Goal: Information Seeking & Learning: Learn about a topic

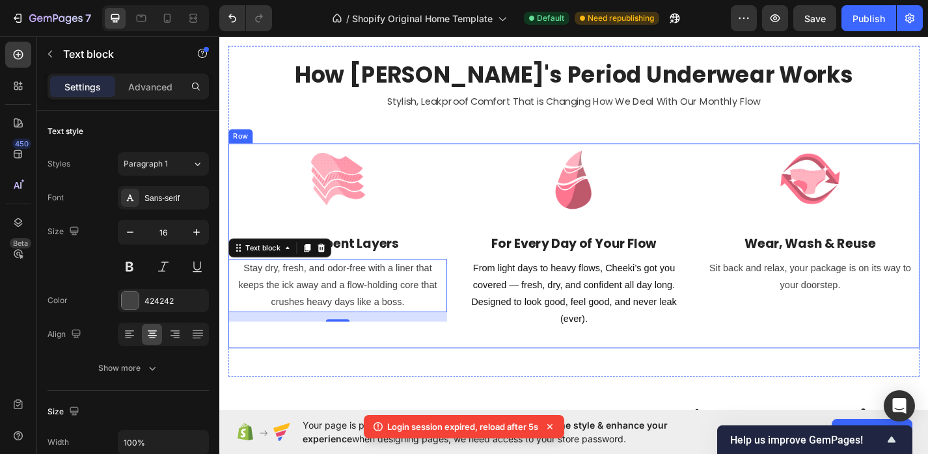
click at [867, 310] on p "Sit back and relax, your package is on its way to your doorstep." at bounding box center [870, 302] width 238 height 38
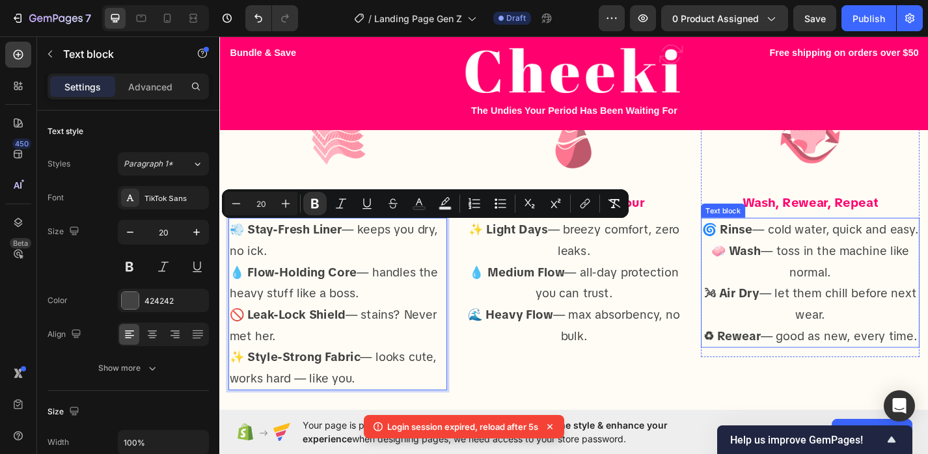
scroll to position [943, 0]
click at [783, 333] on p "🌬 Air Dry — let them chill before next wear." at bounding box center [870, 331] width 238 height 47
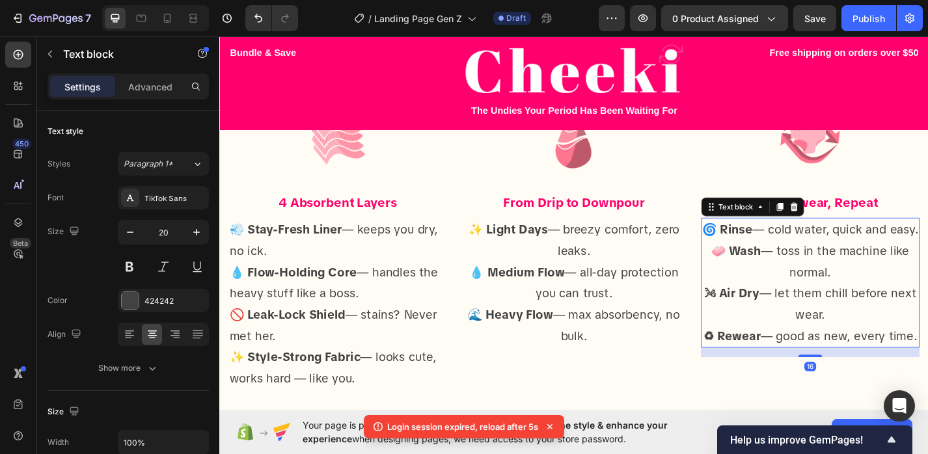
click at [914, 368] on p "♻ Rewear — good as new, every time." at bounding box center [870, 366] width 238 height 23
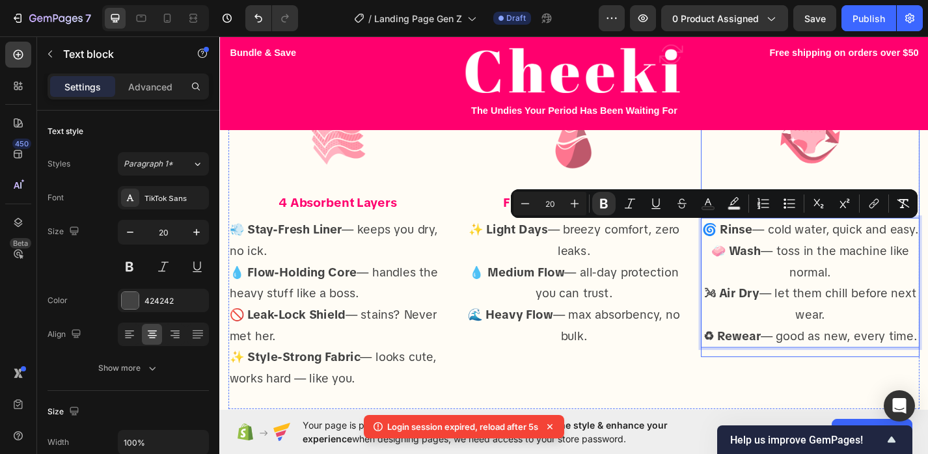
copy div "🌀 Rinse — cold water, quick and easy. 🧼 Wash — toss in the machine like normal.…"
drag, startPoint x: 990, startPoint y: 367, endPoint x: 751, endPoint y: 234, distance: 273.1
click at [751, 234] on div "Image Wash, Rewear, Repeat Heading 🌀 Rinse — cold water, quick and easy. 🧼 Wash…" at bounding box center [870, 249] width 241 height 281
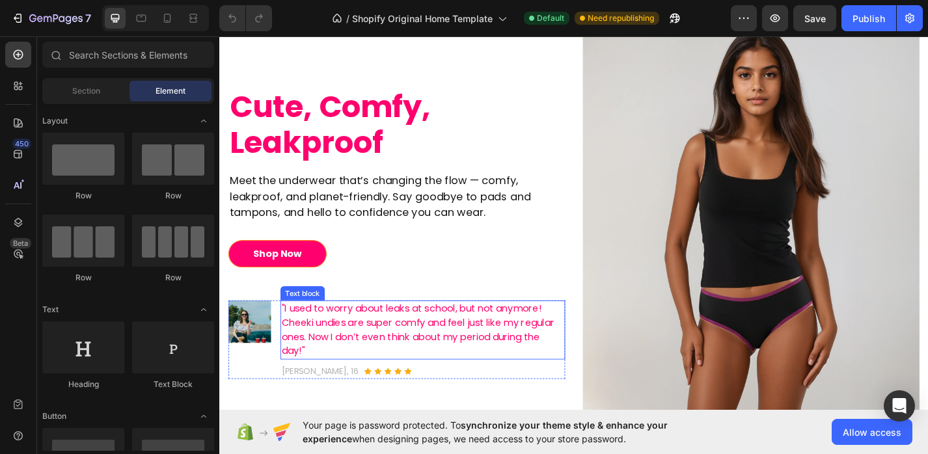
scroll to position [44, 0]
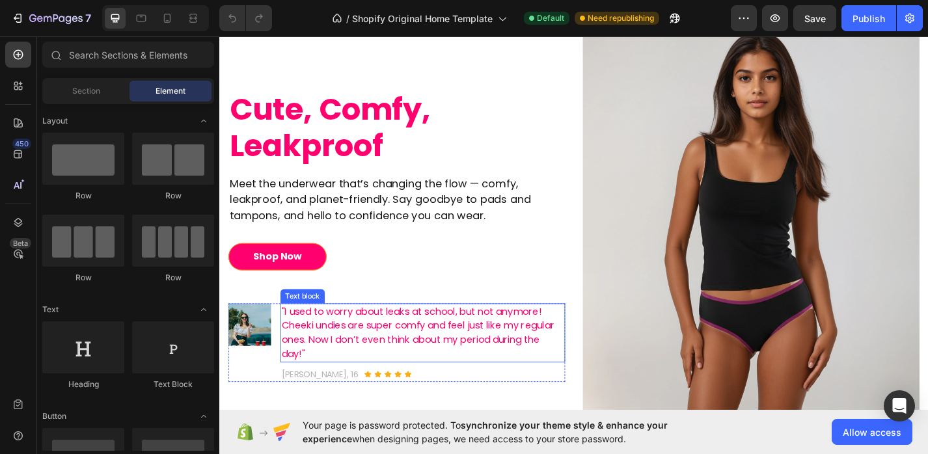
click at [404, 365] on p ""I used to worry about leaks at school, but not anymore! Cheeki undies are supe…" at bounding box center [443, 363] width 311 height 62
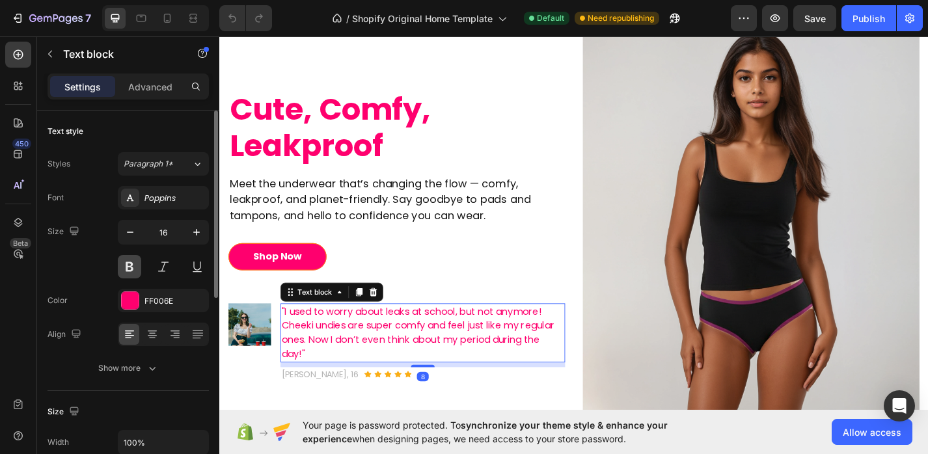
click at [139, 265] on button at bounding box center [129, 266] width 23 height 23
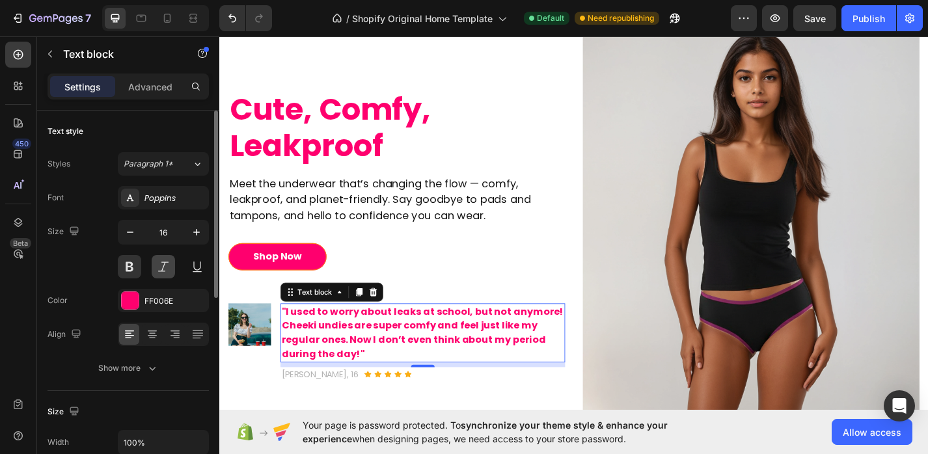
click at [161, 266] on button at bounding box center [163, 266] width 23 height 23
click at [159, 270] on button at bounding box center [163, 266] width 23 height 23
click at [112, 268] on div "Size 16" at bounding box center [128, 249] width 161 height 59
click at [123, 267] on button at bounding box center [129, 266] width 23 height 23
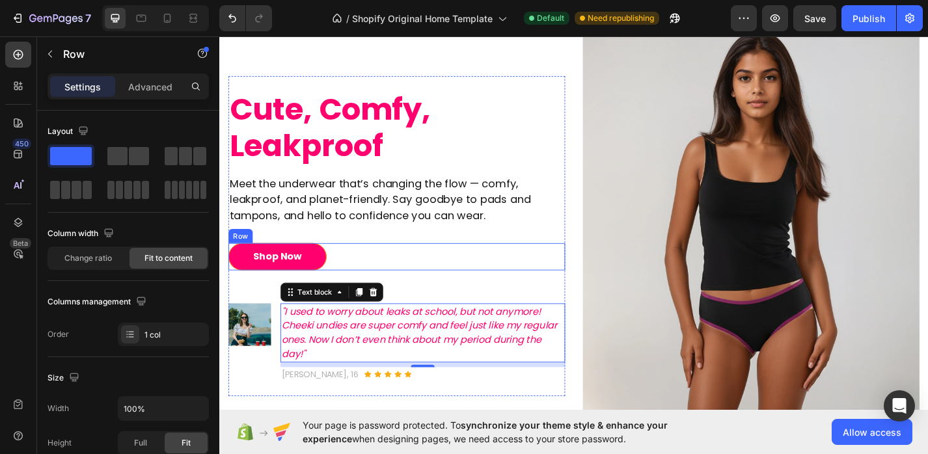
click at [486, 270] on div "Shop Now Button Row" at bounding box center [414, 279] width 371 height 30
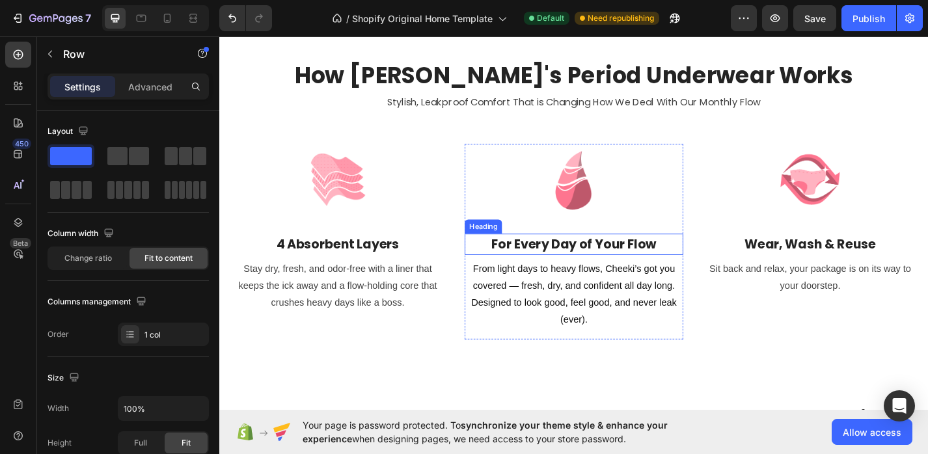
scroll to position [541, 0]
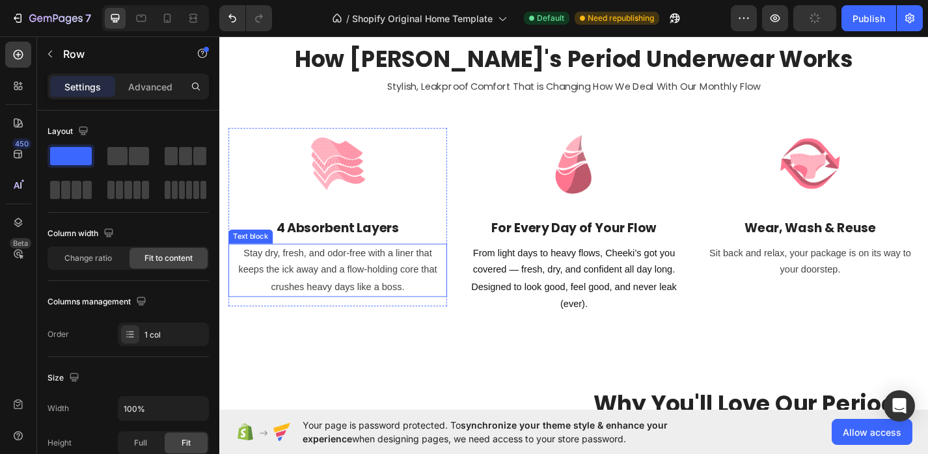
click at [383, 283] on p "Stay dry, fresh, and odor-free with a liner that keeps the ick away and a flow-…" at bounding box center [349, 294] width 238 height 56
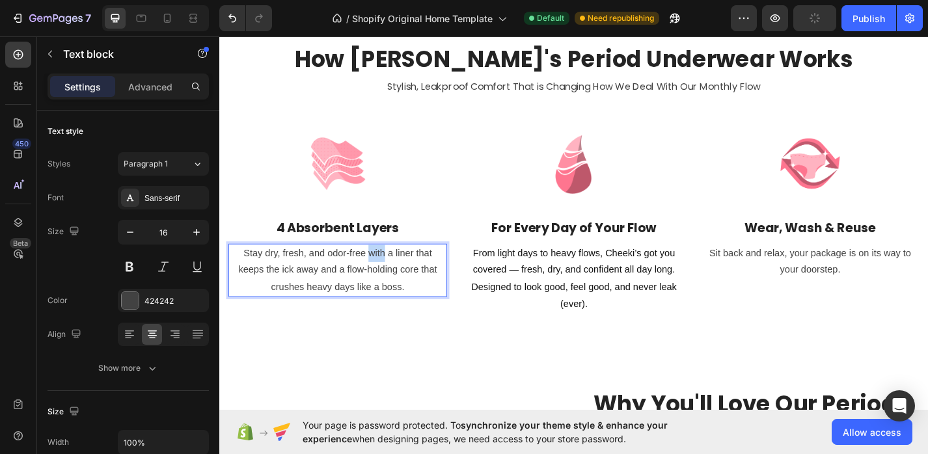
click at [383, 283] on p "Stay dry, fresh, and odor-free with a liner that keeps the ick away and a flow-…" at bounding box center [349, 294] width 238 height 56
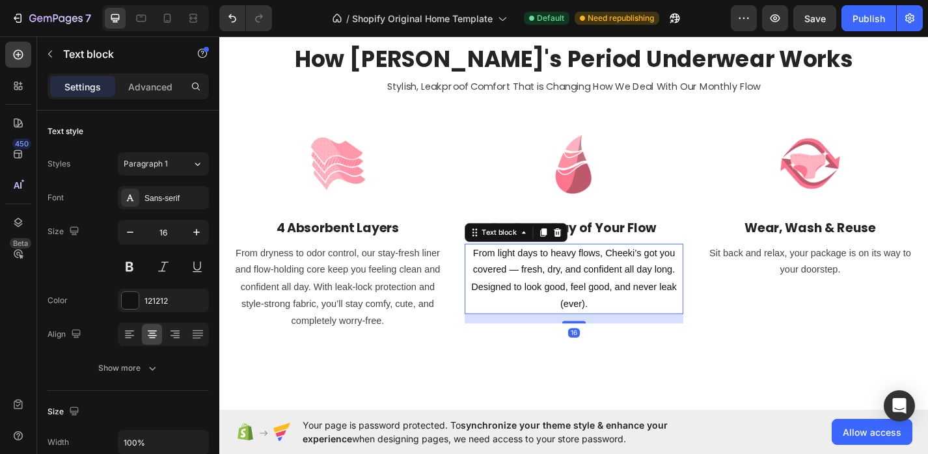
click at [609, 331] on p "From light days to heavy flows, Cheeki’s got you covered — fresh, dry, and conf…" at bounding box center [610, 303] width 238 height 75
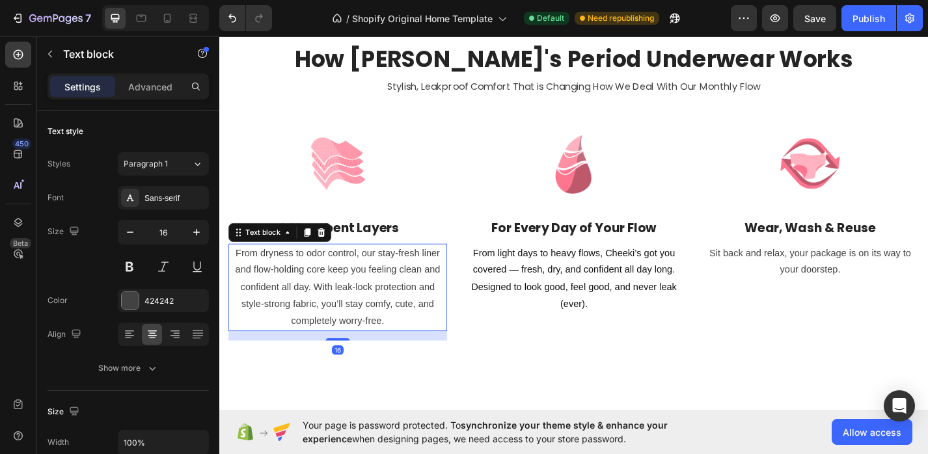
click at [388, 305] on p "From dryness to odor control, our stay-fresh liner and flow-holding core keep y…" at bounding box center [349, 313] width 238 height 94
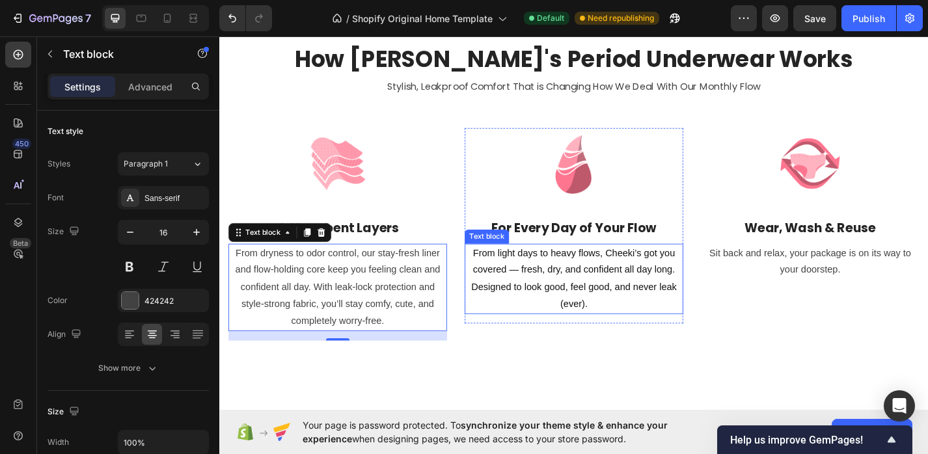
click at [592, 292] on p "From light days to heavy flows, Cheeki’s got you covered — fresh, dry, and conf…" at bounding box center [610, 303] width 238 height 75
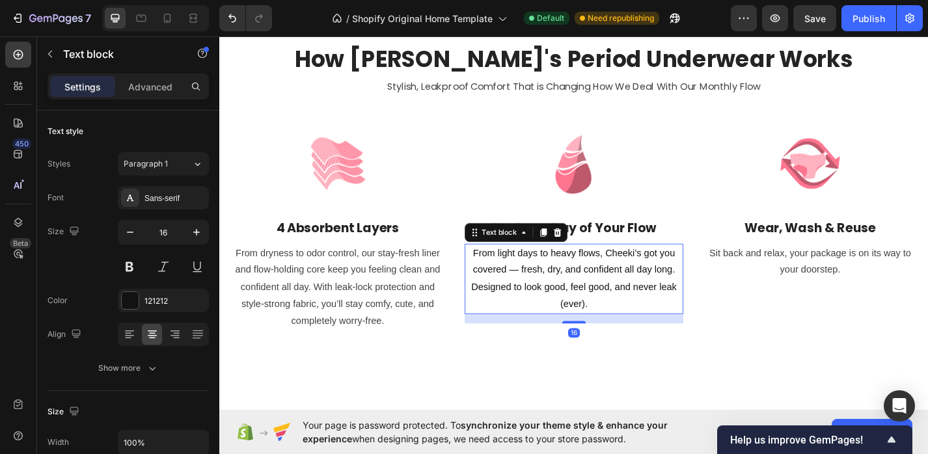
click at [592, 292] on p "From light days to heavy flows, Cheeki’s got you covered — fresh, dry, and conf…" at bounding box center [610, 303] width 238 height 75
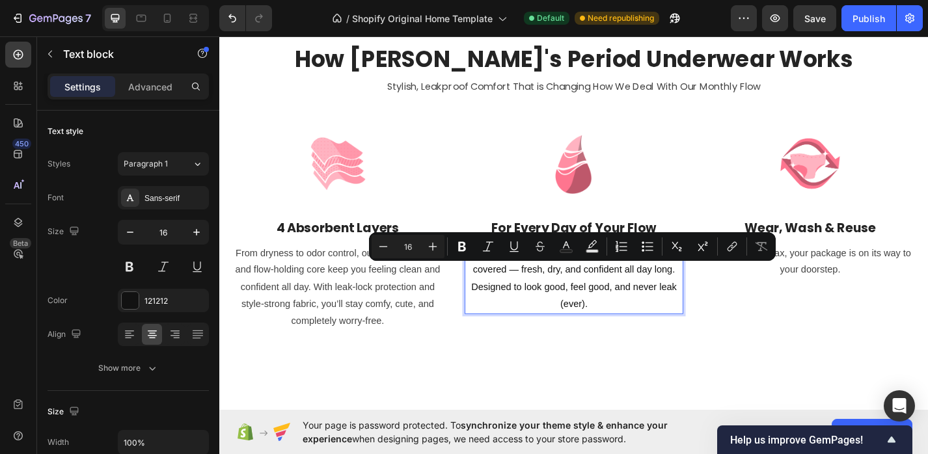
click at [618, 316] on p "From light days to heavy flows, Cheeki’s got you covered — fresh, dry, and conf…" at bounding box center [610, 303] width 238 height 75
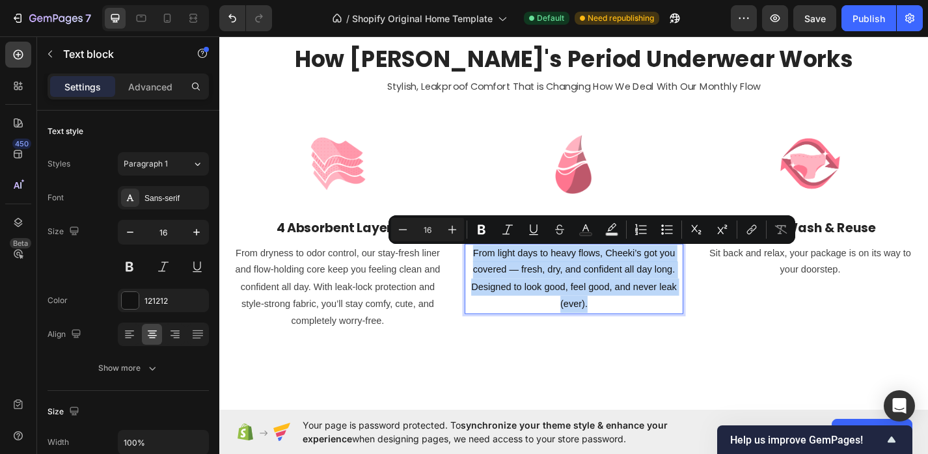
drag, startPoint x: 633, startPoint y: 332, endPoint x: 493, endPoint y: 273, distance: 151.7
click at [493, 273] on p "From light days to heavy flows, Cheeki’s got you covered — fresh, dry, and conf…" at bounding box center [610, 303] width 238 height 75
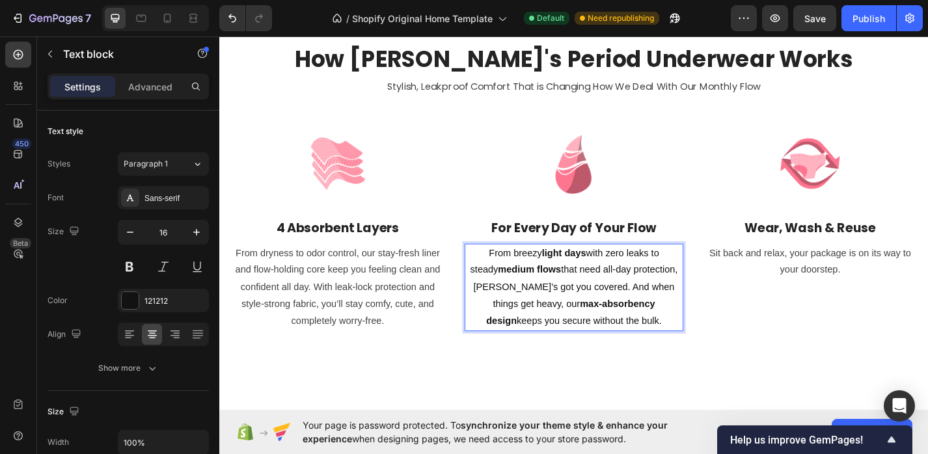
drag, startPoint x: 672, startPoint y: 348, endPoint x: 496, endPoint y: 277, distance: 190.2
click at [496, 277] on p "From breezy light days with zero leaks to steady medium flows that need all-day…" at bounding box center [610, 313] width 238 height 94
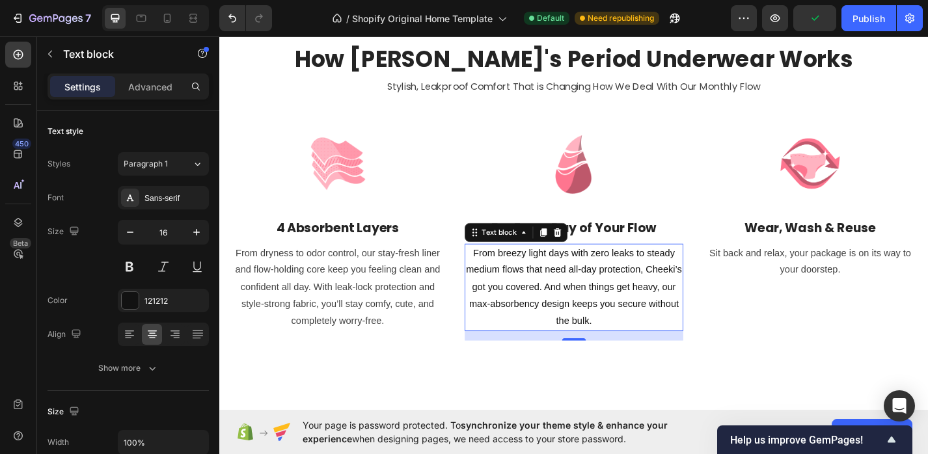
click at [882, 286] on p "Sit back and relax, your package is on its way to your doorstep." at bounding box center [870, 285] width 238 height 38
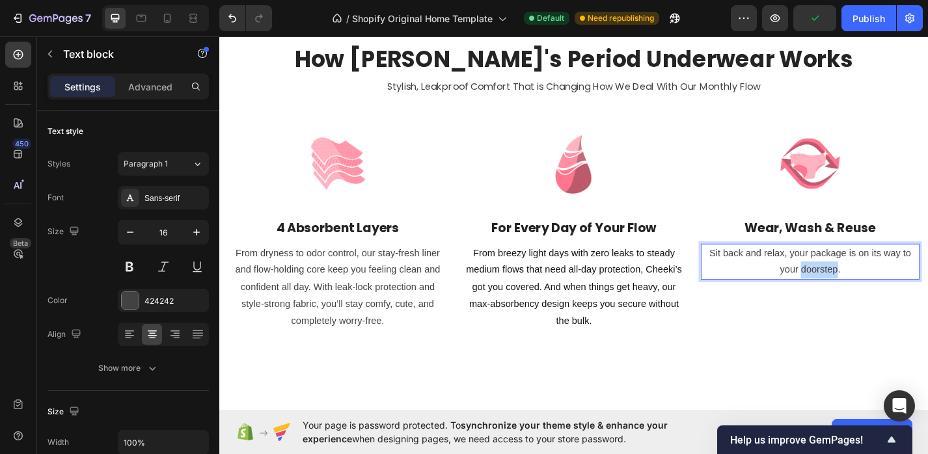
click at [882, 286] on p "Sit back and relax, your package is on its way to your doorstep." at bounding box center [870, 285] width 238 height 38
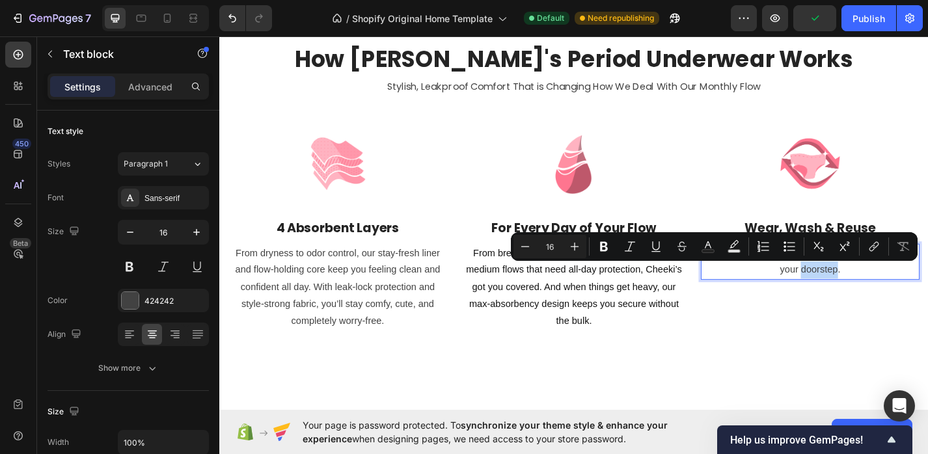
click at [900, 292] on p "Sit back and relax, your package is on its way to your doorstep." at bounding box center [870, 285] width 238 height 38
click at [919, 301] on p "Sit back and relax, your package is on its way to your doorstep." at bounding box center [870, 285] width 238 height 38
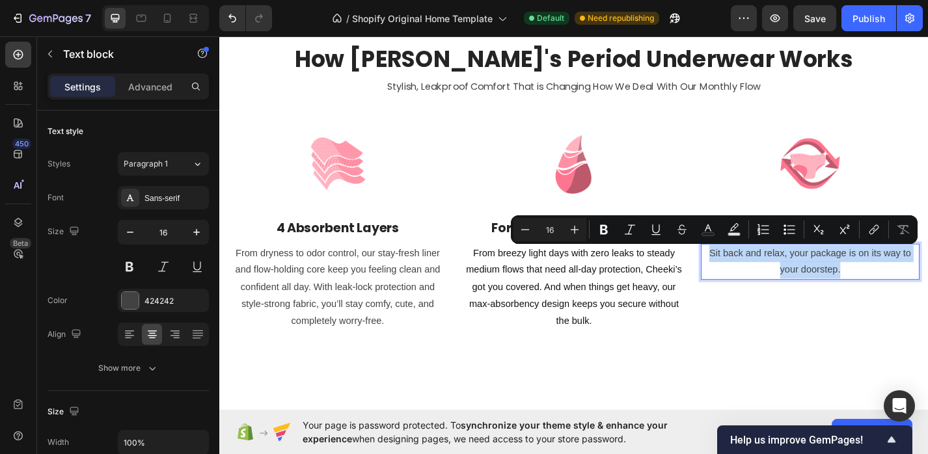
drag, startPoint x: 926, startPoint y: 299, endPoint x: 754, endPoint y: 275, distance: 173.0
click at [754, 275] on p "Sit back and relax, your package is on its way to your doorstep." at bounding box center [870, 285] width 238 height 38
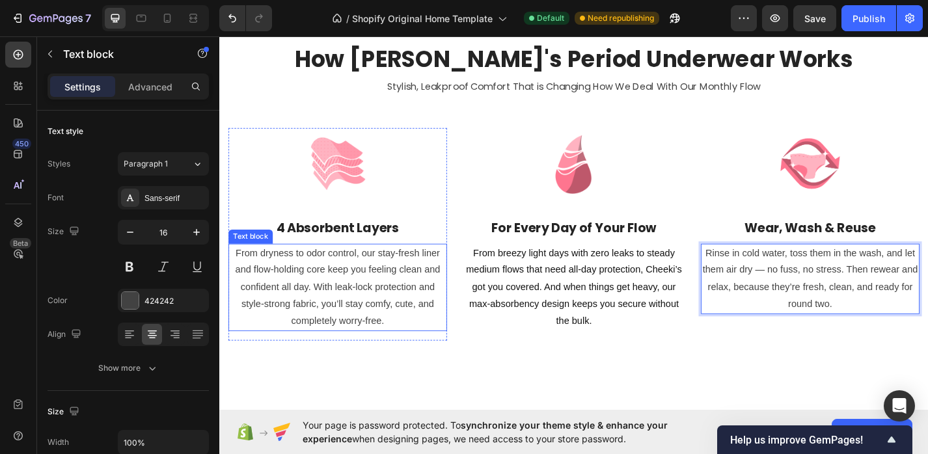
click at [372, 299] on p "From dryness to odor control, our stay-fresh liner and flow-holding core keep y…" at bounding box center [349, 313] width 238 height 94
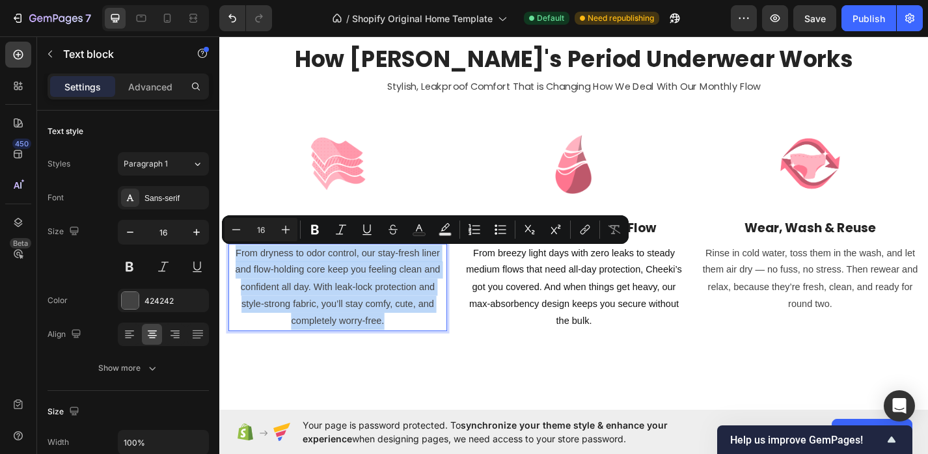
drag, startPoint x: 400, startPoint y: 346, endPoint x: 214, endPoint y: 272, distance: 200.4
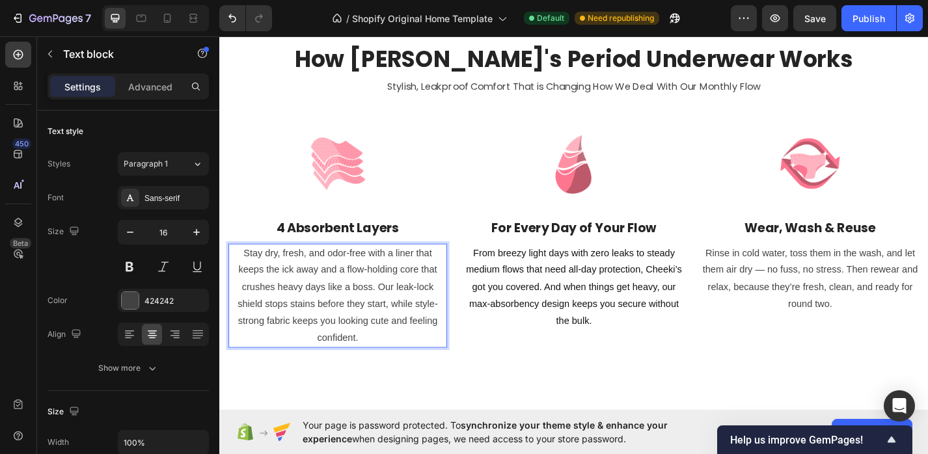
click at [383, 294] on p "Stay dry, fresh, and odor-free with a liner that keeps the ick away and a flow-…" at bounding box center [349, 322] width 238 height 113
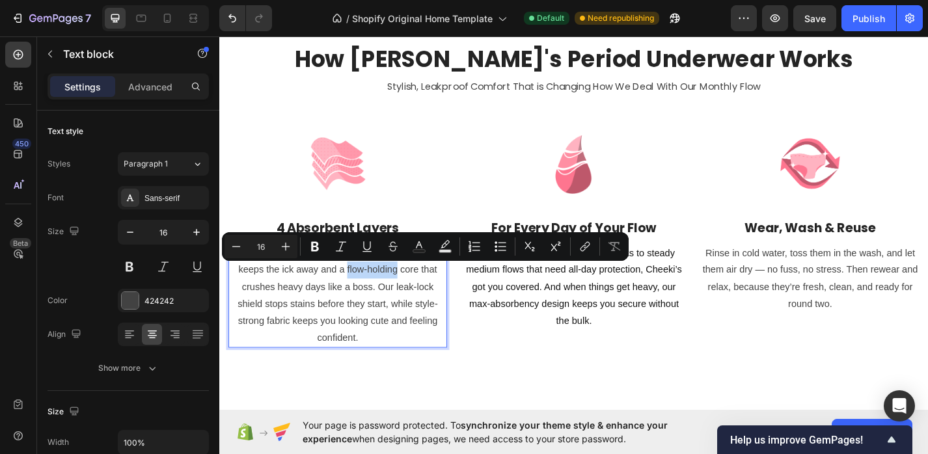
drag, startPoint x: 414, startPoint y: 294, endPoint x: 361, endPoint y: 297, distance: 53.5
click at [361, 297] on p "Stay dry, fresh, and odor-free with a liner that keeps the ick away and a flow-…" at bounding box center [349, 322] width 238 height 113
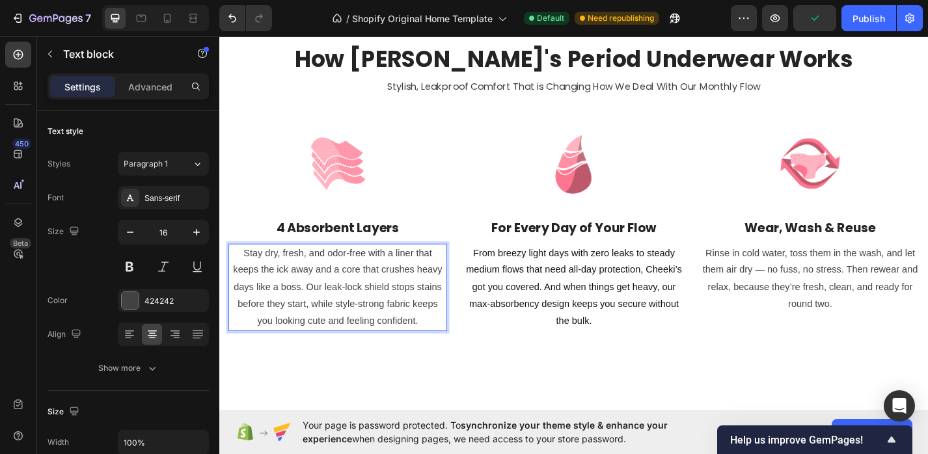
click at [372, 333] on p "Stay dry, fresh, and odor-free with a liner that keeps the ick away and a core …" at bounding box center [349, 313] width 238 height 94
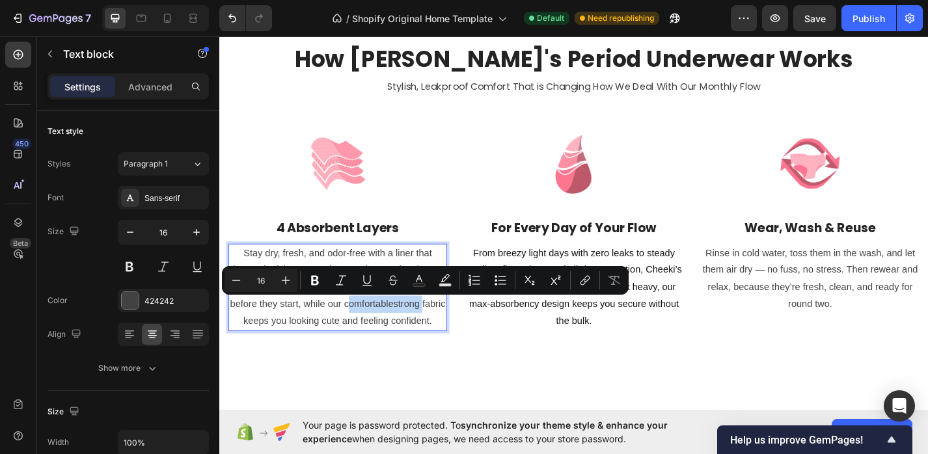
drag, startPoint x: 441, startPoint y: 333, endPoint x: 359, endPoint y: 335, distance: 82.7
click at [359, 335] on p "Stay dry, fresh, and odor-free with a liner that keeps the ick away and a core …" at bounding box center [349, 313] width 238 height 94
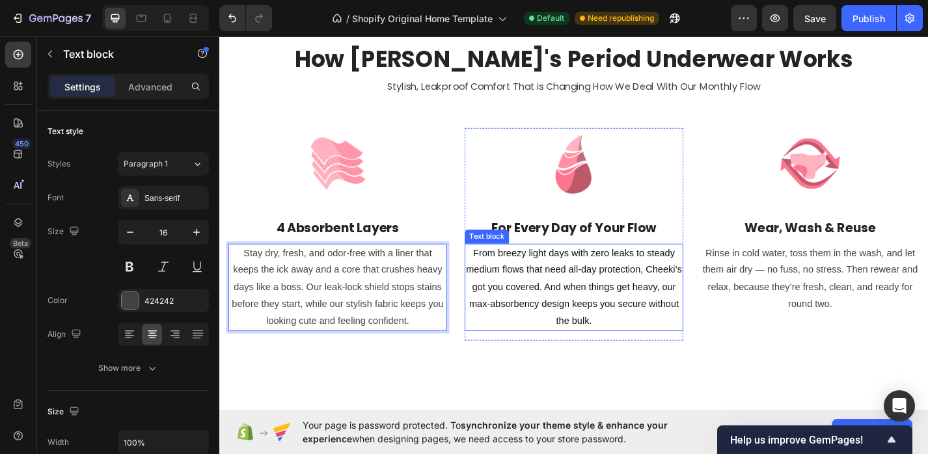
click at [598, 317] on p "From breezy light days with zero leaks to steady medium flows that need all-day…" at bounding box center [610, 313] width 238 height 94
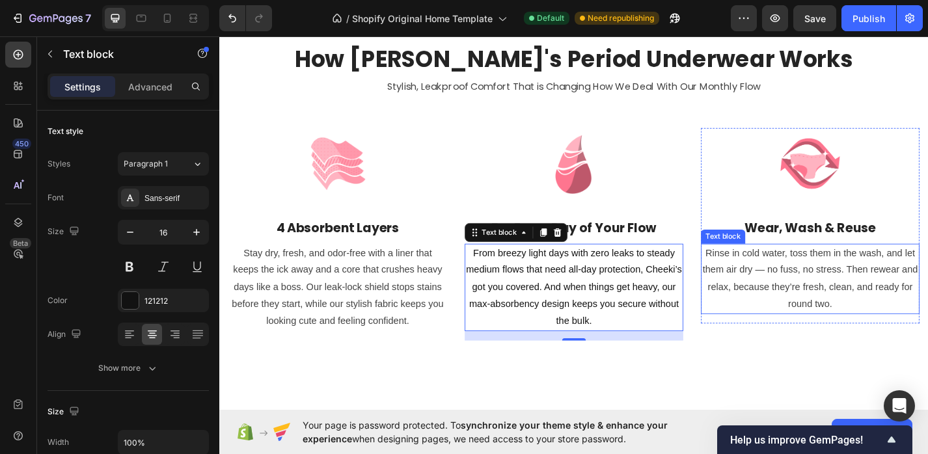
click at [857, 312] on p "Rinse in cold water, toss them in the wash, and let them air dry — no fuss, no …" at bounding box center [870, 303] width 238 height 75
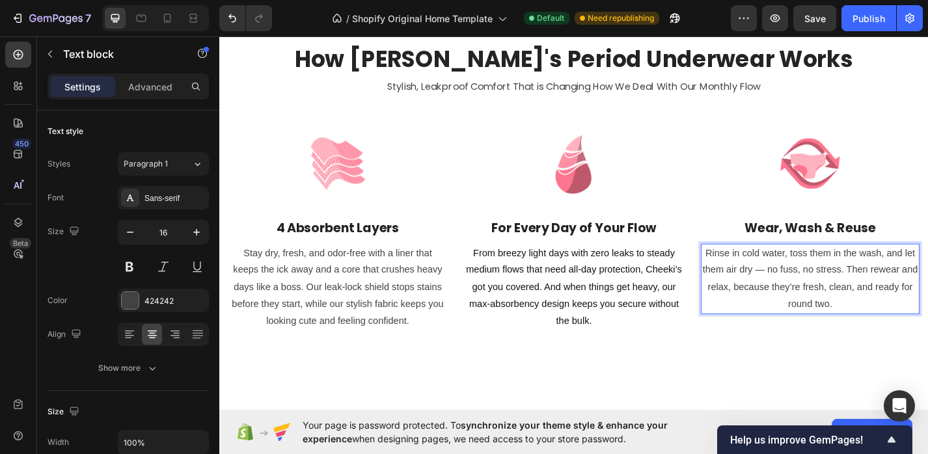
click at [827, 305] on p "Rinse in cold water, toss them in the wash, and let them air dry — no fuss, no …" at bounding box center [870, 303] width 238 height 75
click at [821, 294] on p "Rinse in cold water, toss them in the wash, and let them air dry — no fuss, no …" at bounding box center [870, 303] width 238 height 75
click at [862, 296] on p "Rinse in cold water, toss them in the wash, and let them air dry. No fuss, no s…" at bounding box center [870, 303] width 238 height 75
click at [903, 340] on p "Rinse in cold water, toss them in the wash, and let them air dry. No fuss, No s…" at bounding box center [870, 303] width 238 height 75
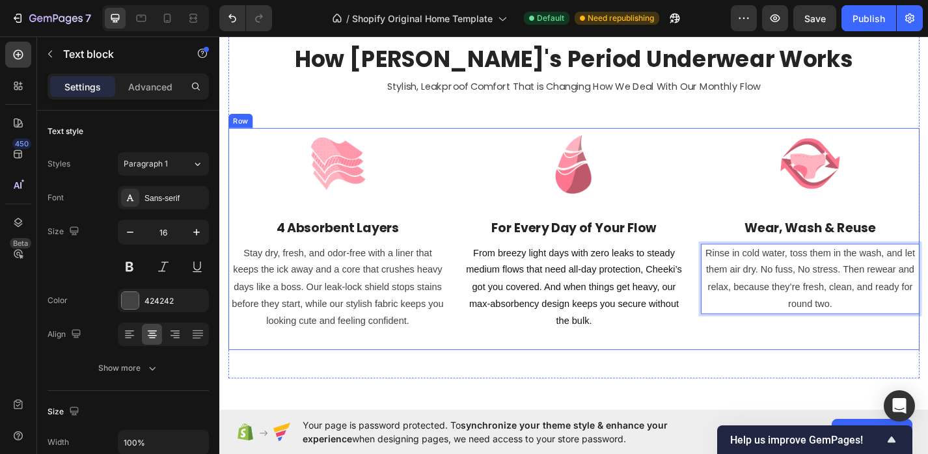
click at [888, 387] on div "How Cheeki's Period Underwear Works Heading Stylish, Leakproof Comfort That is …" at bounding box center [610, 222] width 762 height 352
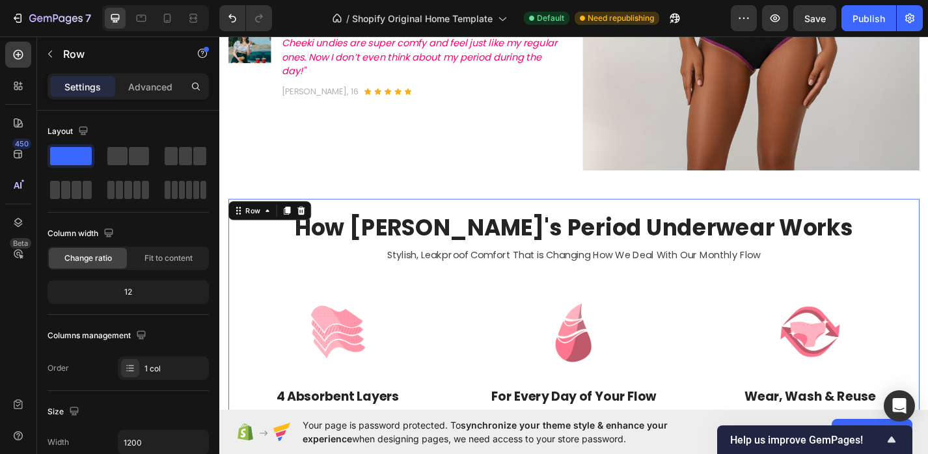
scroll to position [332, 0]
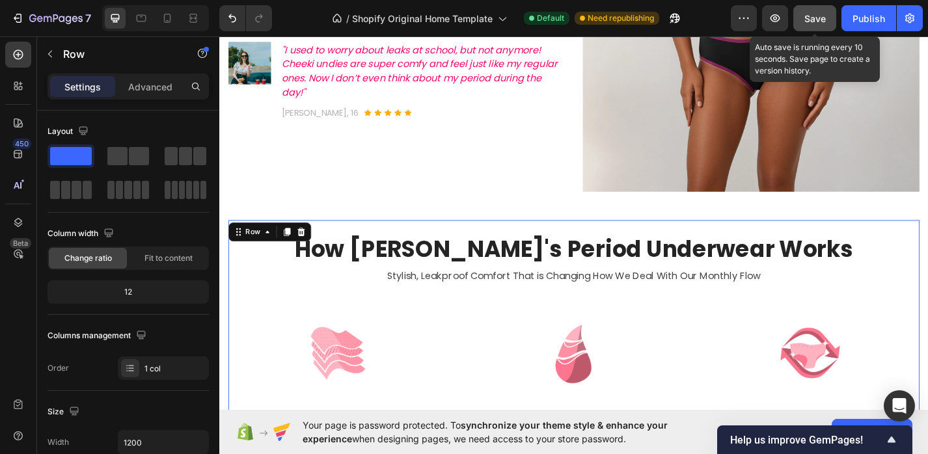
click at [816, 9] on button "Save" at bounding box center [815, 18] width 43 height 26
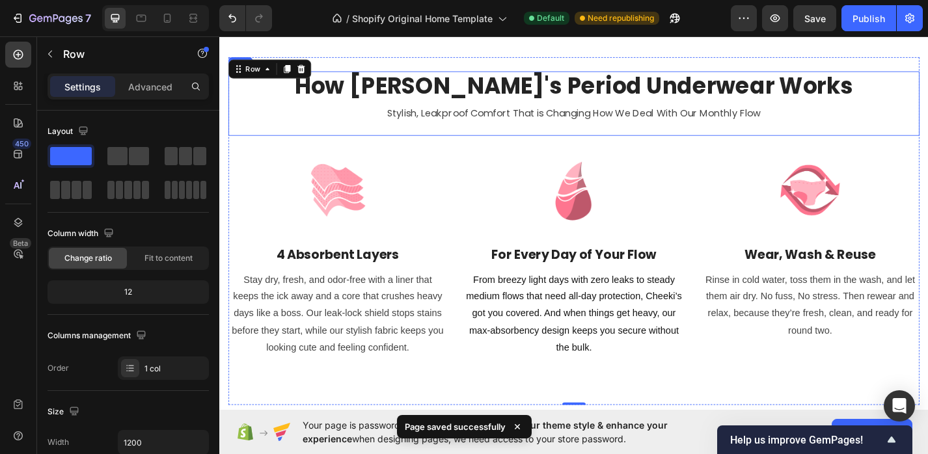
scroll to position [375, 0]
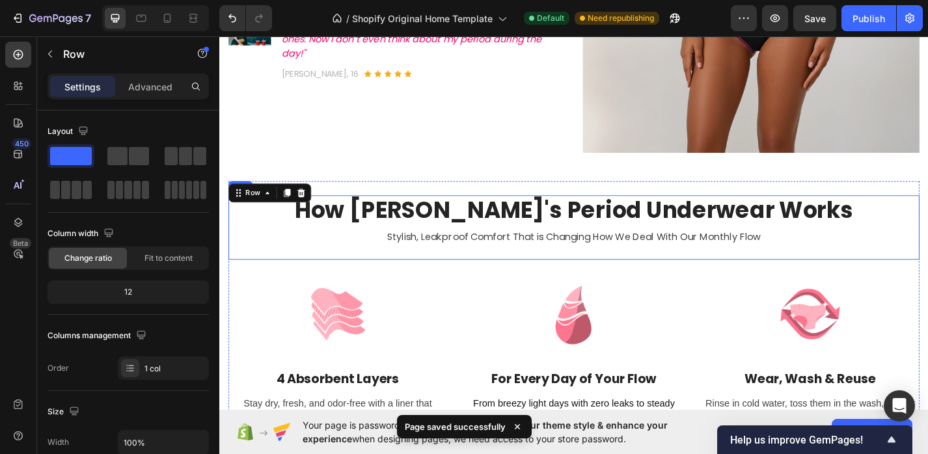
click at [678, 243] on div "How Cheeki's Period Underwear Works Heading Stylish, Leakproof Comfort That is …" at bounding box center [610, 248] width 762 height 72
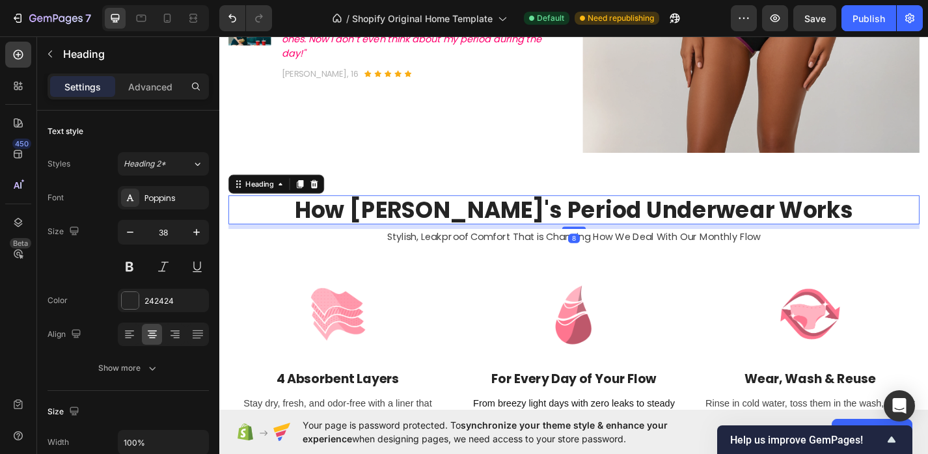
click at [534, 230] on h2 "How Cheeki's Period Underwear Works" at bounding box center [610, 228] width 762 height 33
click at [533, 230] on h2 "How Cheeki's Period Underwear Works" at bounding box center [610, 228] width 762 height 33
click at [533, 230] on p "How Cheeki's Period Underwear Works" at bounding box center [609, 228] width 759 height 30
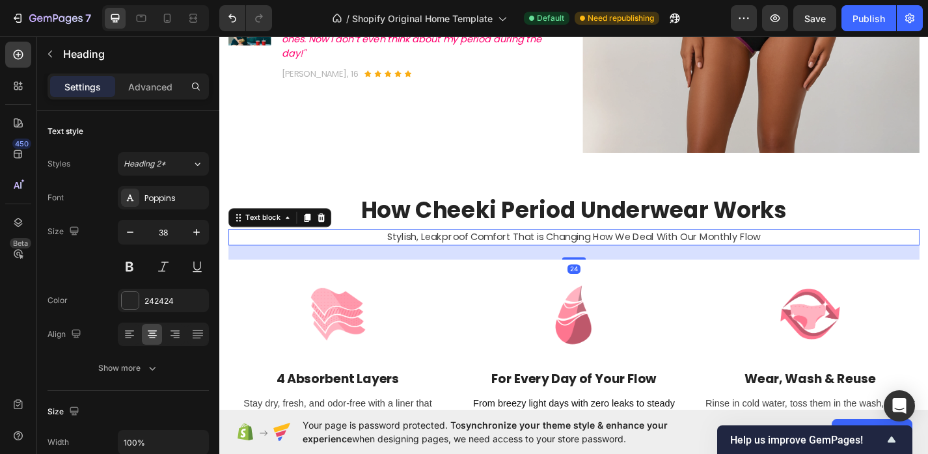
click at [544, 256] on p "Stylish, Leakproof Comfort That is Changing How We Deal With Our Monthly Flow" at bounding box center [609, 258] width 759 height 16
click at [125, 301] on div at bounding box center [130, 300] width 17 height 17
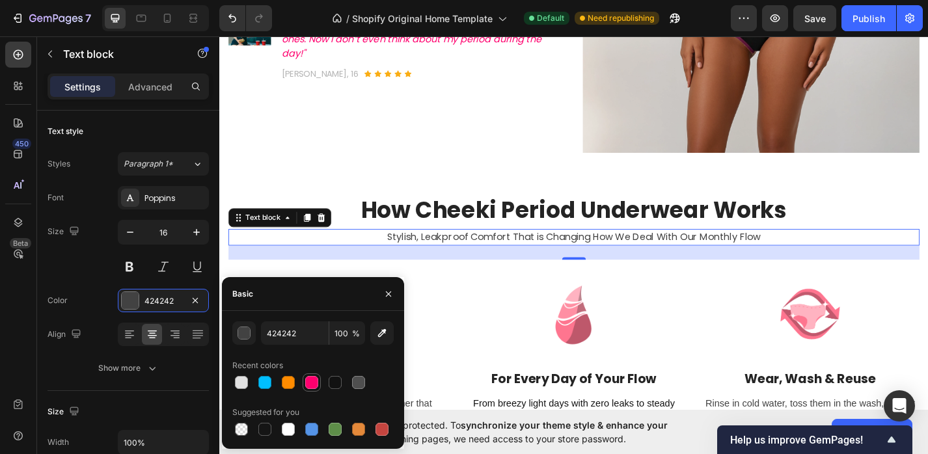
click at [314, 380] on div at bounding box center [311, 382] width 13 height 13
type input "FF006E"
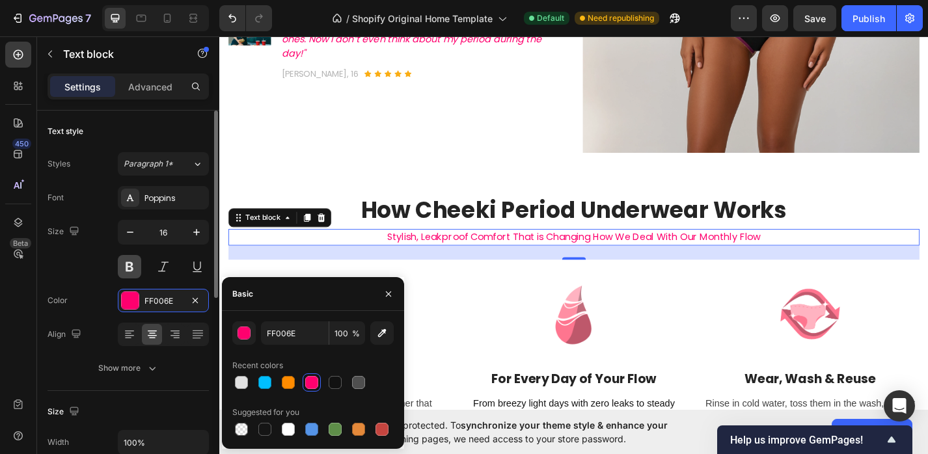
click at [131, 266] on button at bounding box center [129, 266] width 23 height 23
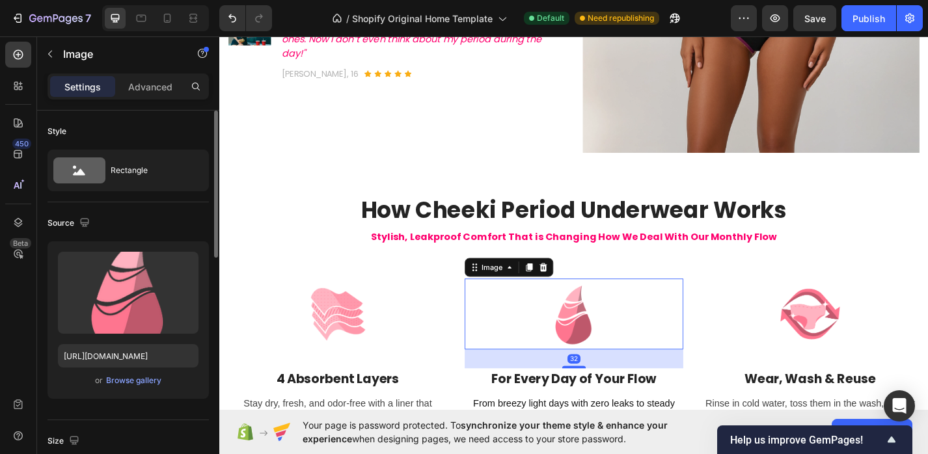
click at [622, 374] on img at bounding box center [610, 342] width 78 height 78
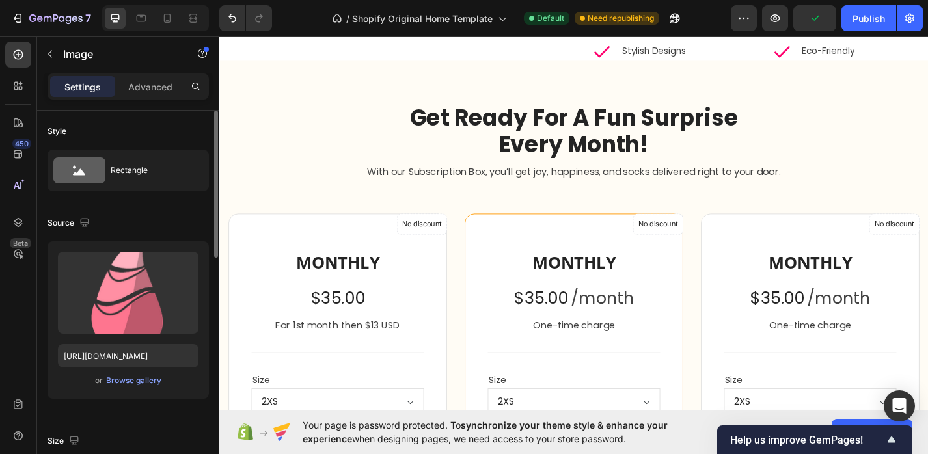
scroll to position [1217, 0]
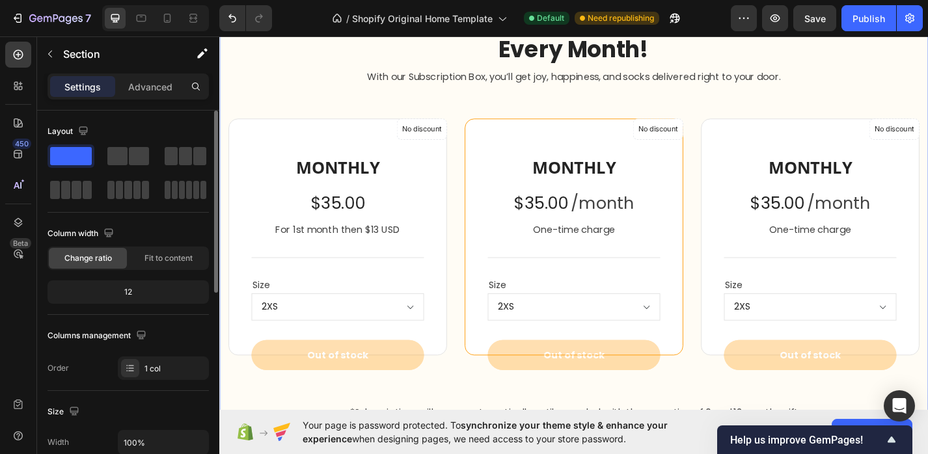
click at [730, 143] on div "Get Ready For A Fun Surprise Every Month! Heading Row With our Subscription Box…" at bounding box center [609, 240] width 781 height 564
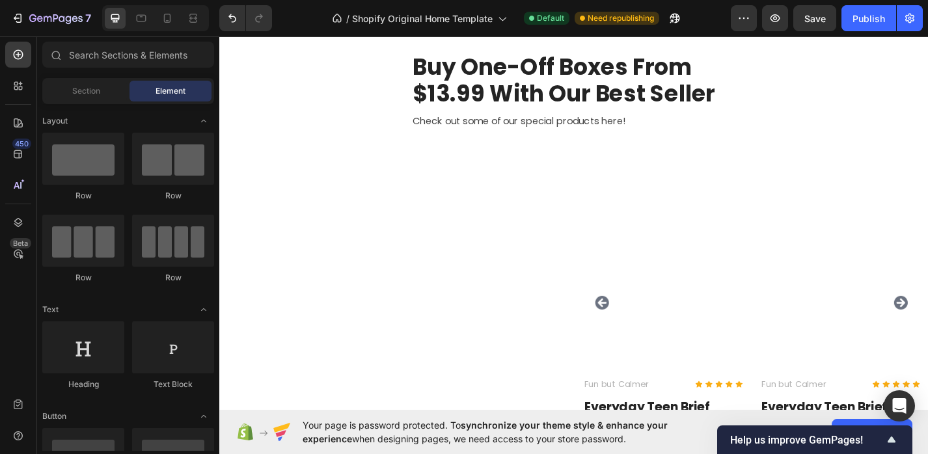
scroll to position [1779, 0]
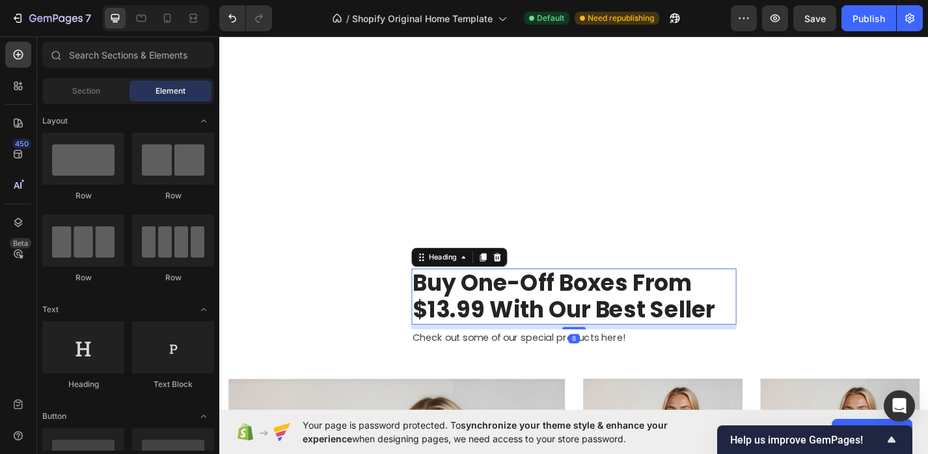
click at [657, 331] on p "Buy One-Off Boxes From $13.99 With Our Best Seller" at bounding box center [609, 323] width 355 height 59
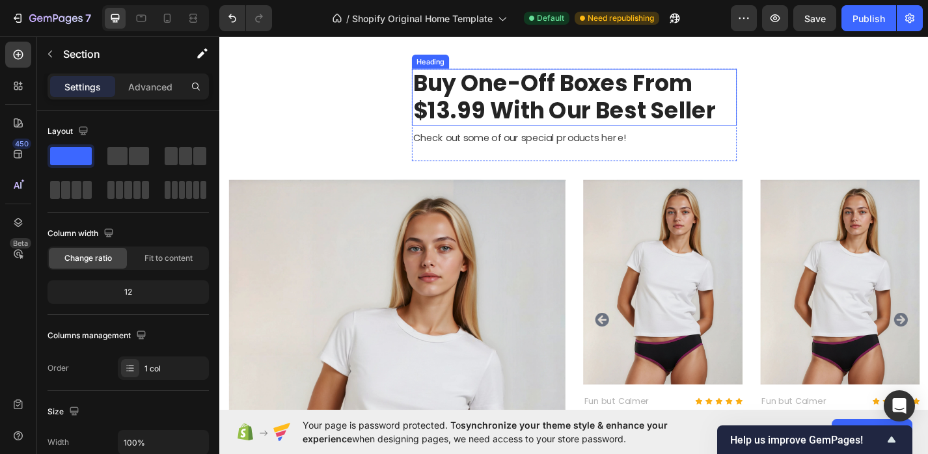
click at [648, 133] on p "Buy One-Off Boxes From $13.99 With Our Best Seller" at bounding box center [609, 103] width 355 height 59
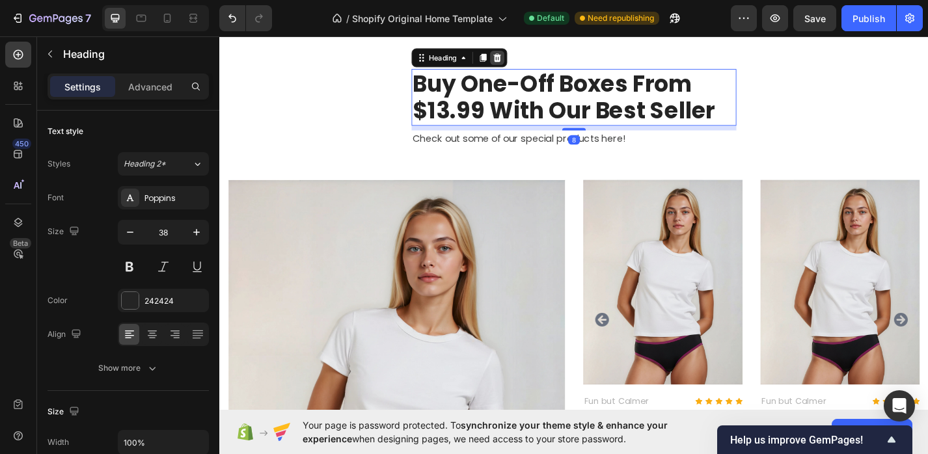
click at [529, 64] on icon at bounding box center [525, 59] width 8 height 9
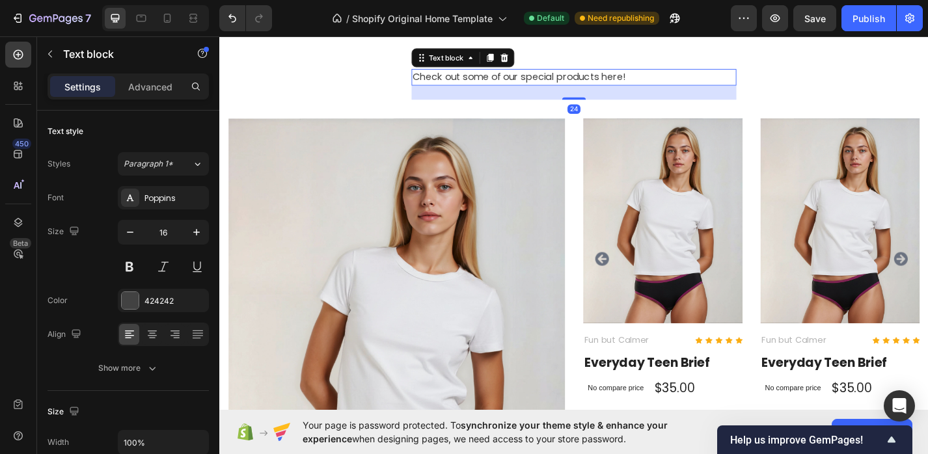
click at [520, 89] on p "Check out some of our special products here!" at bounding box center [609, 82] width 355 height 16
click at [534, 64] on icon at bounding box center [533, 59] width 8 height 9
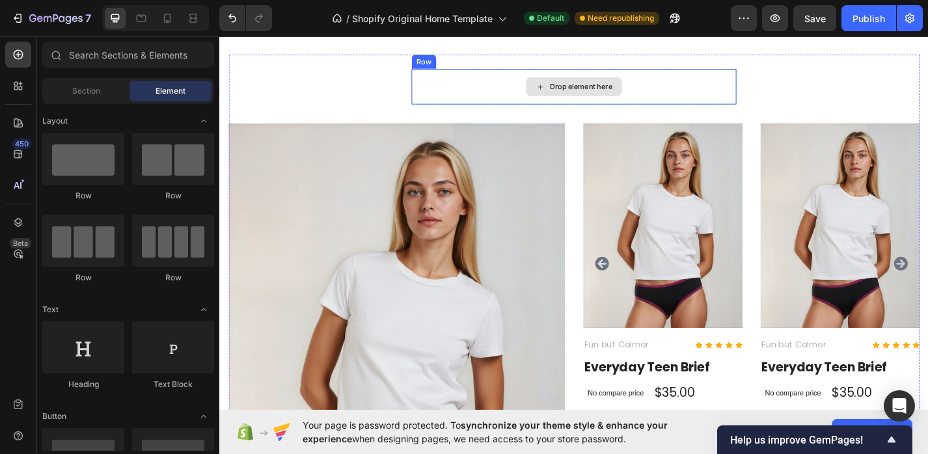
click at [595, 102] on div "Drop element here" at bounding box center [609, 91] width 105 height 21
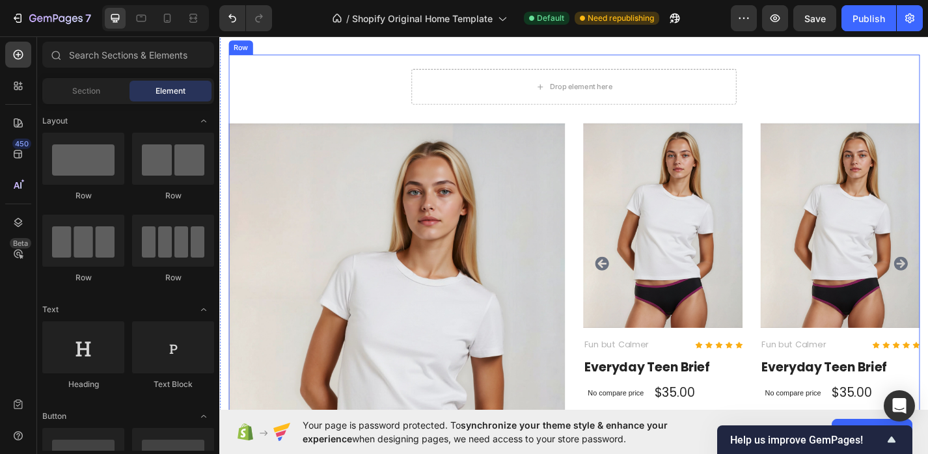
click at [335, 307] on div "Drop element here Row Product Images & Gallery Everyday Teen Brief Product Titl…" at bounding box center [610, 380] width 762 height 616
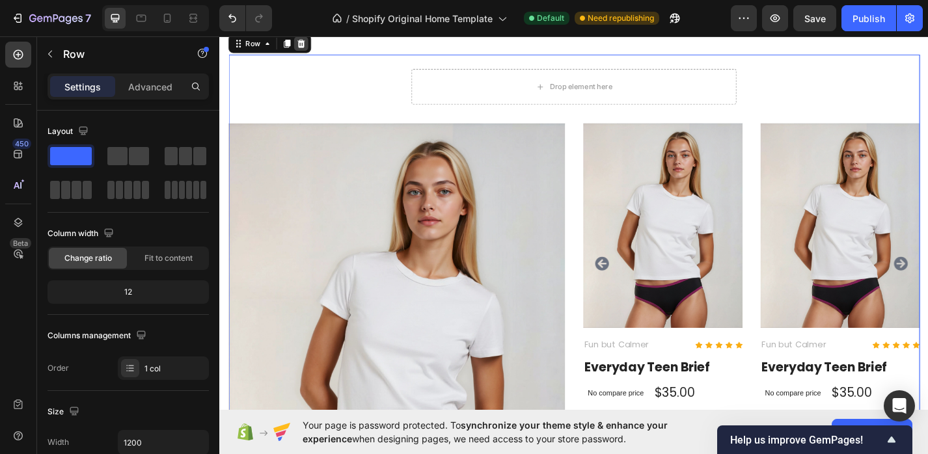
click at [310, 49] on icon at bounding box center [309, 44] width 10 height 10
click at [355, 312] on div "Drop element here Row Product Images & Gallery Everyday Teen Brief Product Titl…" at bounding box center [610, 380] width 762 height 616
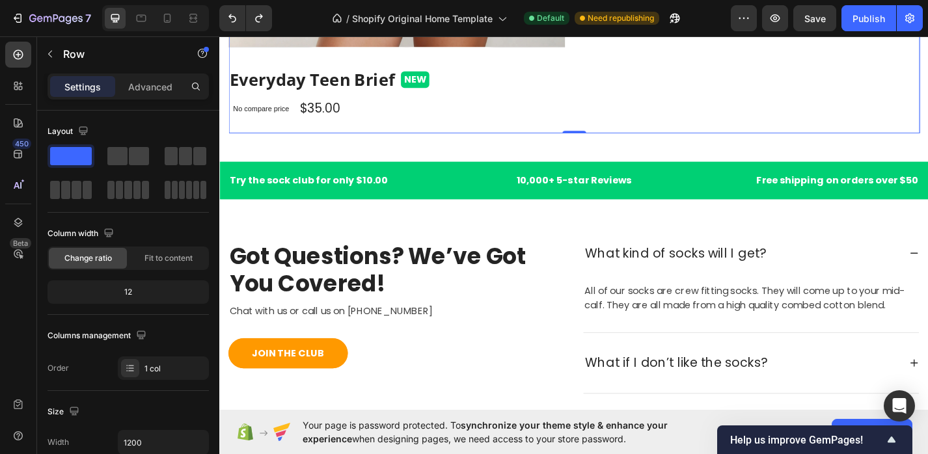
scroll to position [2553, 0]
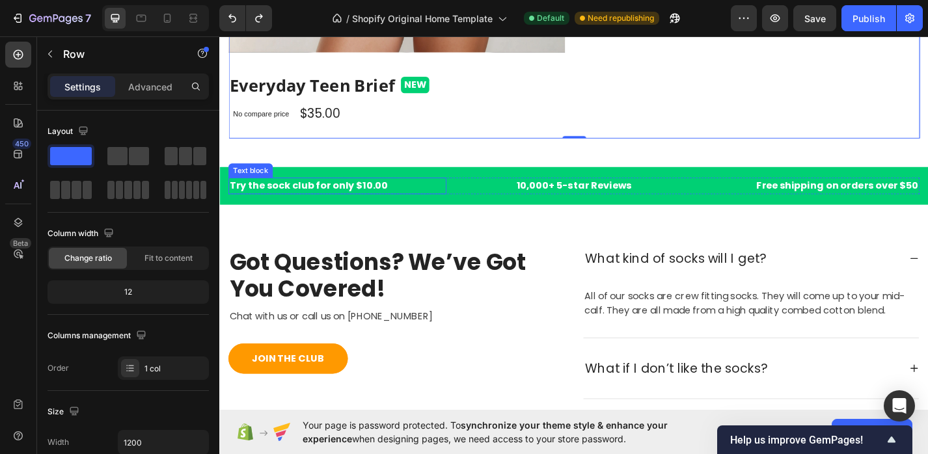
click at [441, 197] on p "Try the sock club for only $10.00" at bounding box center [349, 201] width 238 height 16
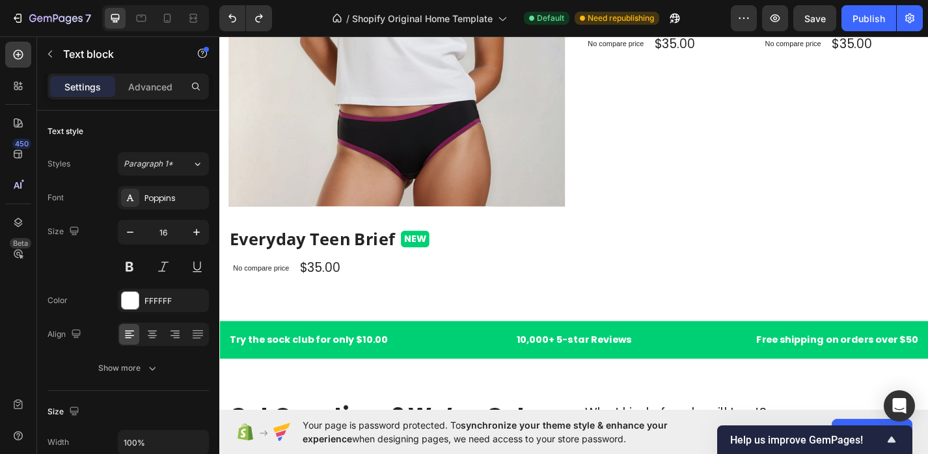
scroll to position [2318, 0]
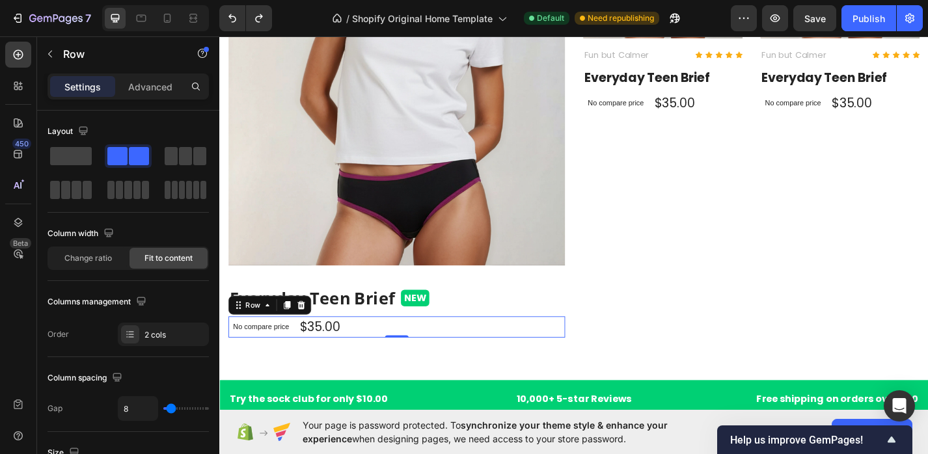
click at [512, 359] on div "No compare price Product Price $35.00 Product Price Product Price Row 0" at bounding box center [414, 356] width 371 height 23
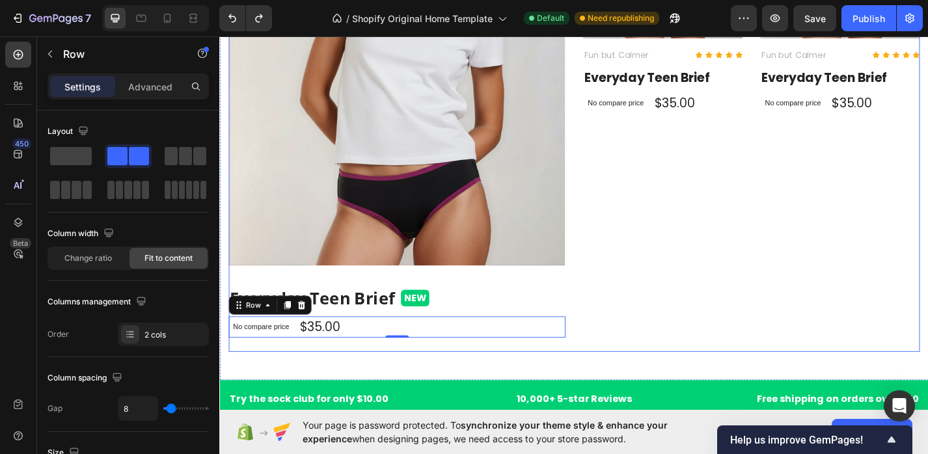
click at [510, 385] on div "Drop element here Row Product Images & Gallery Everyday Teen Brief Product Titl…" at bounding box center [609, 61] width 781 height 710
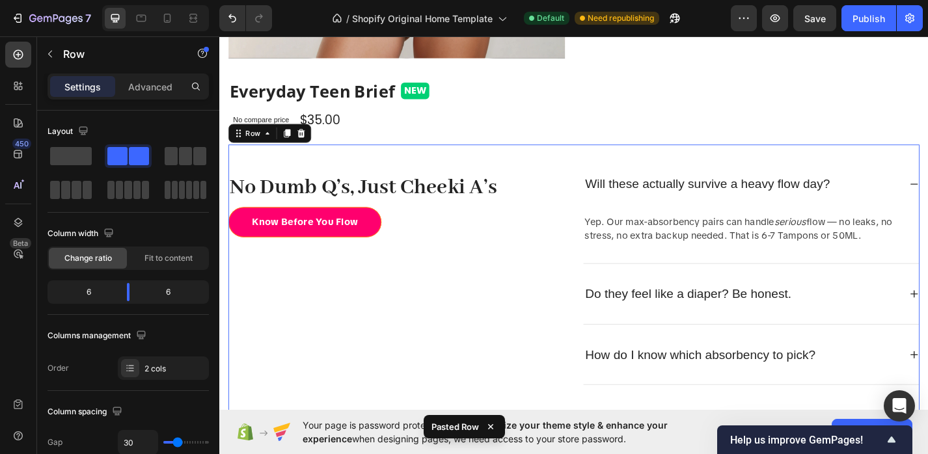
scroll to position [2623, 0]
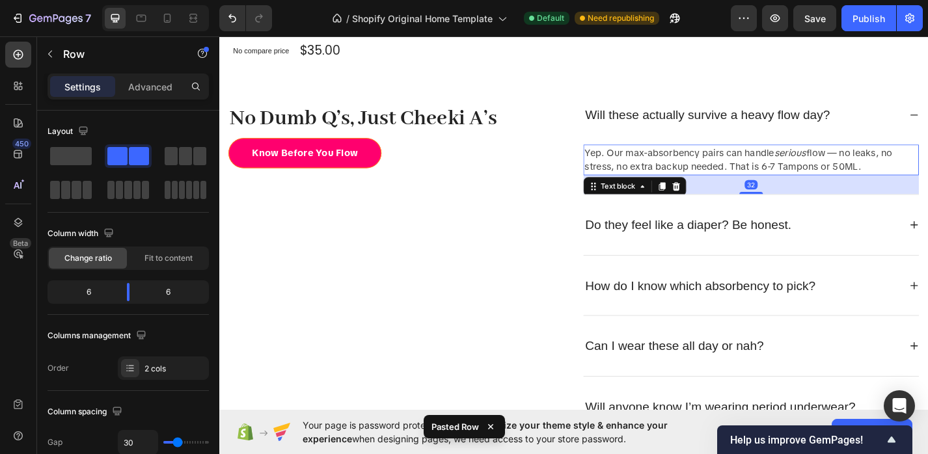
click at [695, 176] on p "Yep. Our max-absorbency pairs can handle serious flow — no leaks, no stress, no…" at bounding box center [805, 172] width 367 height 31
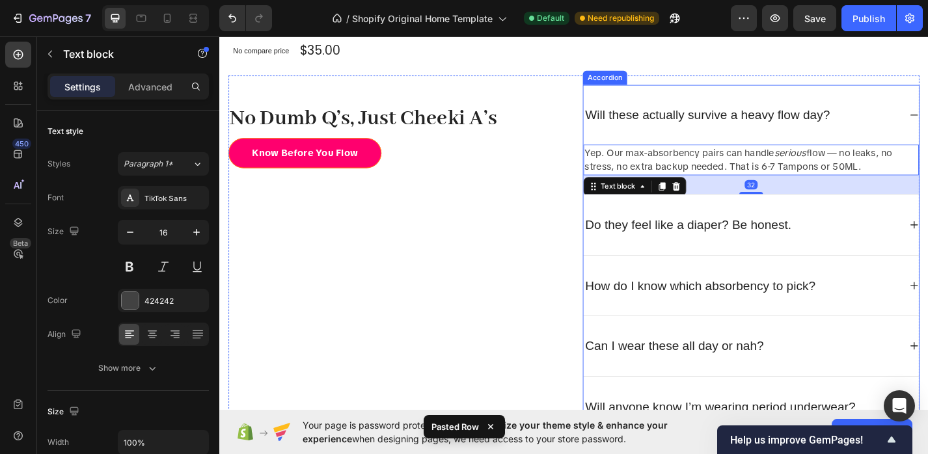
click at [833, 114] on p "Will these actually survive a heavy flow day?" at bounding box center [757, 123] width 270 height 21
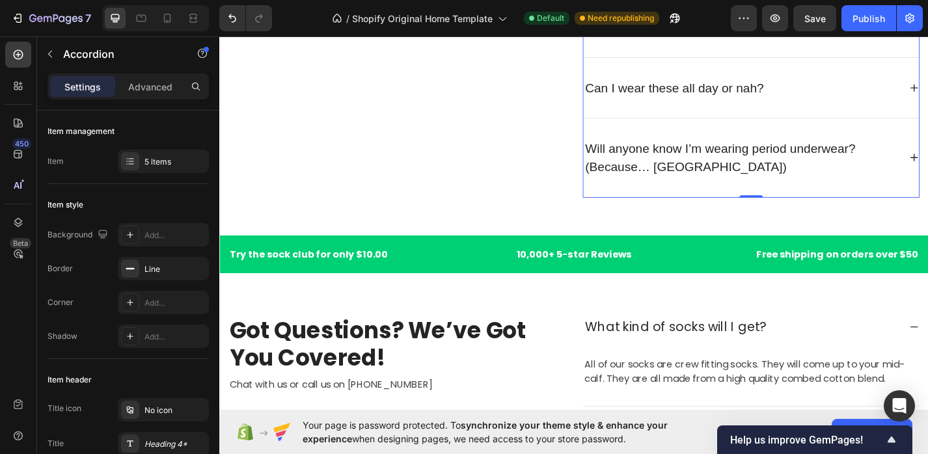
scroll to position [2808, 0]
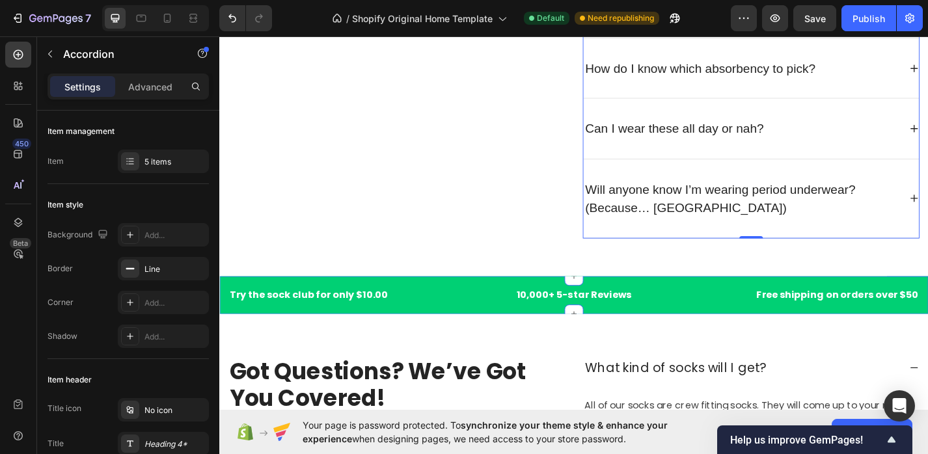
click at [780, 314] on p "Free shipping on orders over $50" at bounding box center [871, 322] width 238 height 16
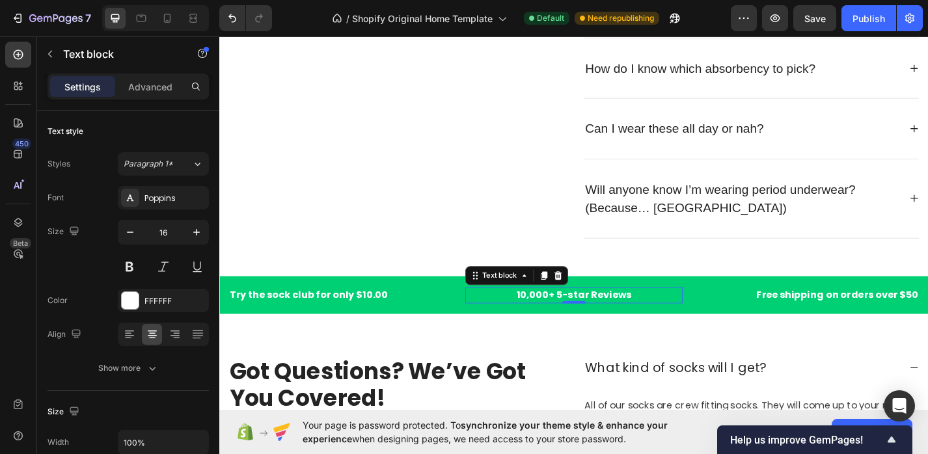
click at [678, 318] on p "10,000+ 5-star Reviews" at bounding box center [610, 322] width 238 height 16
click at [723, 301] on div "Try the sock club for only $10.00 Text block 10,000+ 5-star Reviews Text block …" at bounding box center [609, 322] width 781 height 42
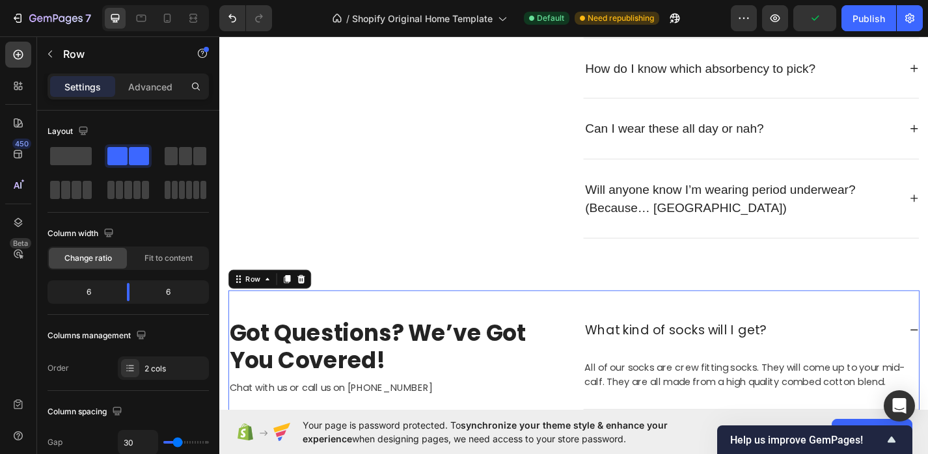
click at [306, 302] on icon at bounding box center [309, 303] width 8 height 9
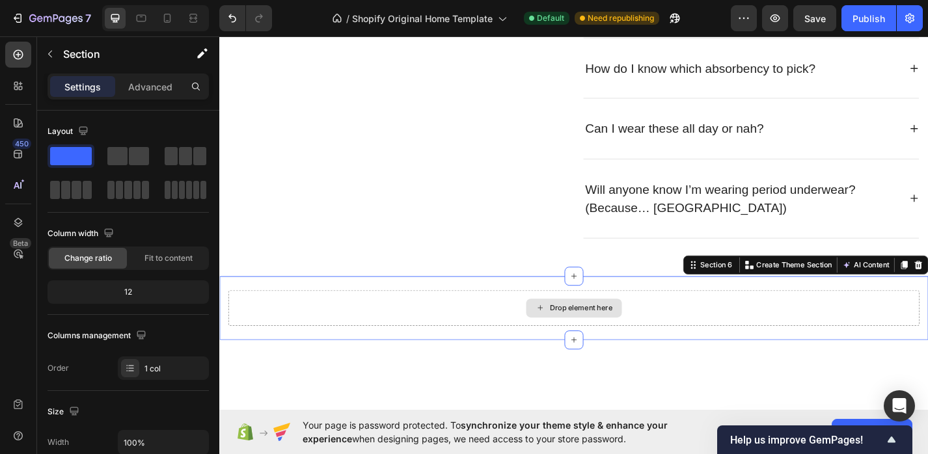
click at [397, 334] on div "Drop element here" at bounding box center [610, 335] width 762 height 39
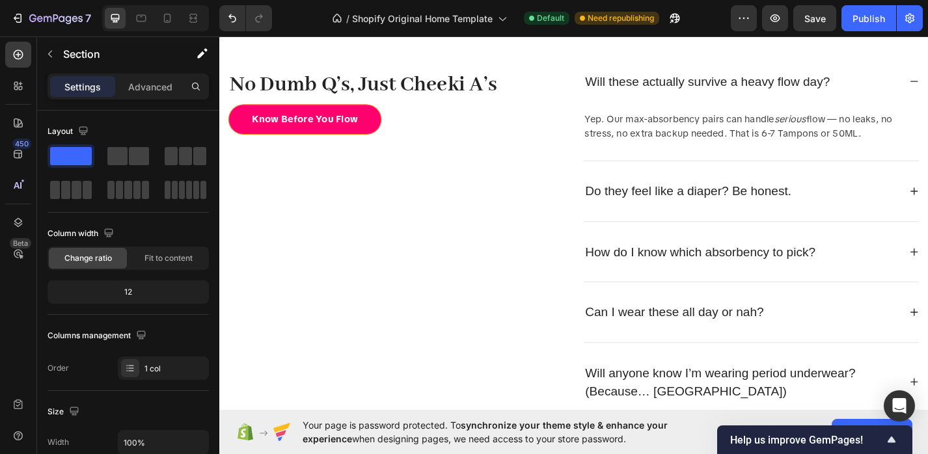
scroll to position [2689, 0]
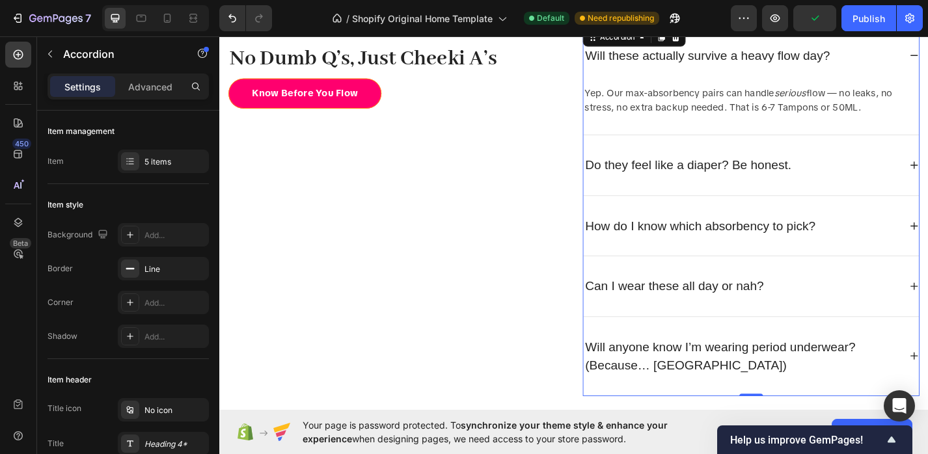
click at [712, 396] on p "Will anyone know I’m wearing period underwear? (Because… cringe)" at bounding box center [794, 388] width 345 height 41
click at [731, 399] on p "Will anyone know I’m wearing period underwear? (Because… cringe)" at bounding box center [794, 388] width 345 height 41
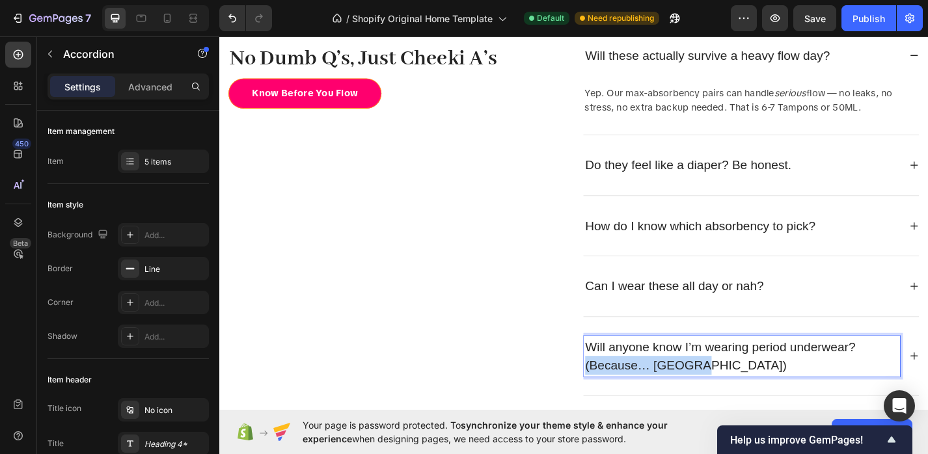
drag, startPoint x: 745, startPoint y: 400, endPoint x: 623, endPoint y: 400, distance: 122.4
click at [623, 400] on p "Will anyone know I’m wearing period underwear? (Because… cringe)" at bounding box center [794, 388] width 345 height 41
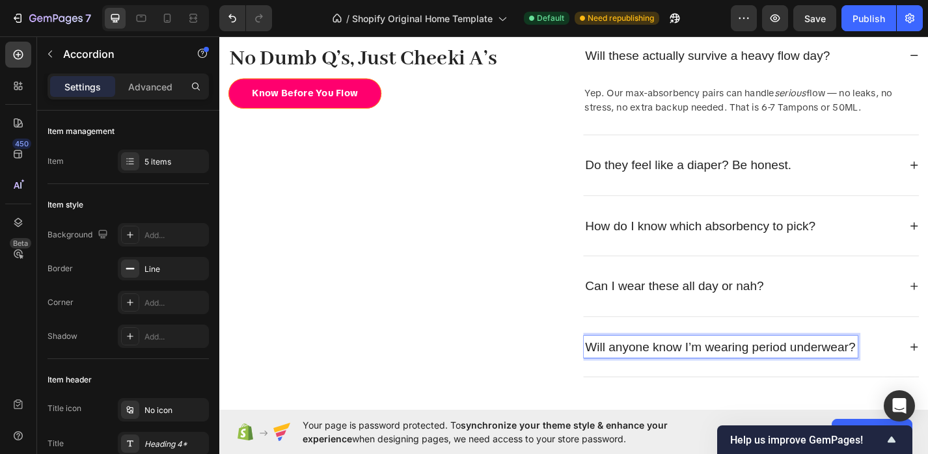
click at [716, 303] on p "Can I wear these all day or nah?" at bounding box center [720, 311] width 197 height 21
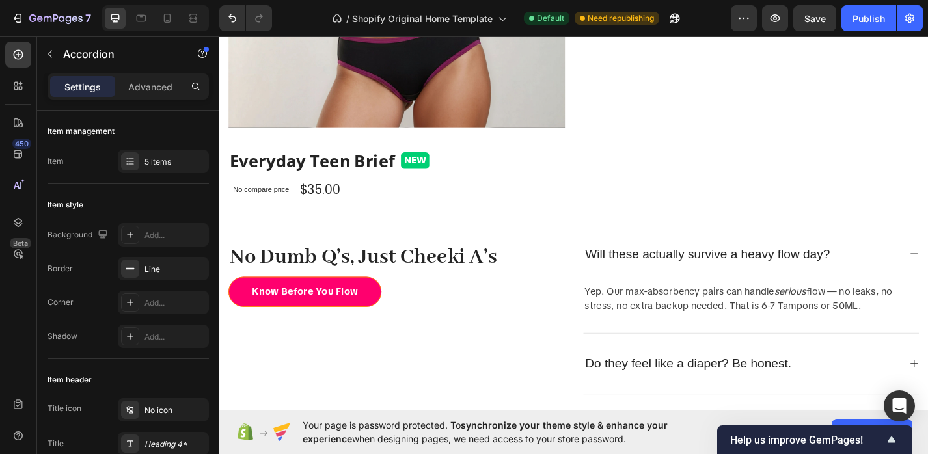
scroll to position [2459, 0]
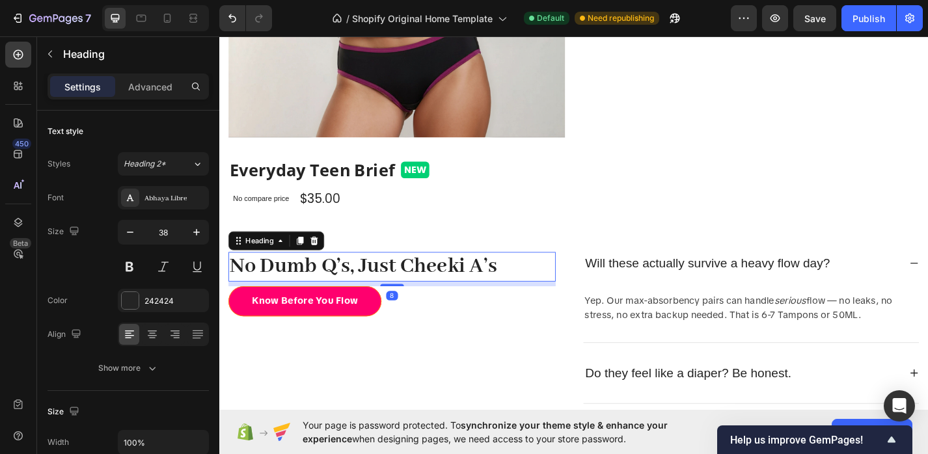
click at [480, 293] on h2 "No Dumb Q’s, Just Cheeki A’s" at bounding box center [409, 290] width 361 height 33
click at [176, 203] on div "Abhaya Libre" at bounding box center [175, 199] width 61 height 12
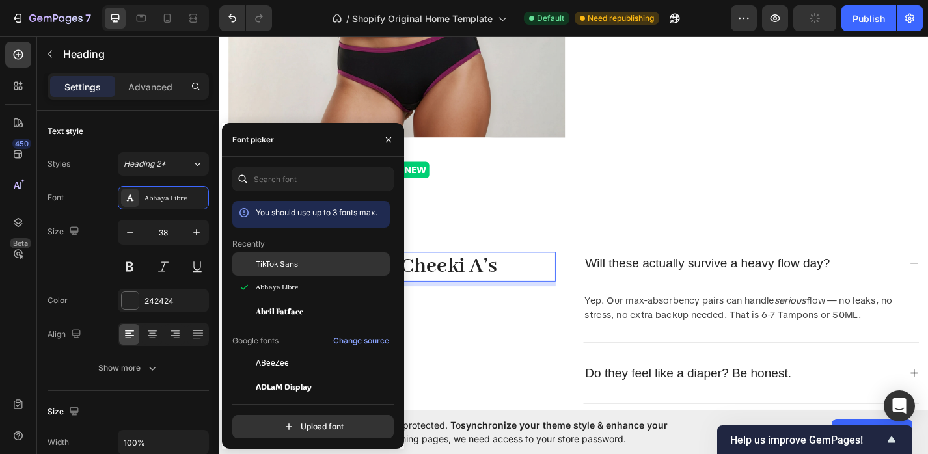
click at [311, 266] on div "TikTok Sans" at bounding box center [321, 264] width 131 height 12
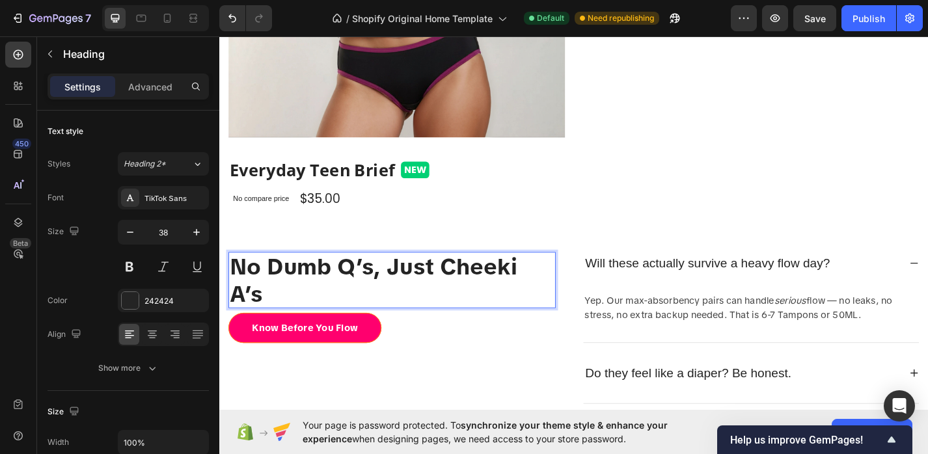
click at [584, 330] on h2 "No Dumb Q’s, Just Cheeki A’s" at bounding box center [409, 305] width 361 height 62
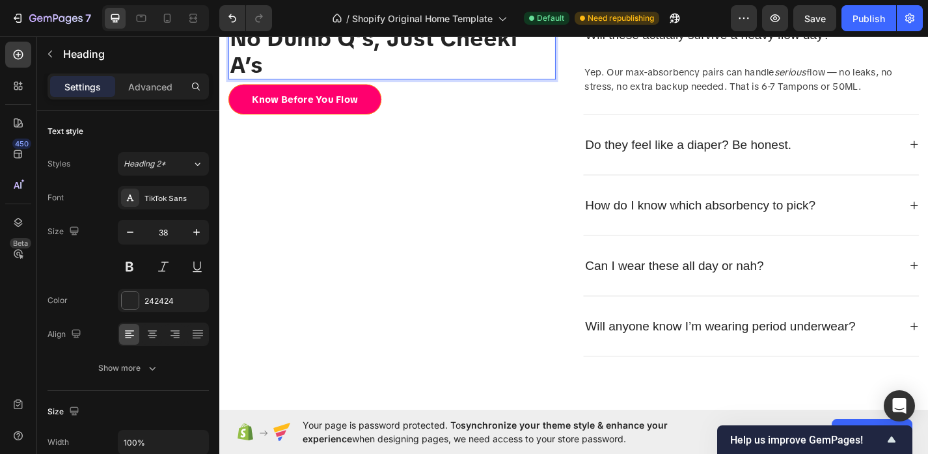
scroll to position [2594, 0]
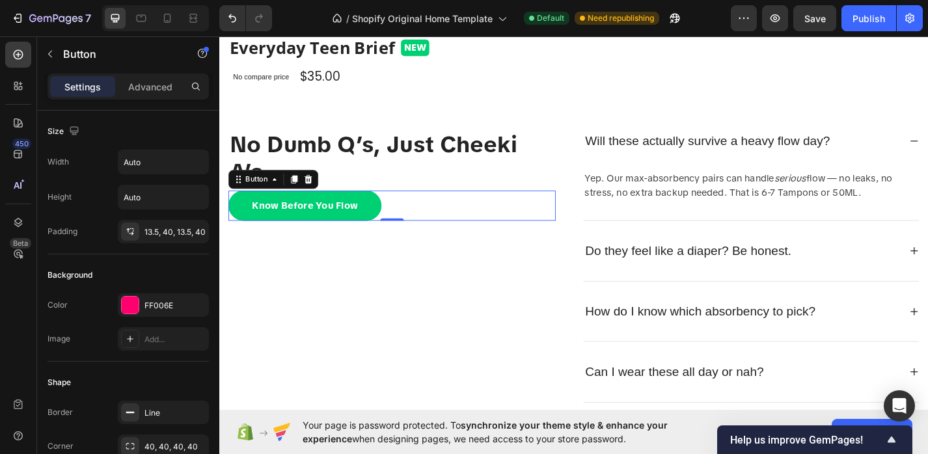
click at [335, 230] on link "Know Before You Flow" at bounding box center [313, 222] width 169 height 33
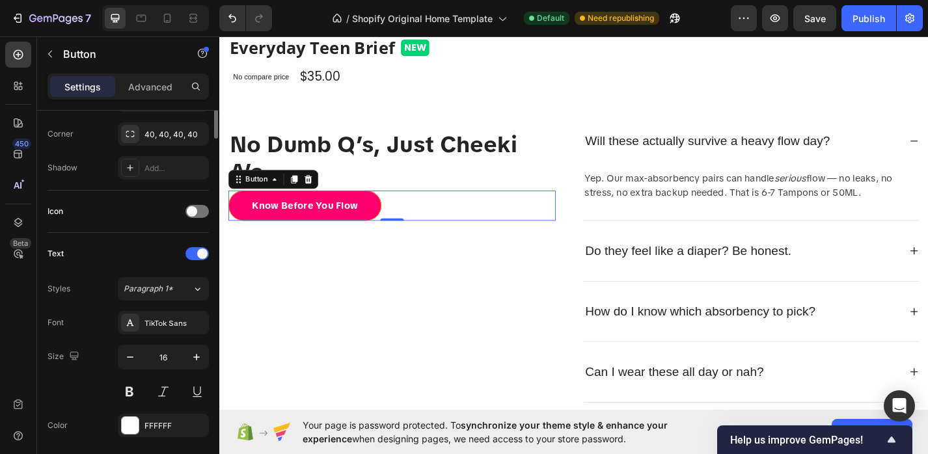
scroll to position [0, 0]
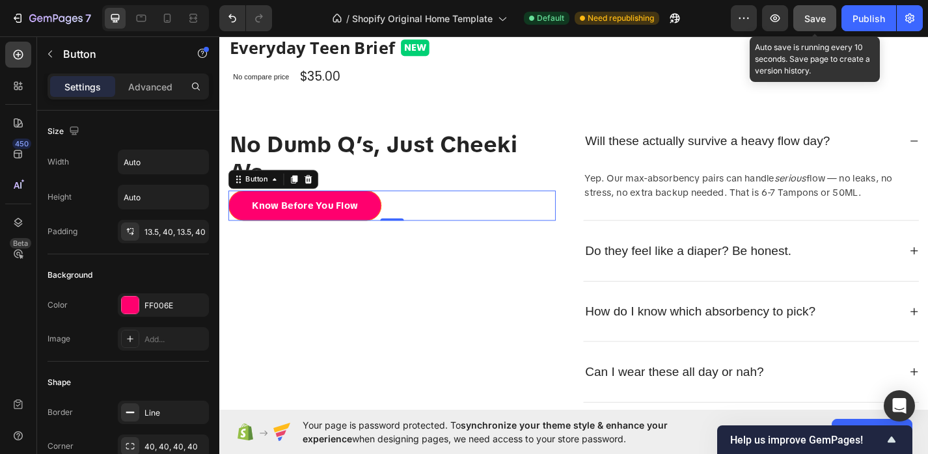
click at [827, 17] on button "Save" at bounding box center [815, 18] width 43 height 26
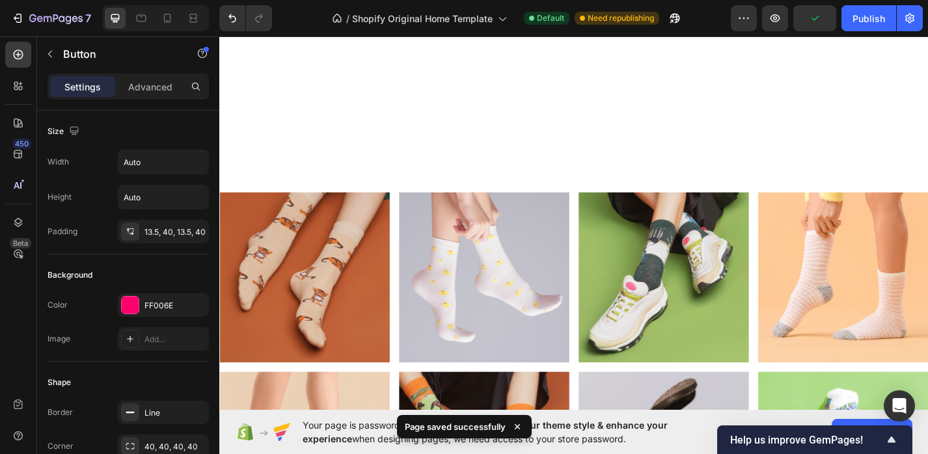
scroll to position [3115, 0]
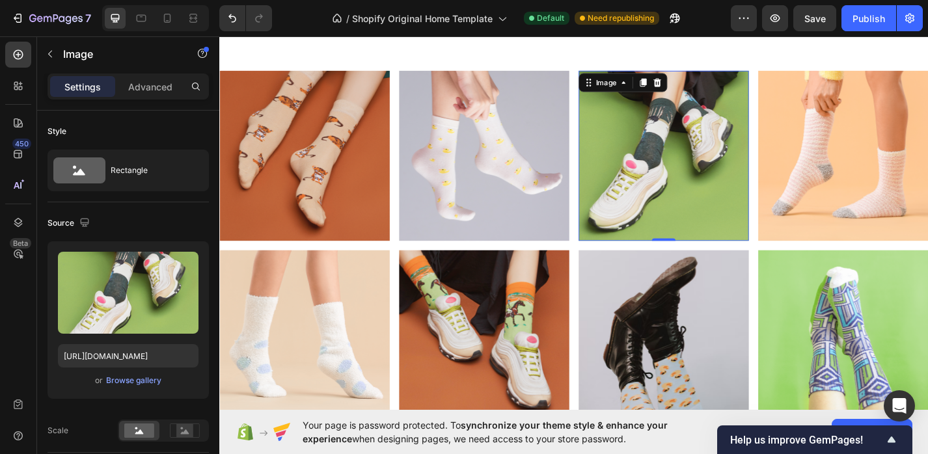
click at [615, 112] on img at bounding box center [708, 167] width 187 height 187
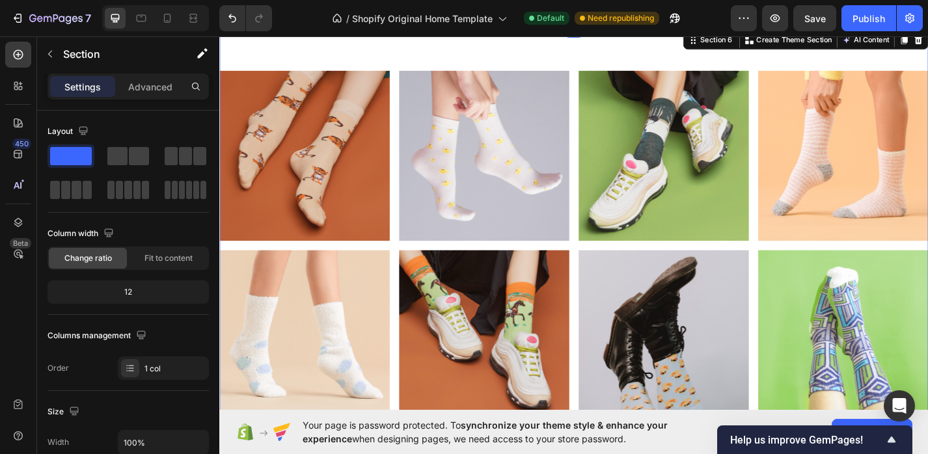
click at [611, 66] on div "Image Image Image Image Row Image Image Image Image Row" at bounding box center [609, 267] width 781 height 417
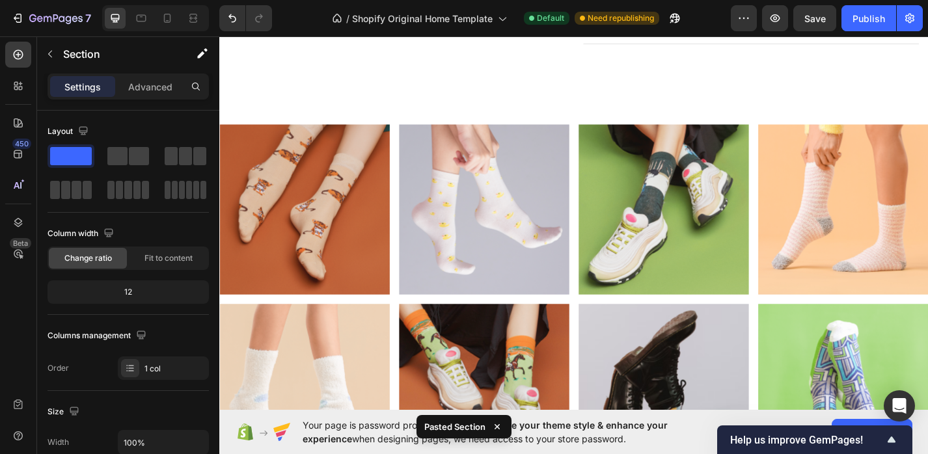
scroll to position [3052, 0]
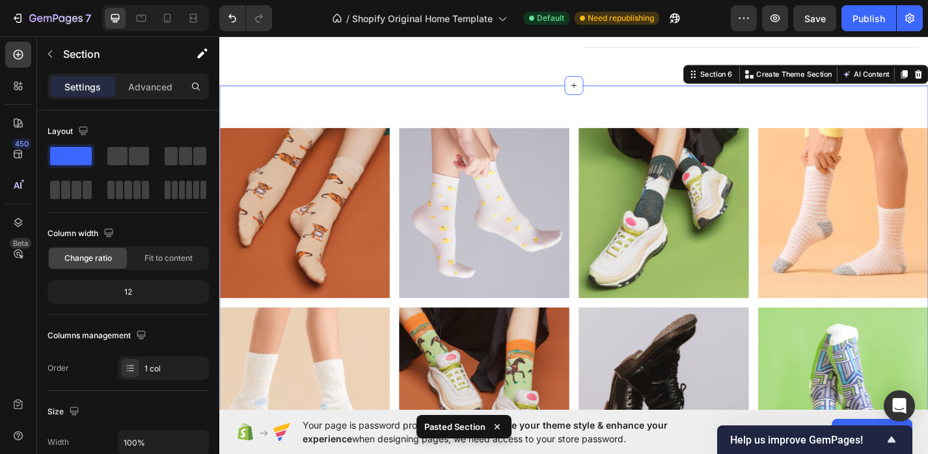
click at [593, 105] on div "Image Image Image Image Row Image Image Image Image Row Section 6 You can creat…" at bounding box center [609, 329] width 781 height 479
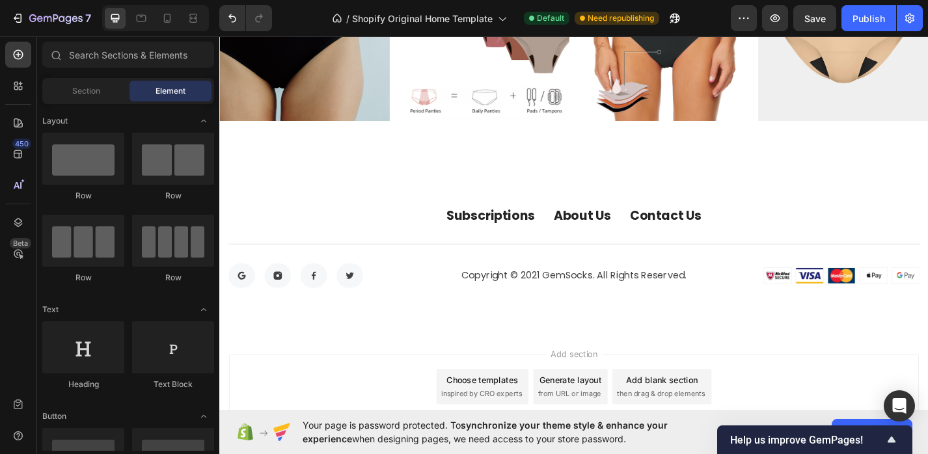
scroll to position [3446, 0]
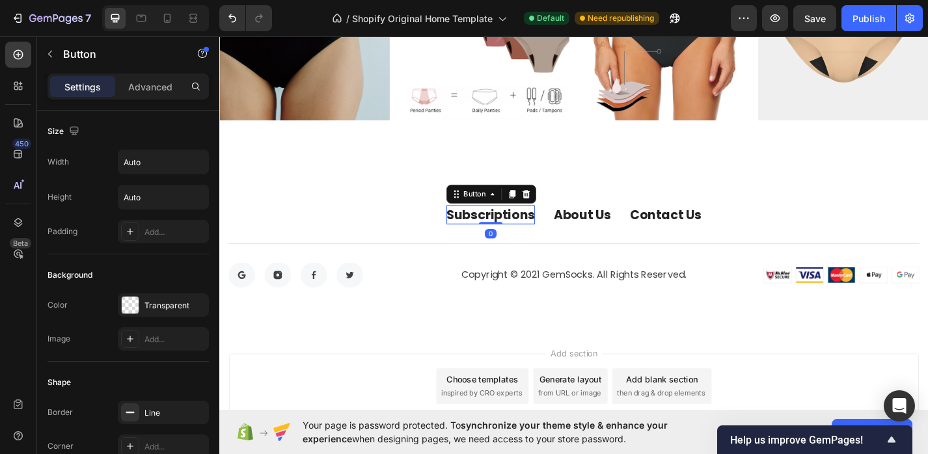
click at [522, 237] on div "Subscriptions" at bounding box center [518, 233] width 98 height 21
click at [557, 206] on icon at bounding box center [557, 210] width 10 height 10
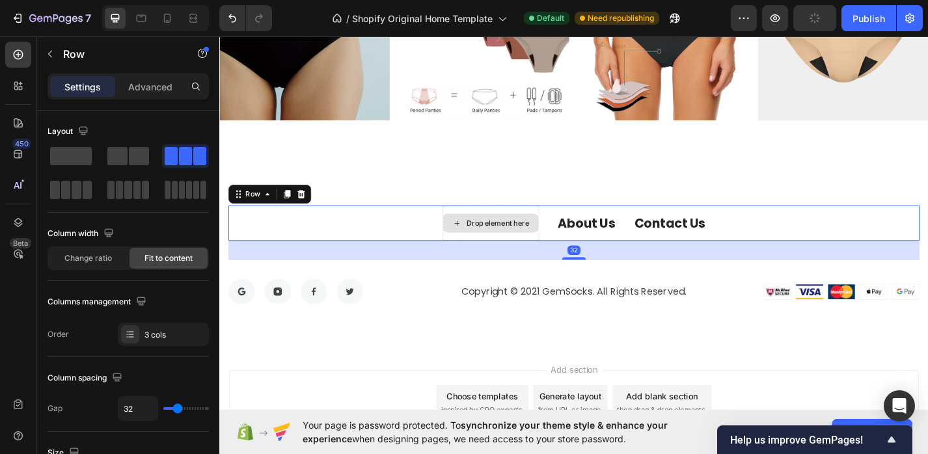
click at [559, 230] on div "Drop element here" at bounding box center [518, 242] width 107 height 39
click at [544, 238] on div "Drop element here" at bounding box center [525, 242] width 69 height 10
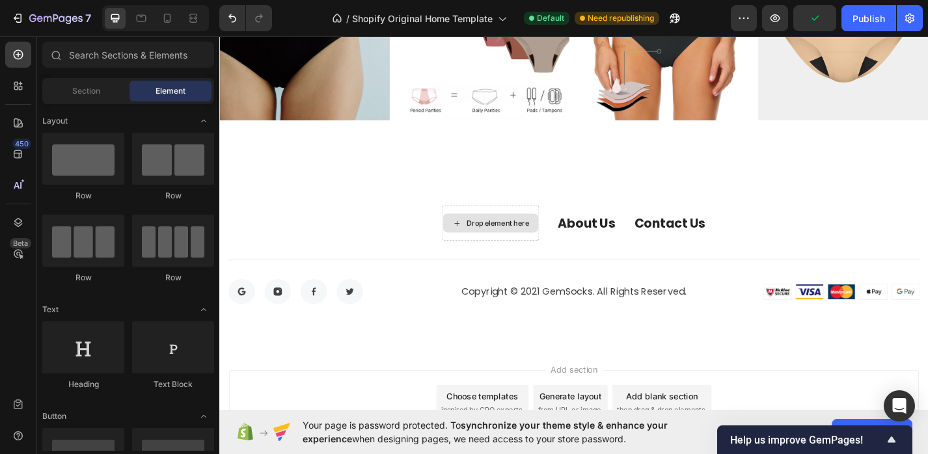
click at [544, 238] on div "Drop element here" at bounding box center [525, 242] width 69 height 10
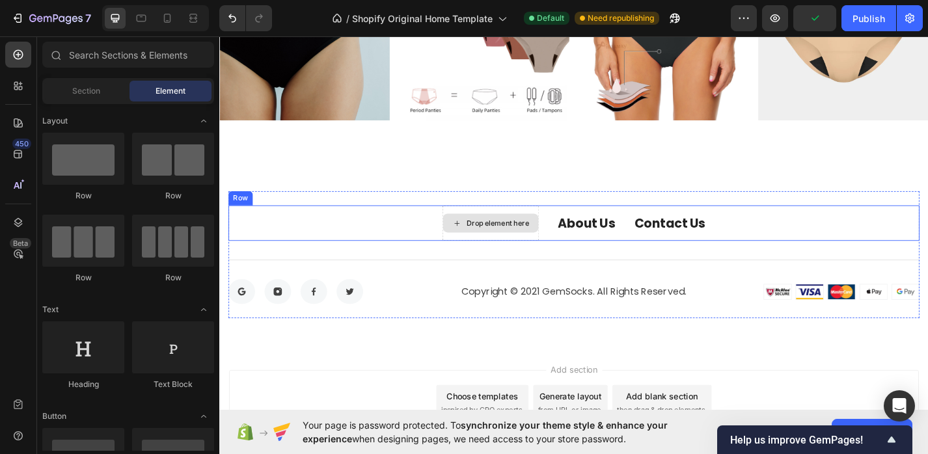
click at [472, 245] on div "Drop element here" at bounding box center [517, 242] width 105 height 21
click at [506, 245] on div "Drop element here" at bounding box center [525, 242] width 69 height 10
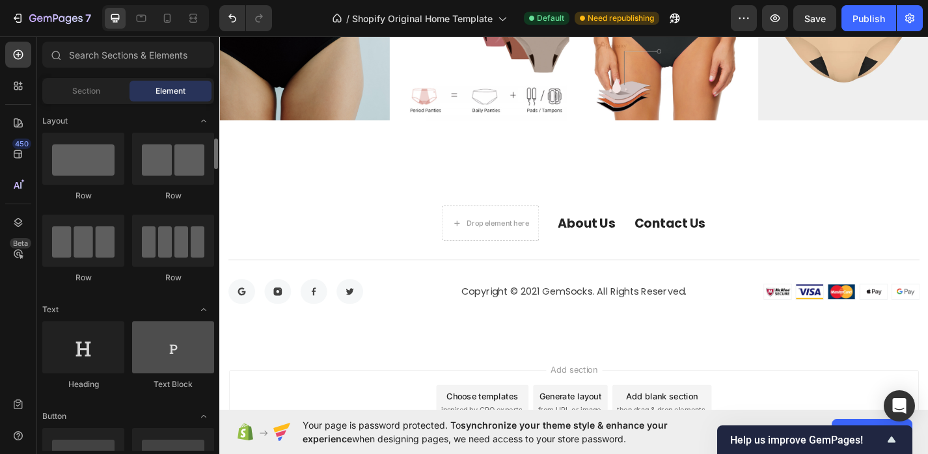
scroll to position [180, 0]
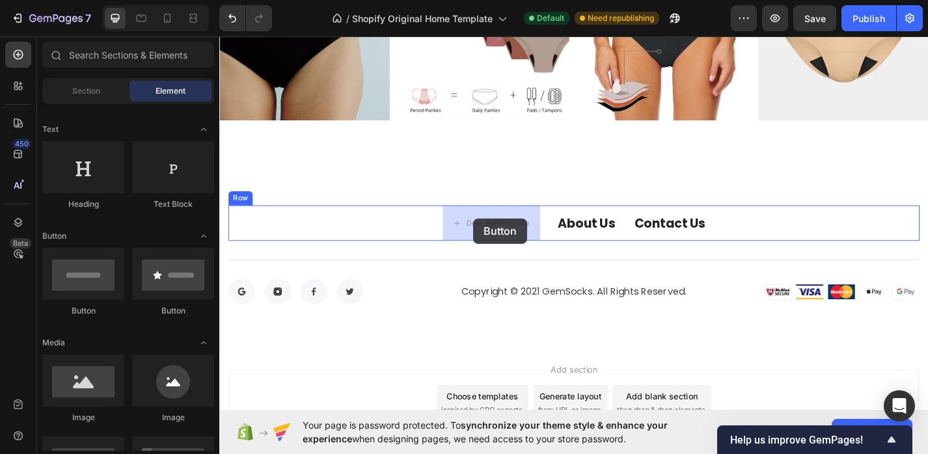
drag, startPoint x: 293, startPoint y: 294, endPoint x: 499, endPoint y: 236, distance: 213.5
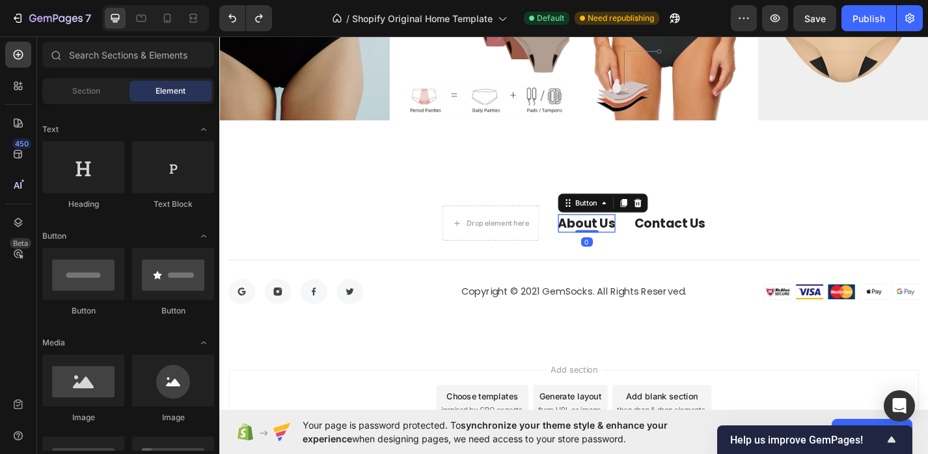
click at [622, 240] on div "About Us" at bounding box center [623, 242] width 63 height 21
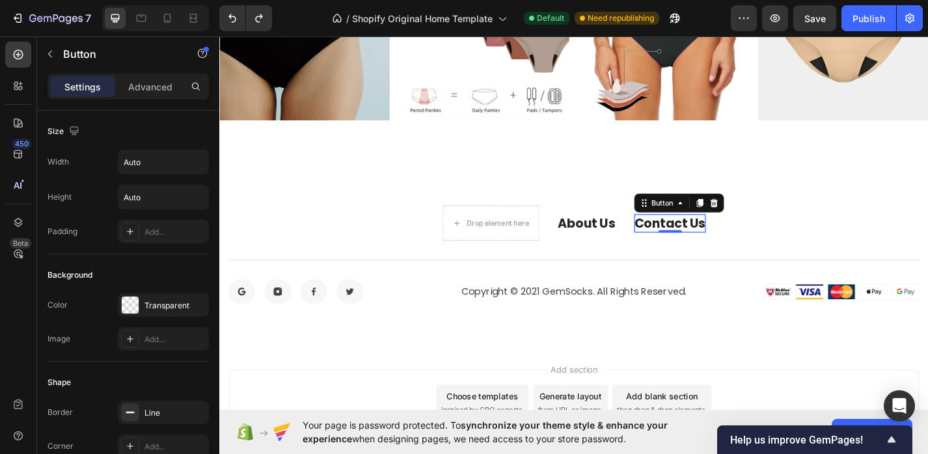
click at [697, 238] on div "Contact Us" at bounding box center [715, 242] width 79 height 21
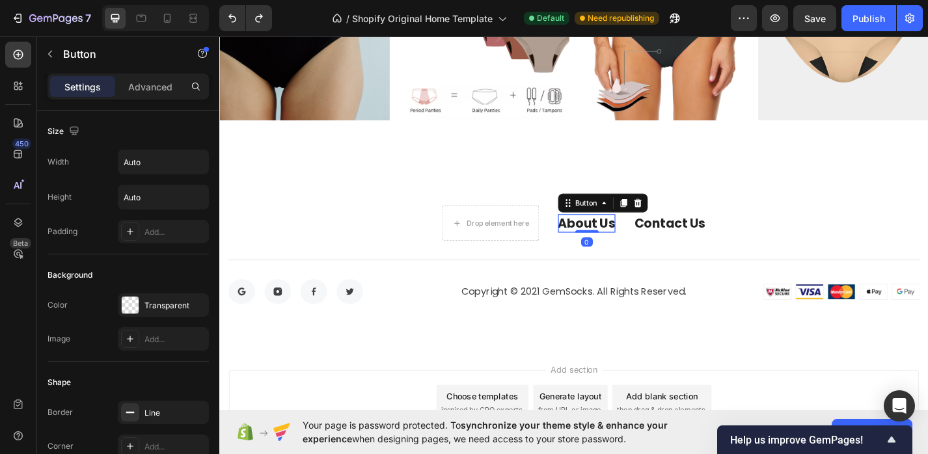
click at [639, 242] on div "About Us" at bounding box center [623, 242] width 63 height 21
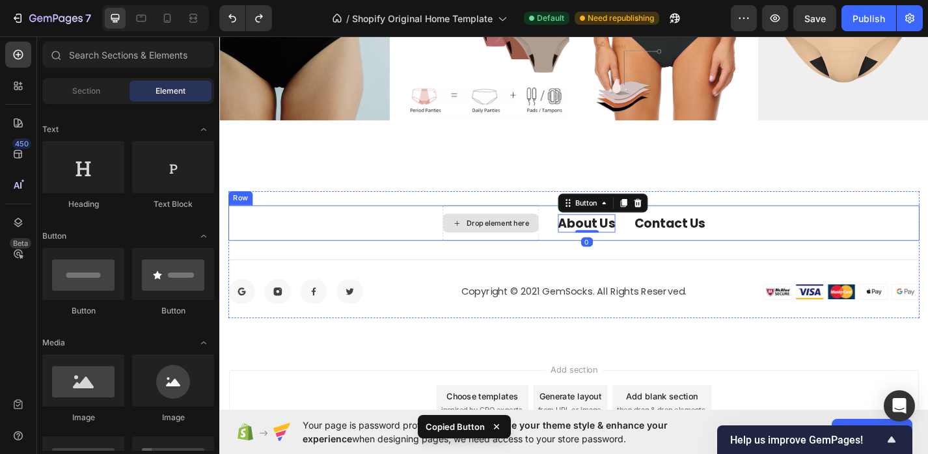
click at [536, 234] on div "Drop element here" at bounding box center [517, 242] width 105 height 21
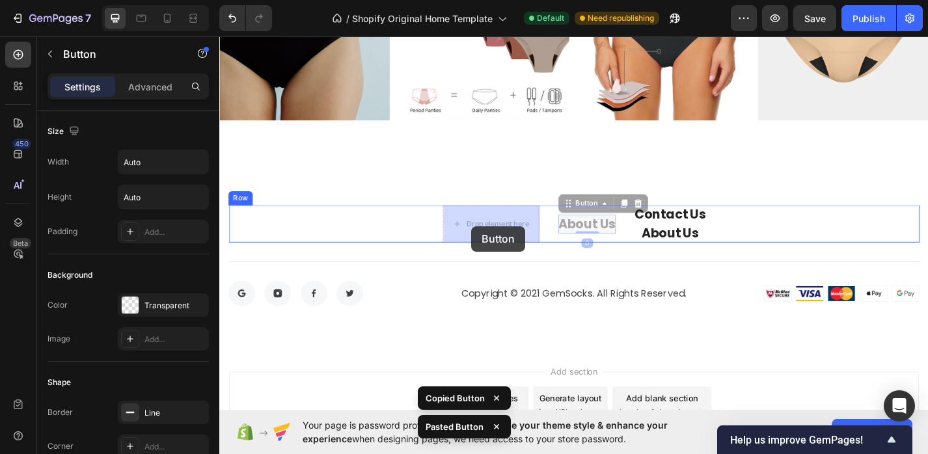
drag, startPoint x: 620, startPoint y: 244, endPoint x: 497, endPoint y: 245, distance: 123.0
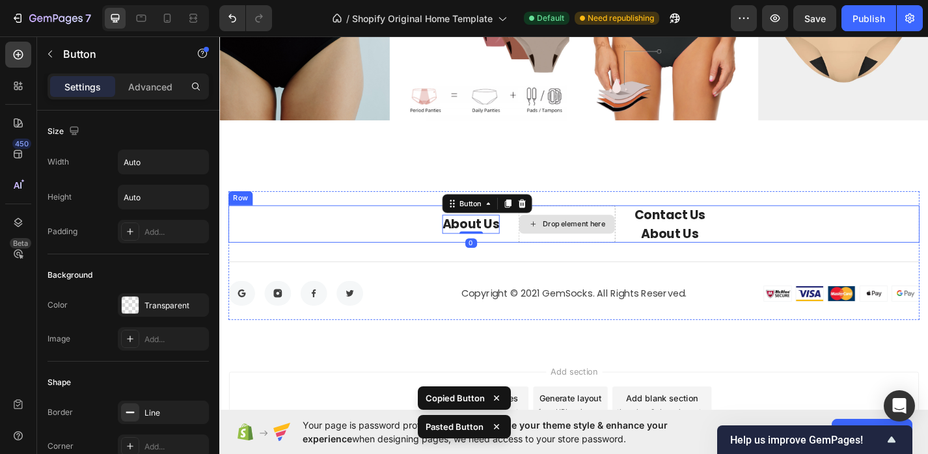
click at [605, 242] on div "Drop element here" at bounding box center [609, 243] width 69 height 10
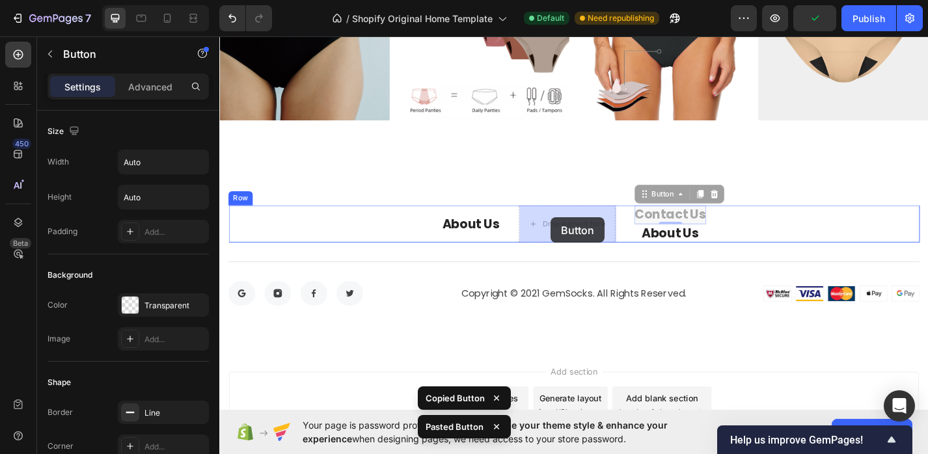
drag, startPoint x: 735, startPoint y: 231, endPoint x: 583, endPoint y: 236, distance: 151.7
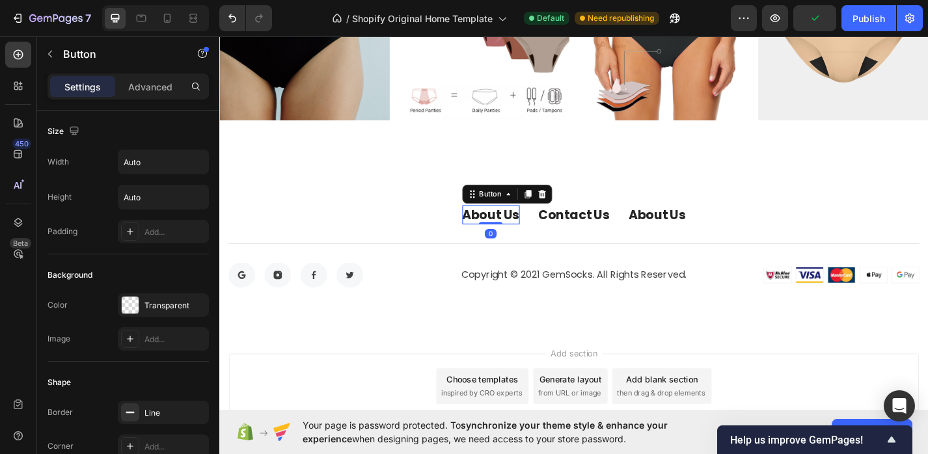
click at [521, 237] on div "About Us" at bounding box center [518, 233] width 63 height 21
click at [521, 237] on p "About Us" at bounding box center [518, 233] width 63 height 21
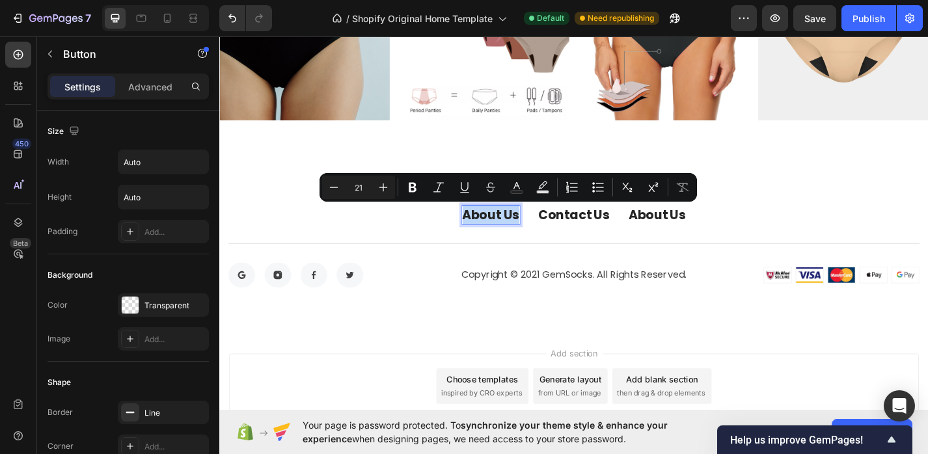
click at [521, 237] on p "About Us" at bounding box center [518, 233] width 63 height 21
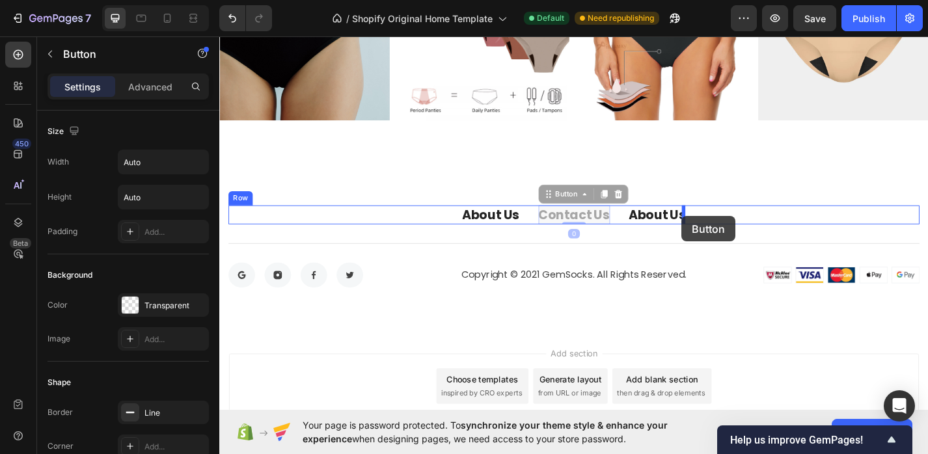
drag, startPoint x: 597, startPoint y: 233, endPoint x: 727, endPoint y: 233, distance: 130.2
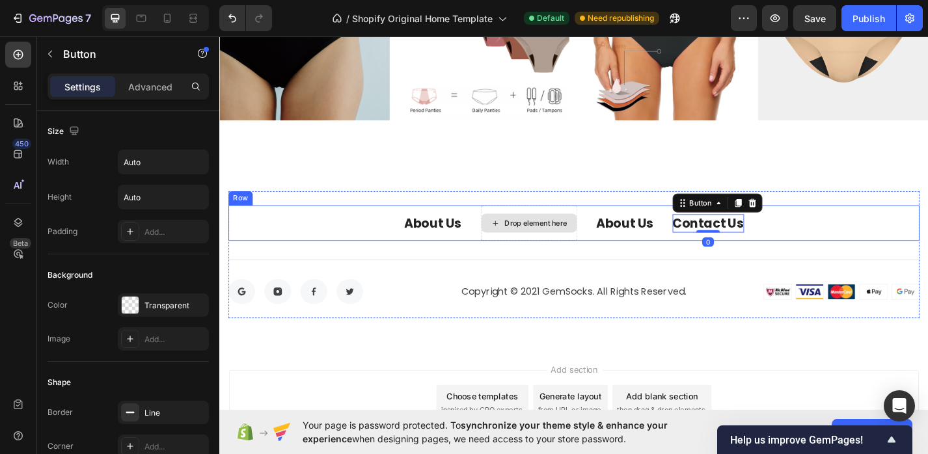
click at [566, 248] on div "Drop element here" at bounding box center [560, 242] width 105 height 21
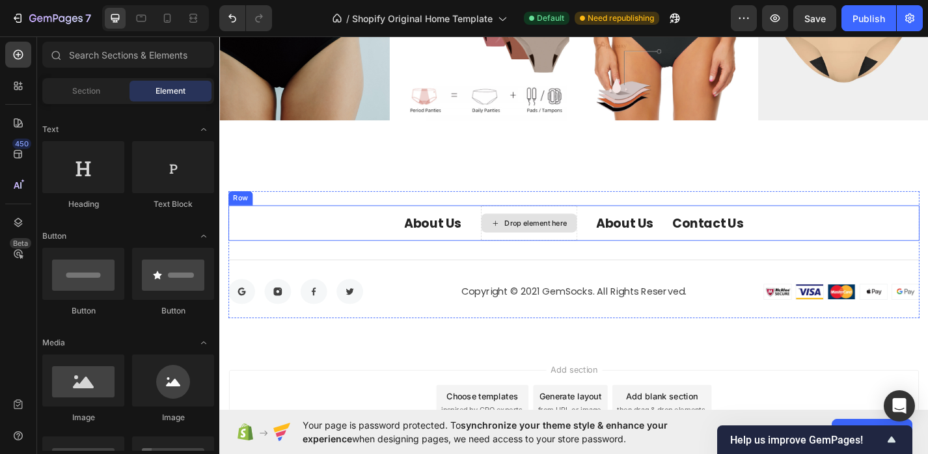
click at [586, 232] on div "Drop element here" at bounding box center [560, 242] width 105 height 21
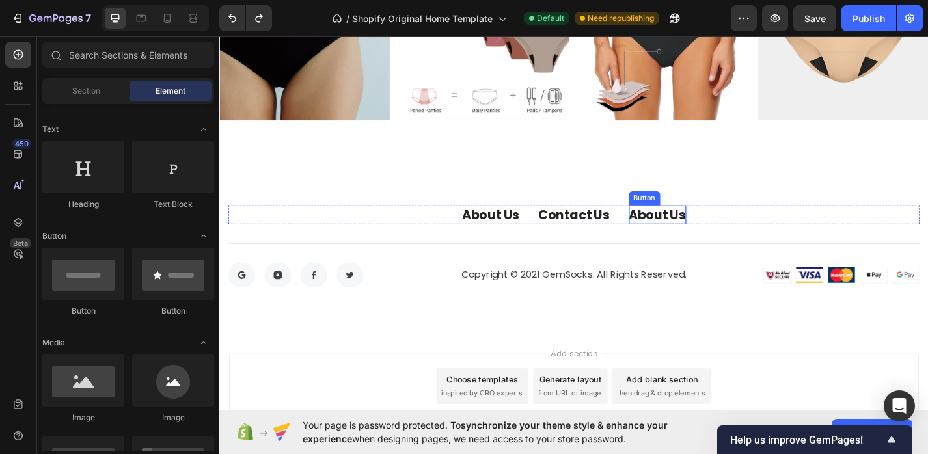
click at [704, 228] on div "About Us" at bounding box center [702, 233] width 63 height 21
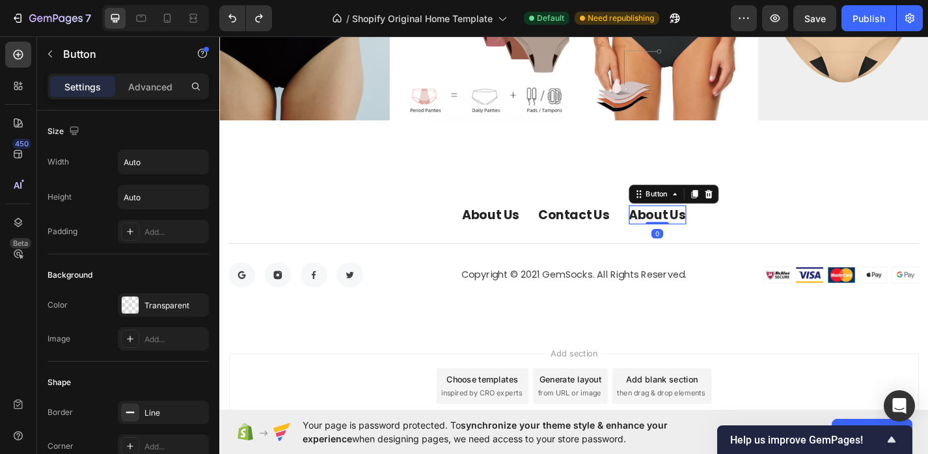
click at [702, 232] on div "About Us" at bounding box center [702, 233] width 63 height 21
click at [702, 232] on p "About Us" at bounding box center [702, 233] width 63 height 21
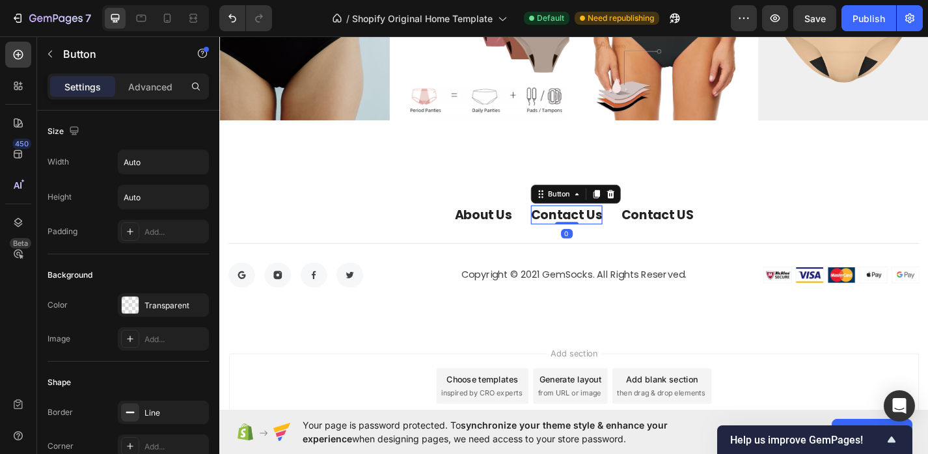
click at [616, 232] on div "Contact Us" at bounding box center [601, 233] width 79 height 21
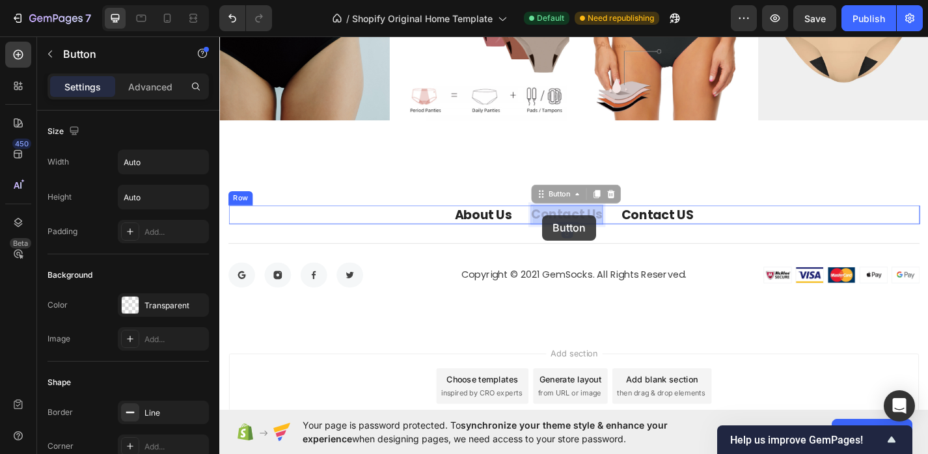
drag, startPoint x: 618, startPoint y: 232, endPoint x: 577, endPoint y: 233, distance: 40.4
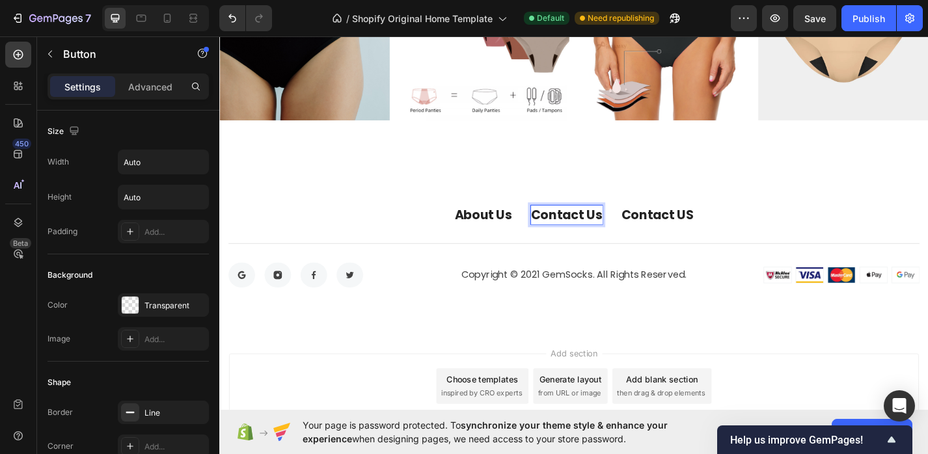
click at [583, 234] on p "Contact Us" at bounding box center [601, 233] width 79 height 21
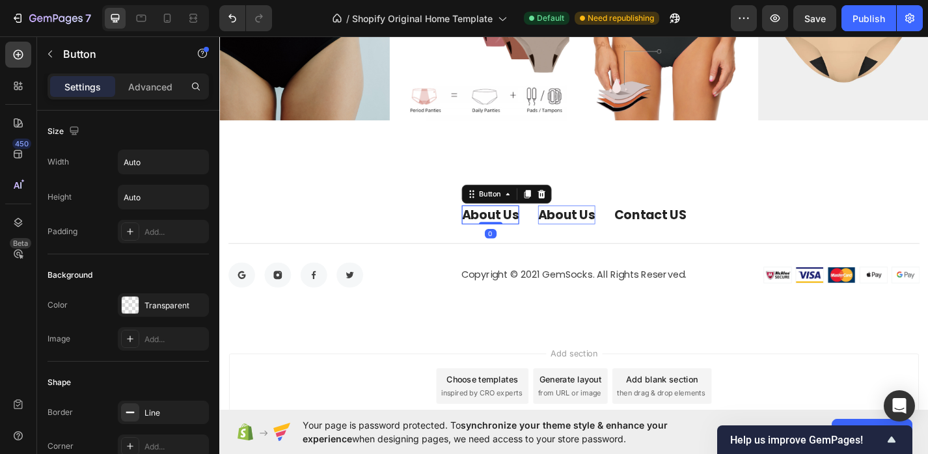
click at [519, 229] on p "About Us" at bounding box center [517, 233] width 63 height 21
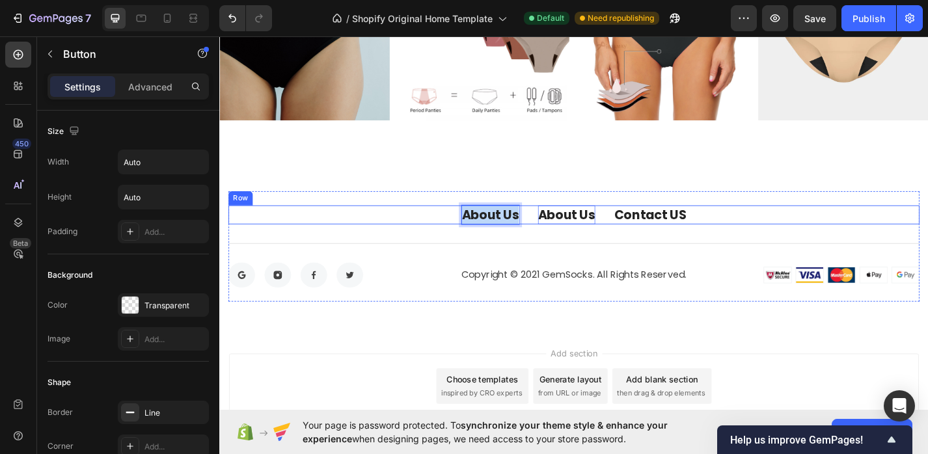
drag, startPoint x: 549, startPoint y: 230, endPoint x: 484, endPoint y: 230, distance: 64.4
click at [484, 230] on div "About Us Button 0 About Us Button Contact US Button Row" at bounding box center [610, 233] width 762 height 21
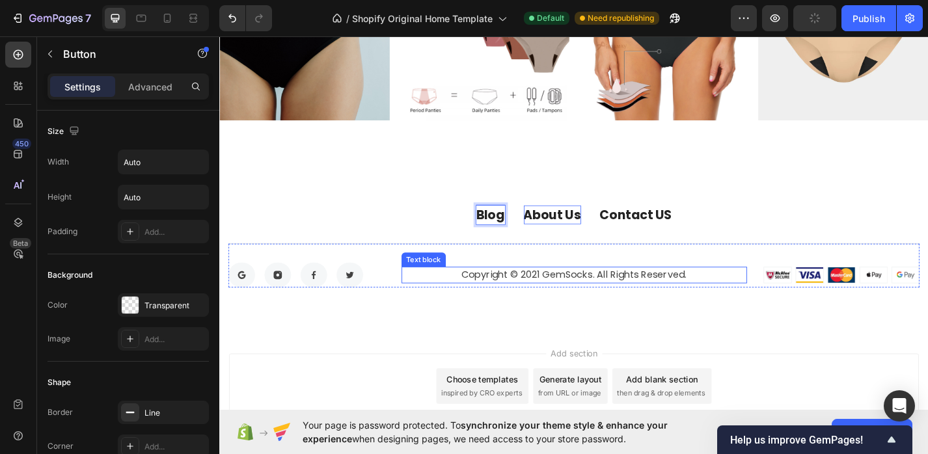
click at [552, 299] on p "Copyright © 2021 GemSocks. All Rights Reserved." at bounding box center [610, 300] width 378 height 16
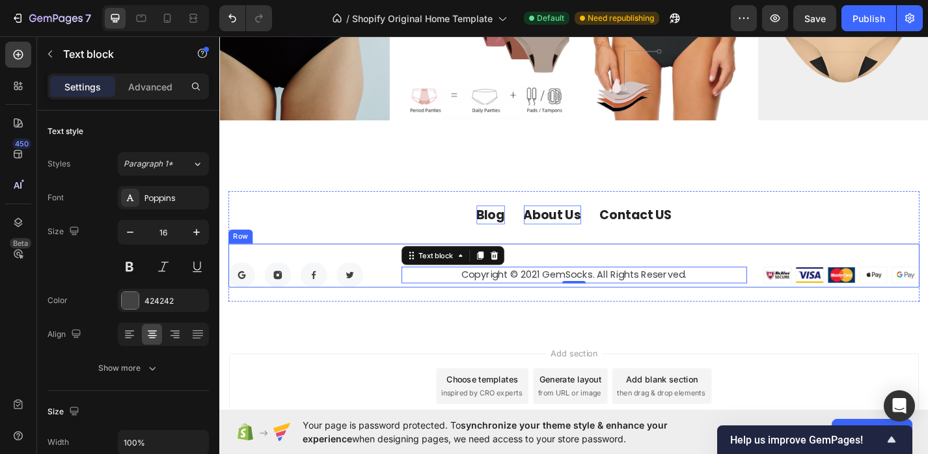
click at [671, 268] on div "Button Button Button Button Row Copyright © 2021 GemSocks. All Rights Reserved.…" at bounding box center [610, 288] width 762 height 49
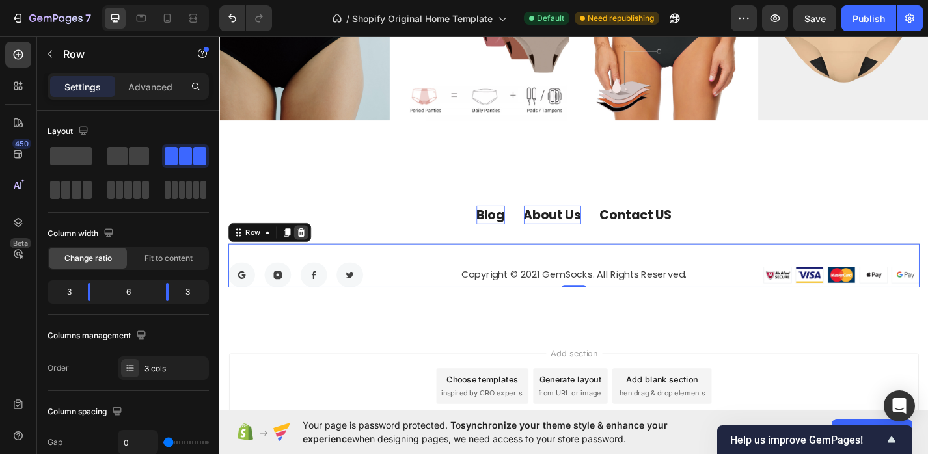
click at [313, 249] on icon at bounding box center [309, 252] width 10 height 10
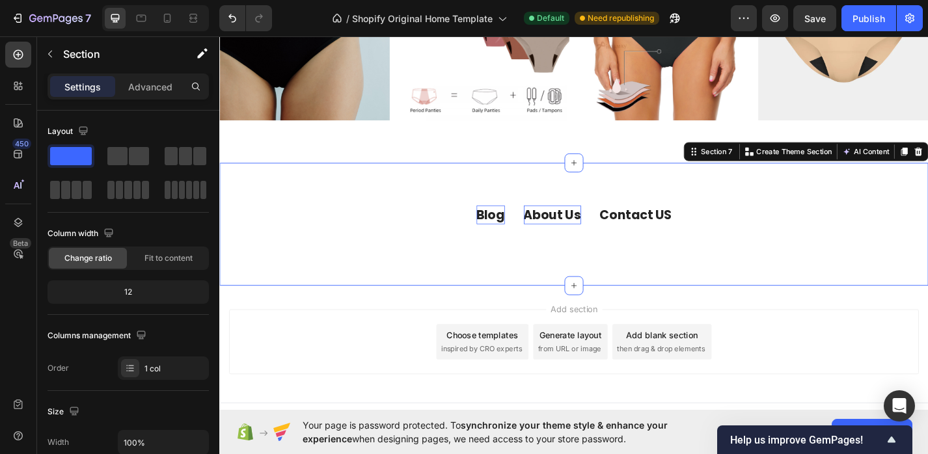
click at [422, 286] on div "Blog Button About Us Button Contact US Button Row Row Section 7 You can create …" at bounding box center [609, 243] width 781 height 135
click at [414, 372] on div "Add section Choose templates inspired by CRO experts Generate layout from URL o…" at bounding box center [610, 373] width 760 height 72
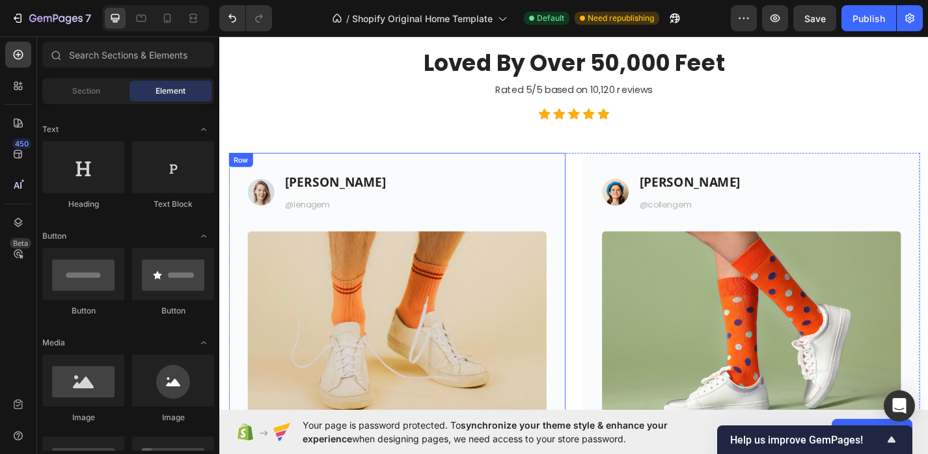
scroll to position [1232, 0]
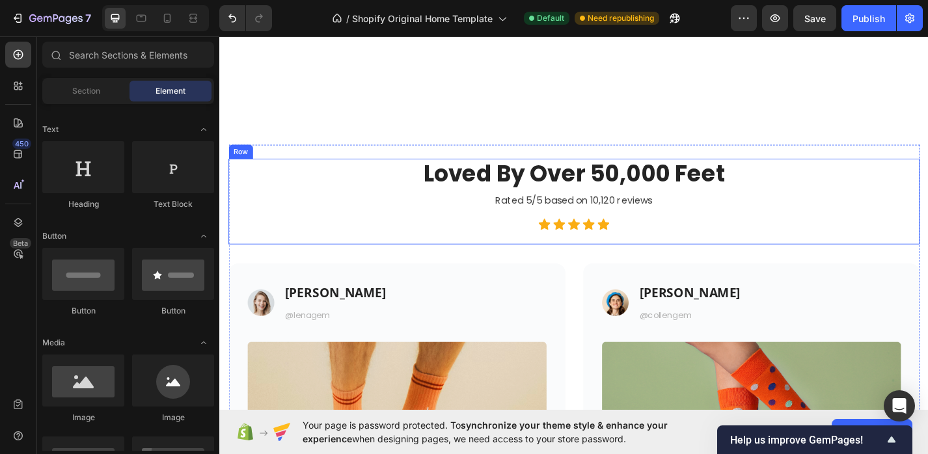
click at [540, 250] on div "Loved By Over 50,000 Feet Heading Rated 5/5 based on 10,120 reviews Text block …" at bounding box center [610, 218] width 762 height 95
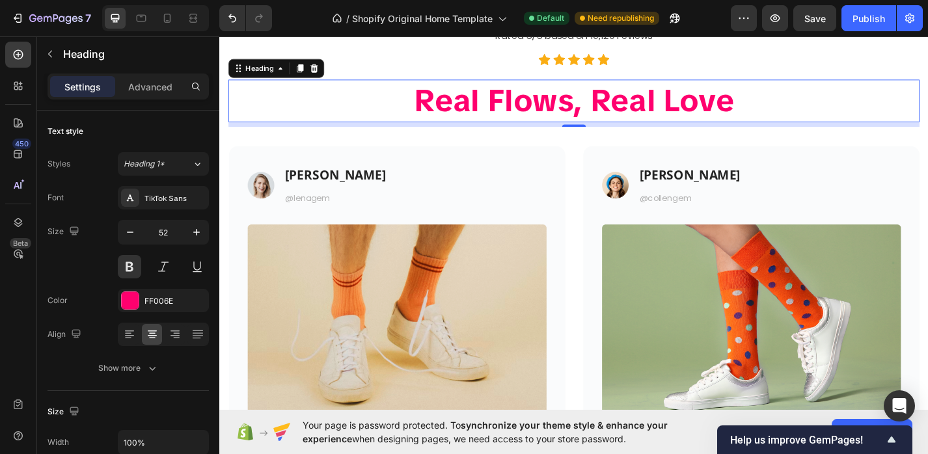
click at [803, 136] on div "8" at bounding box center [610, 133] width 762 height 5
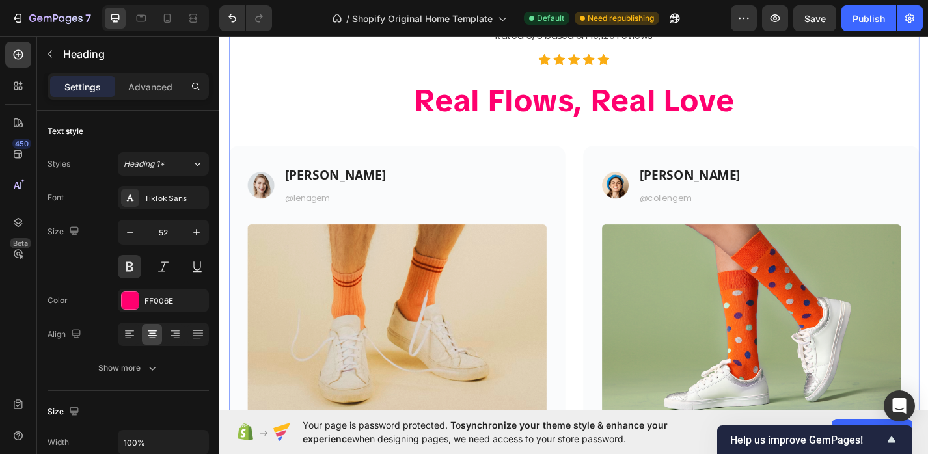
click at [685, 328] on div "Loved By Over 50,000 Feet Heading Rated 5/5 based on 10,120 reviews Text block …" at bounding box center [610, 303] width 762 height 626
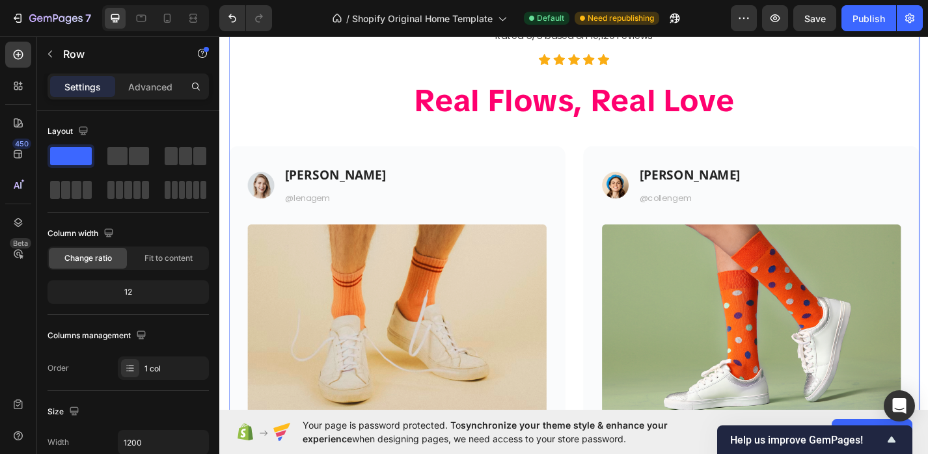
click at [679, 318] on div "Loved By Over 50,000 Feet Heading Rated 5/5 based on 10,120 reviews Text block …" at bounding box center [610, 303] width 762 height 626
click at [613, 136] on div "Loved By Over 50,000 Feet Heading Rated 5/5 based on 10,120 reviews Text block …" at bounding box center [610, 63] width 762 height 146
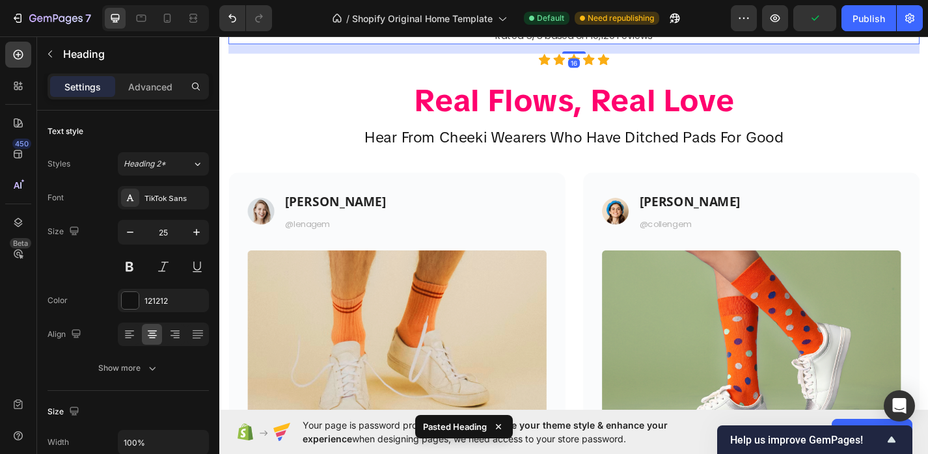
click at [616, 45] on div "Rated 5/5 based on 10,120 reviews" at bounding box center [610, 36] width 762 height 18
click at [338, 22] on div at bounding box center [332, 15] width 16 height 16
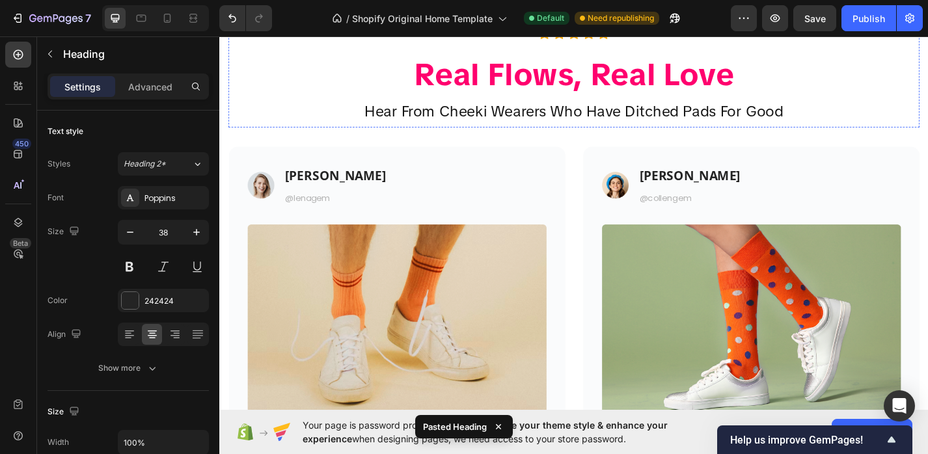
click at [540, 21] on p "Loved By Over 50,000 Feet" at bounding box center [609, 6] width 759 height 30
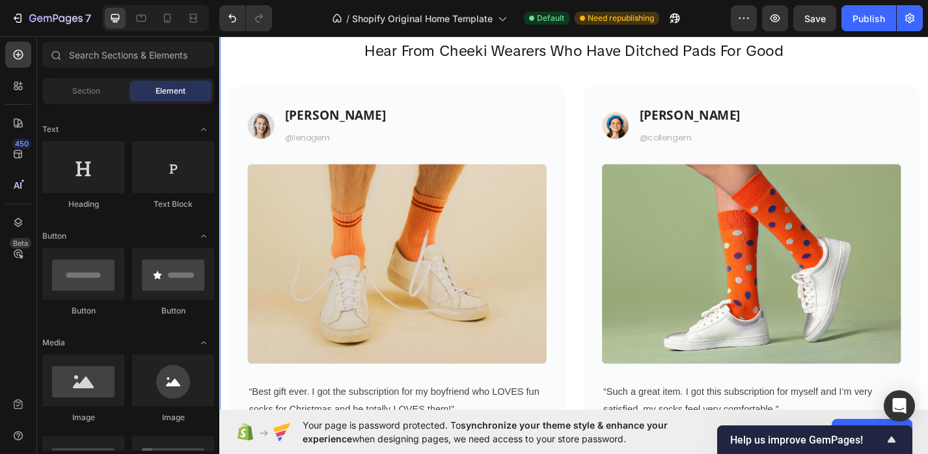
click at [389, 142] on div "Real Flows, Real Love Heading Hear From Cheeki Wearers Who Have Ditched Pads Fo…" at bounding box center [609, 270] width 781 height 654
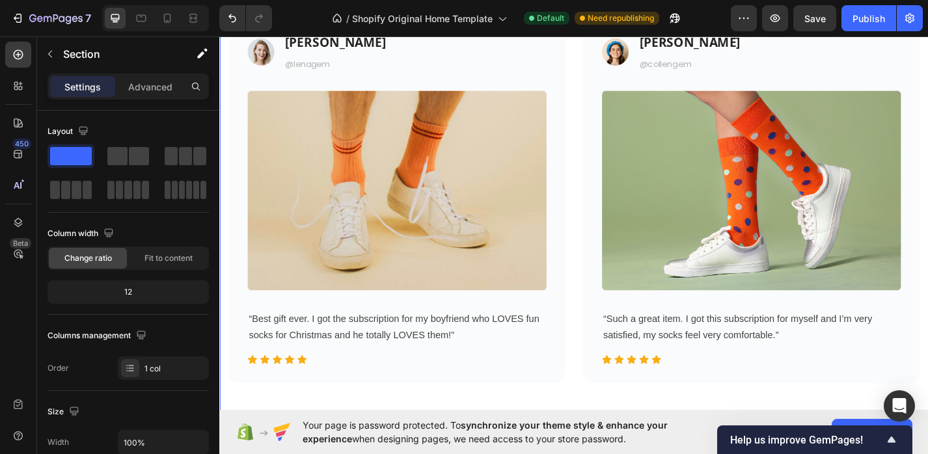
scroll to position [1524, 0]
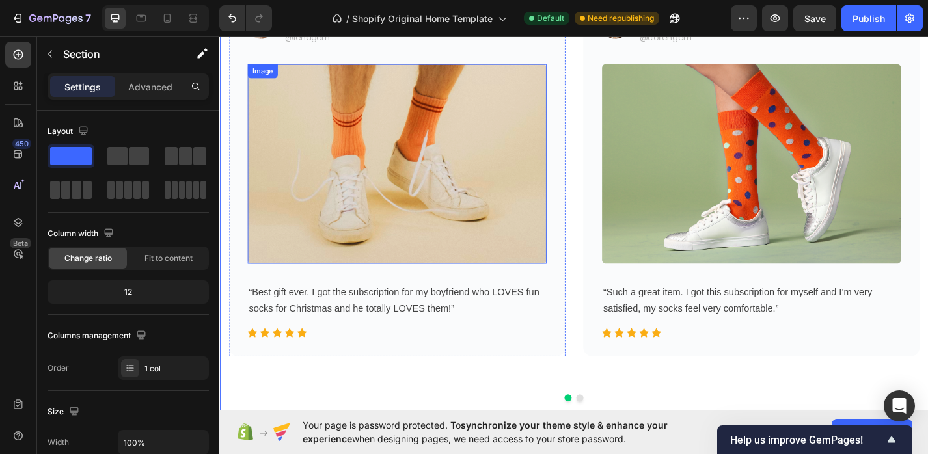
click at [467, 236] on img at bounding box center [414, 176] width 329 height 219
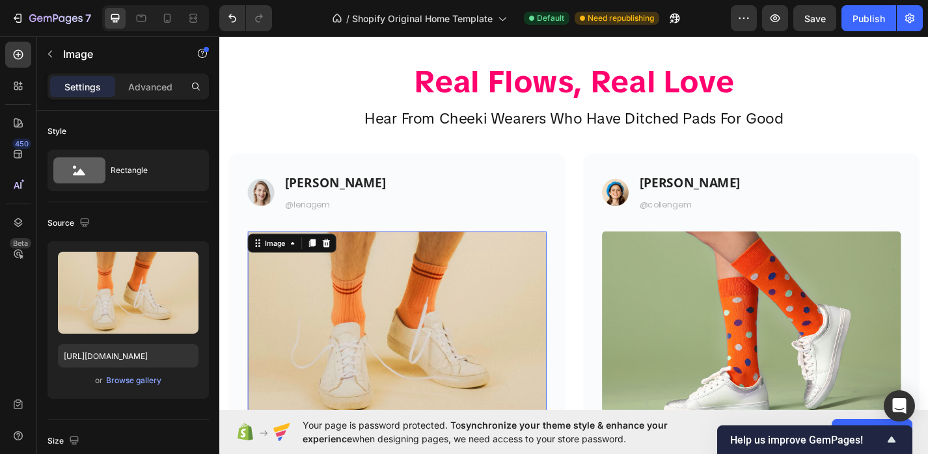
scroll to position [1320, 0]
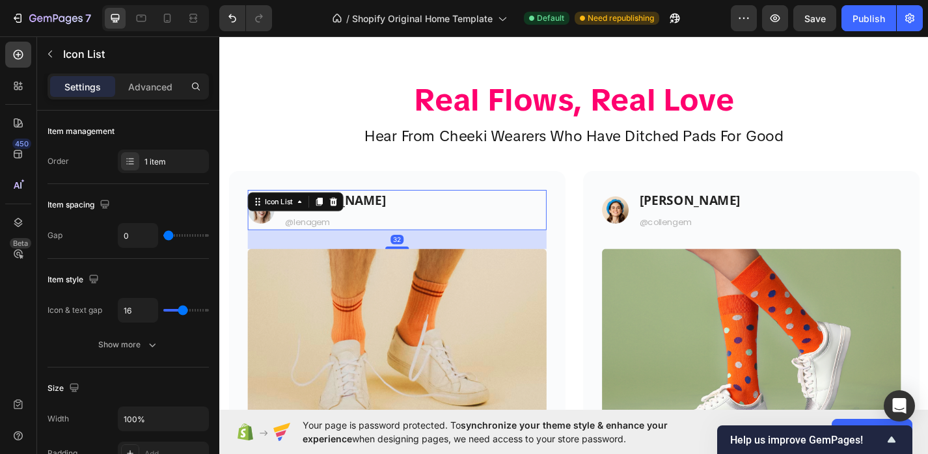
click at [459, 228] on div "Image Lena T. Heading @lenagem Text block" at bounding box center [414, 228] width 329 height 45
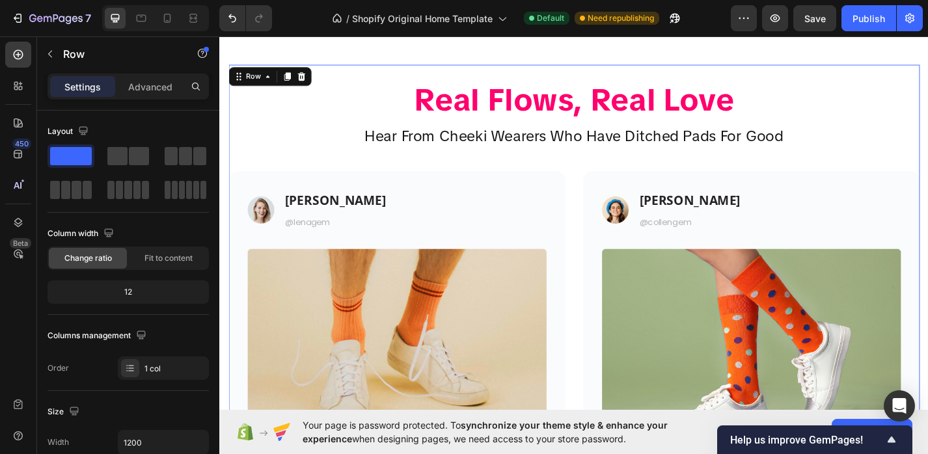
click at [465, 174] on div "Real Flows, Real Love Heading Hear From Cheeki Wearers Who Have Ditched Pads Fo…" at bounding box center [610, 363] width 762 height 560
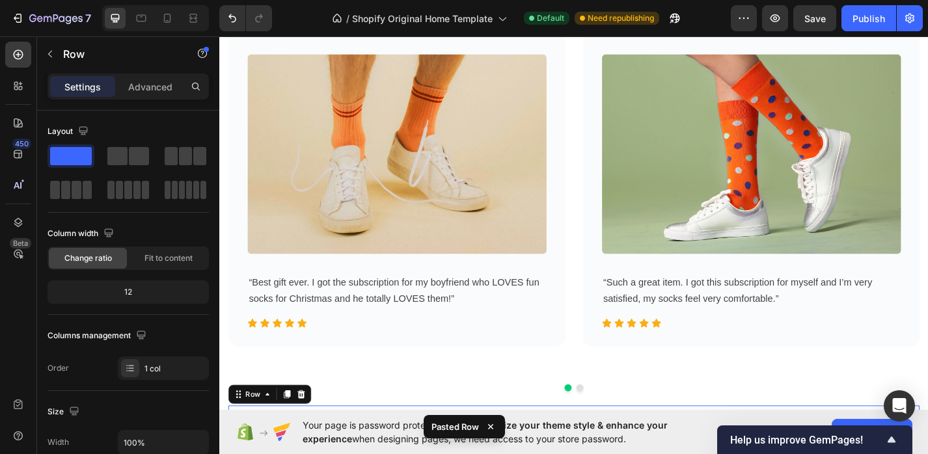
scroll to position [1503, 0]
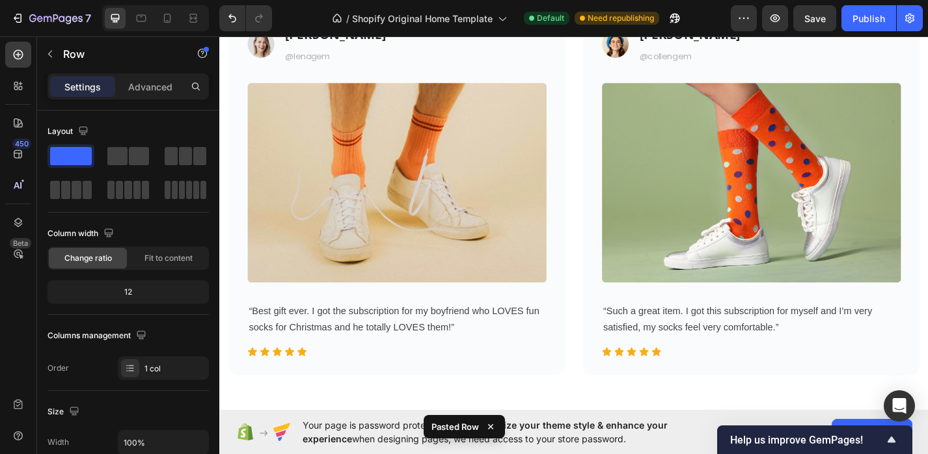
click at [465, 174] on img at bounding box center [414, 197] width 329 height 219
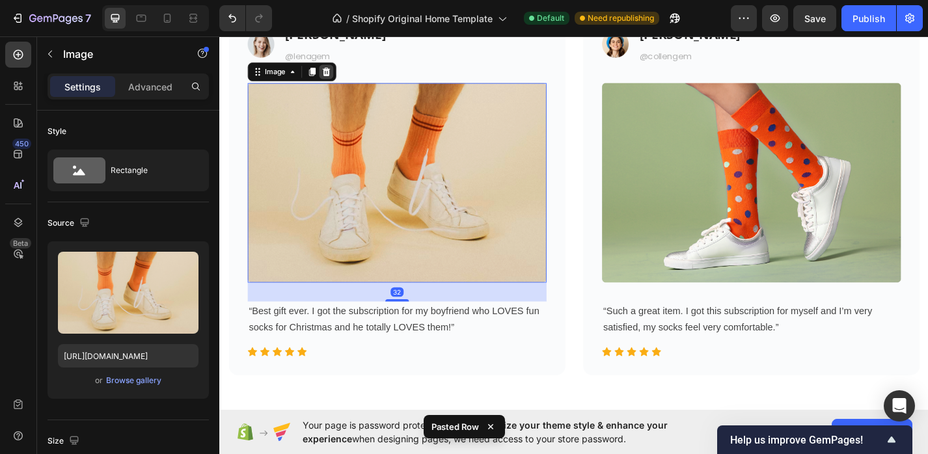
click at [336, 74] on icon at bounding box center [337, 75] width 8 height 9
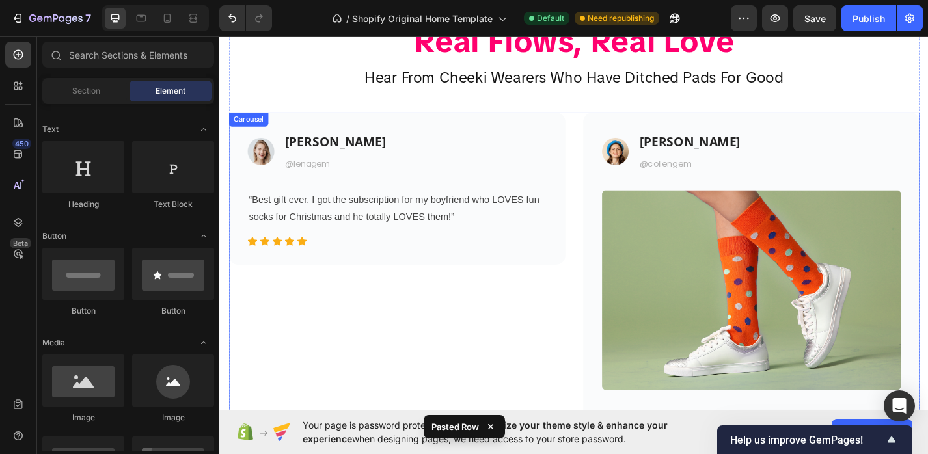
scroll to position [1389, 0]
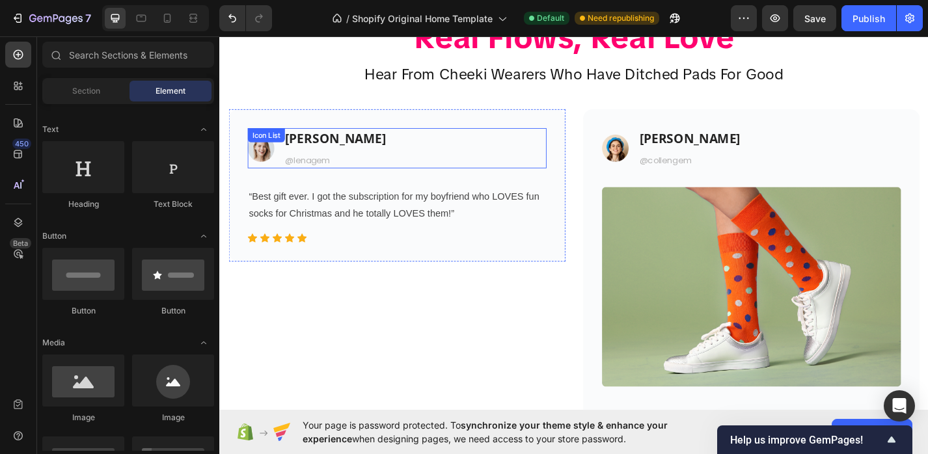
click at [454, 157] on div "Image Lena T. Heading @lenagem Text block" at bounding box center [414, 159] width 329 height 45
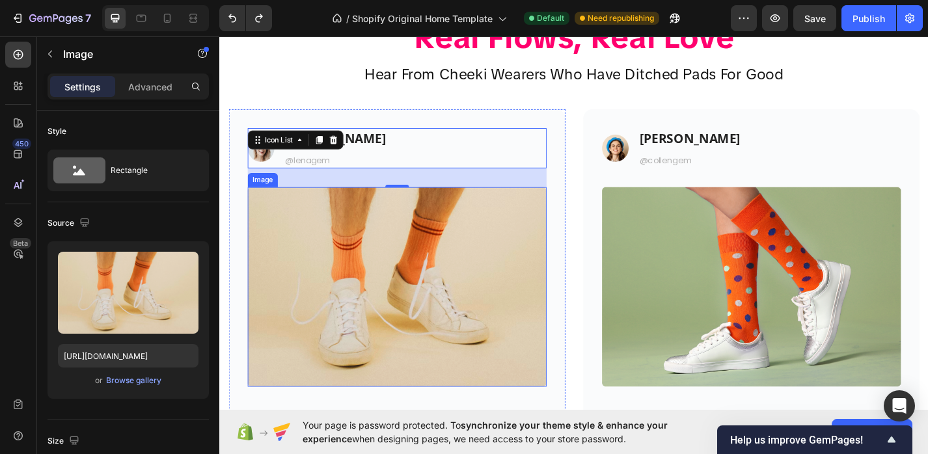
click at [368, 297] on img at bounding box center [414, 311] width 329 height 219
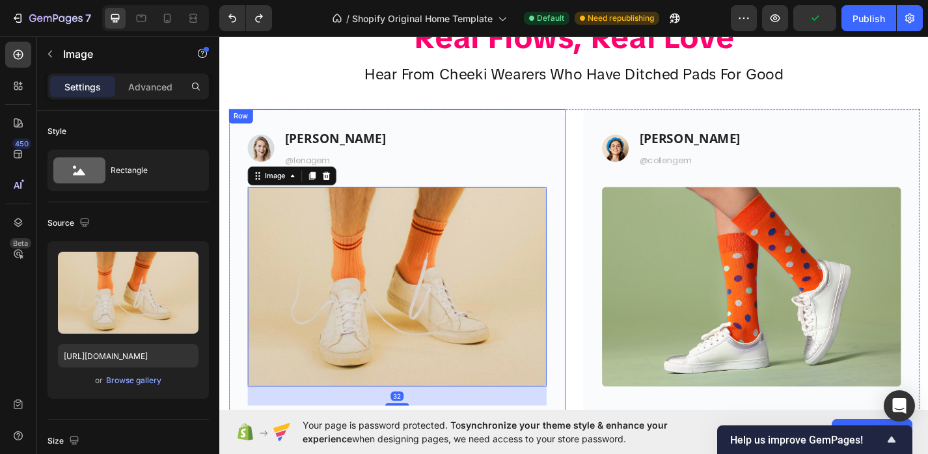
click at [508, 128] on div "Image Lena T. Heading @lenagem Text block Icon List Image 32 “Best gift ever. I…" at bounding box center [414, 321] width 371 height 408
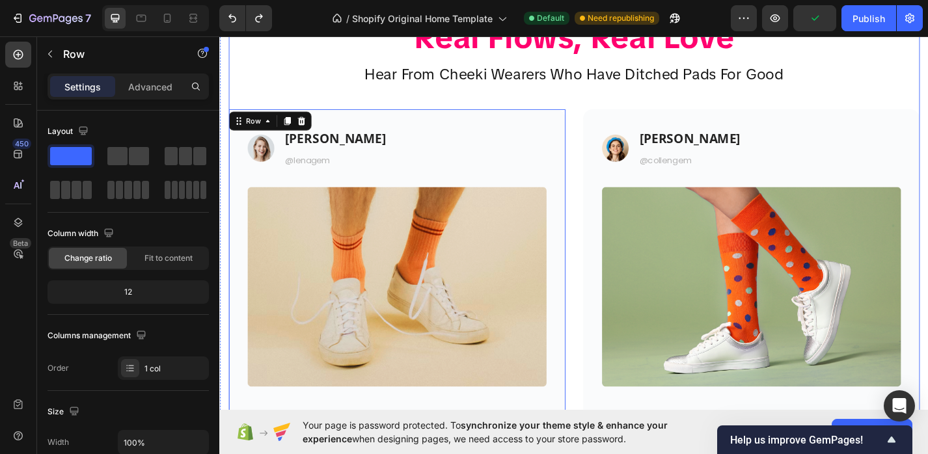
click at [496, 97] on div "Real Flows, Real Love Heading Hear From Cheeki Wearers Who Have Ditched Pads Fo…" at bounding box center [610, 295] width 762 height 560
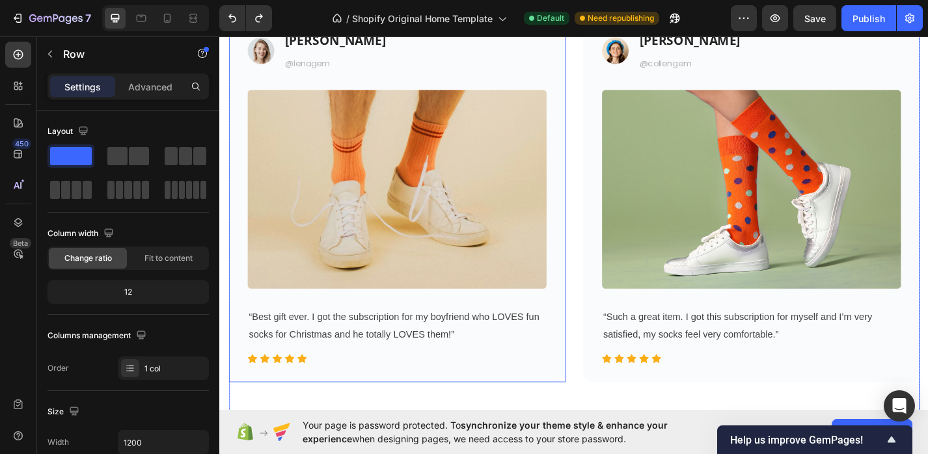
scroll to position [1516, 0]
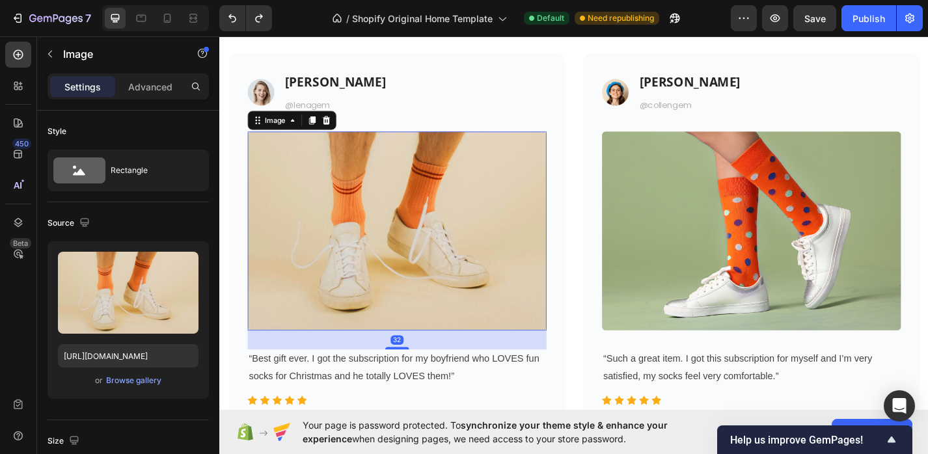
click at [527, 143] on img at bounding box center [414, 250] width 329 height 219
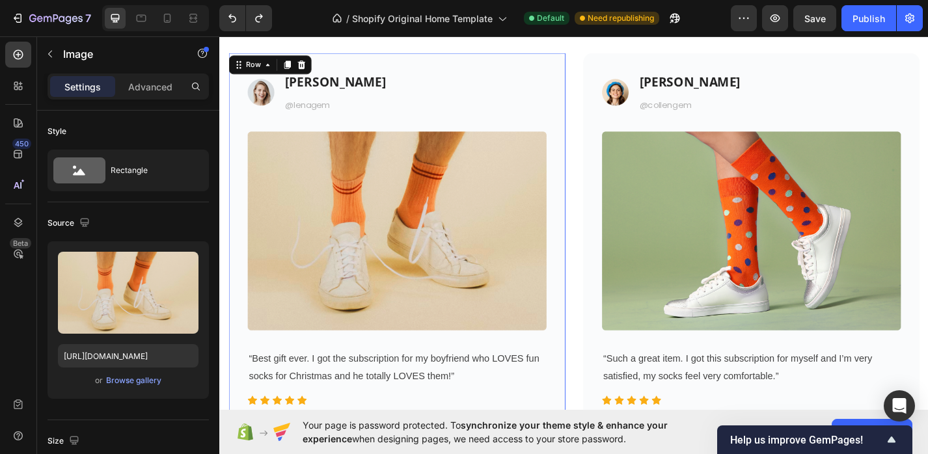
click at [523, 75] on div "Image Lena T. Heading @lenagem Text block Icon List Image “Best gift ever. I go…" at bounding box center [414, 259] width 371 height 408
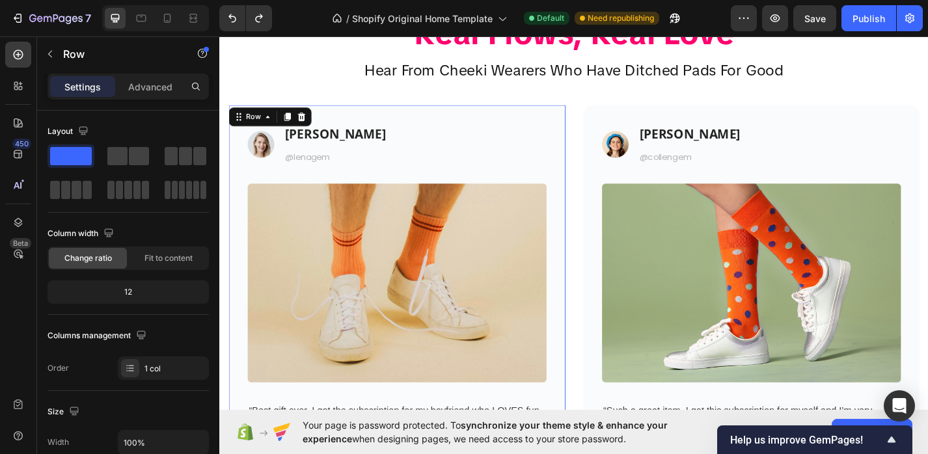
scroll to position [1366, 0]
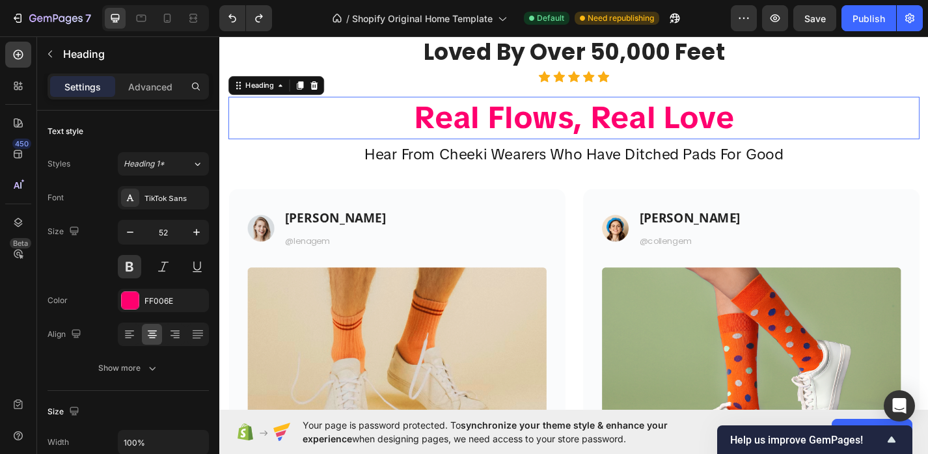
click at [350, 107] on h2 "Real Flows, Real Love" at bounding box center [610, 126] width 762 height 47
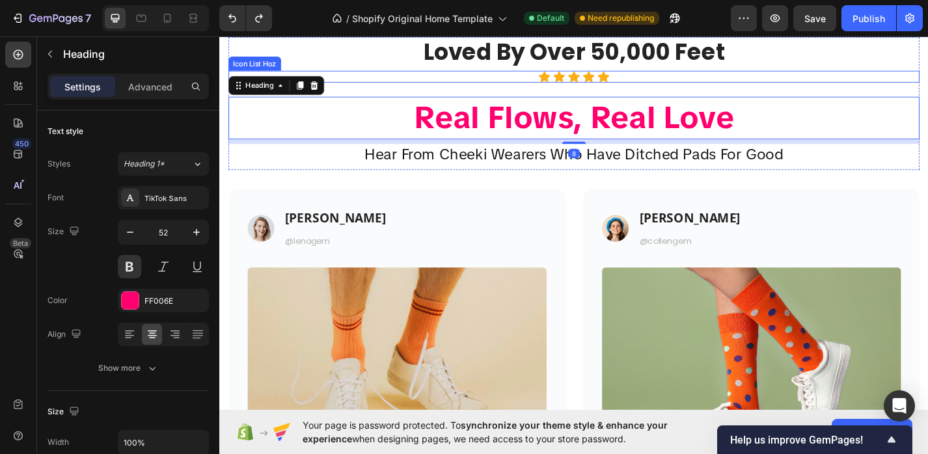
click at [348, 69] on div "Loved By Over 50,000 Feet Heading" at bounding box center [610, 53] width 762 height 33
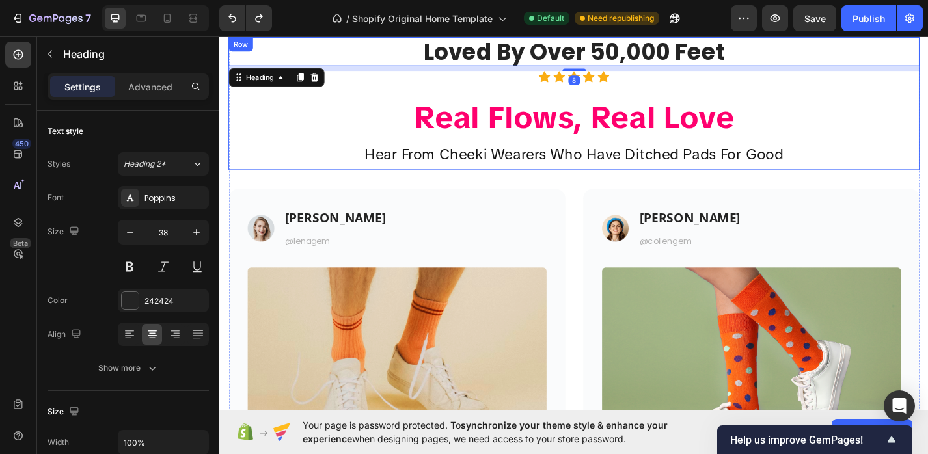
click at [344, 96] on div "Loved By Over 50,000 Feet Heading 8 Icon Icon Icon Icon Icon Icon List Hoz Real…" at bounding box center [610, 110] width 762 height 147
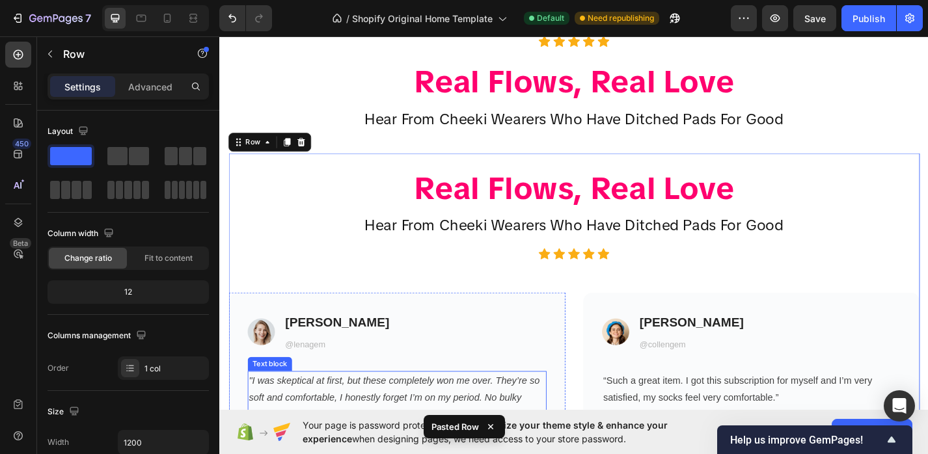
scroll to position [1284, 0]
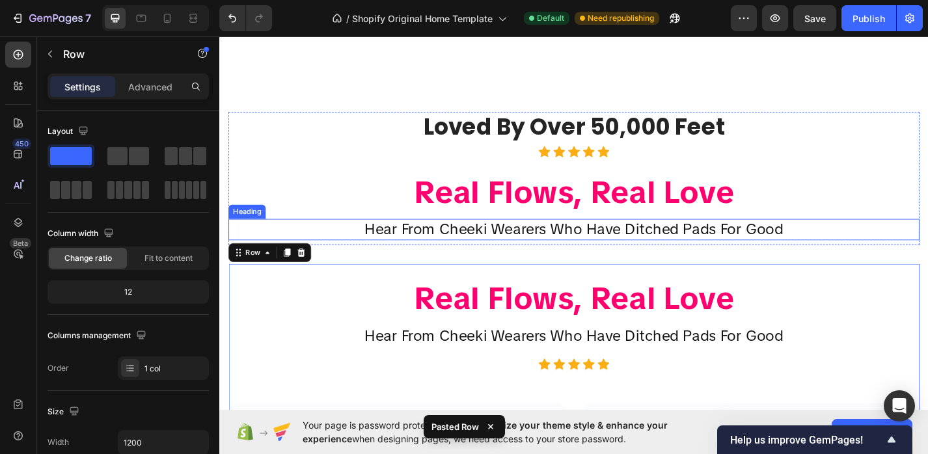
click at [465, 249] on h2 "Hear From Cheeki Wearers Who Have Ditched Pads For Good" at bounding box center [610, 250] width 762 height 24
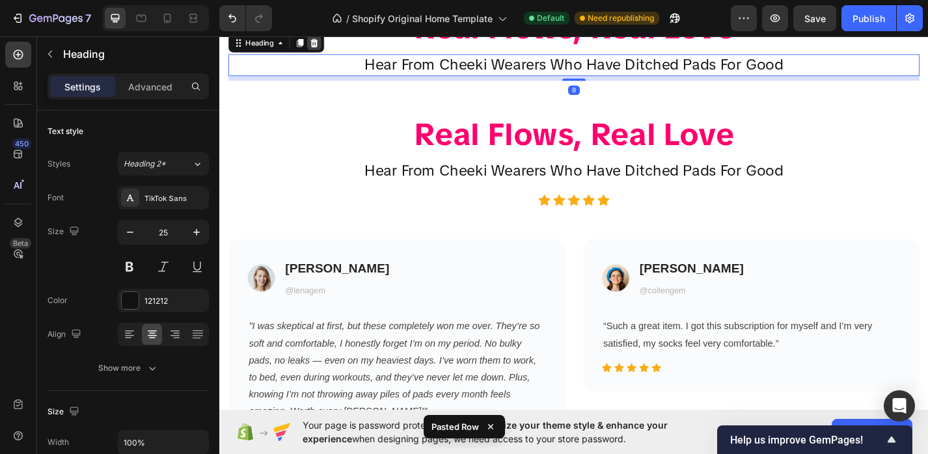
click at [325, 48] on icon at bounding box center [324, 43] width 8 height 9
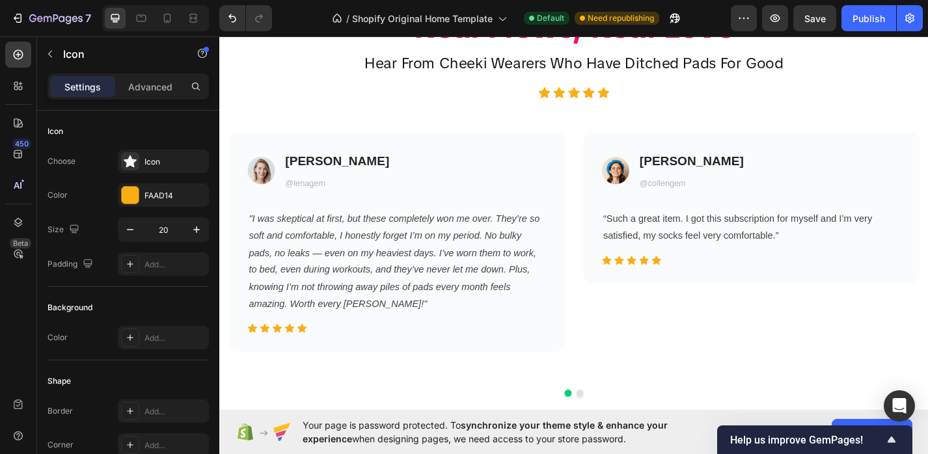
click at [589, 169] on div "Real Flows, Real Love Heading Hear From Cheeki Wearers Who Have Ditched Pads Fo…" at bounding box center [610, 219] width 762 height 462
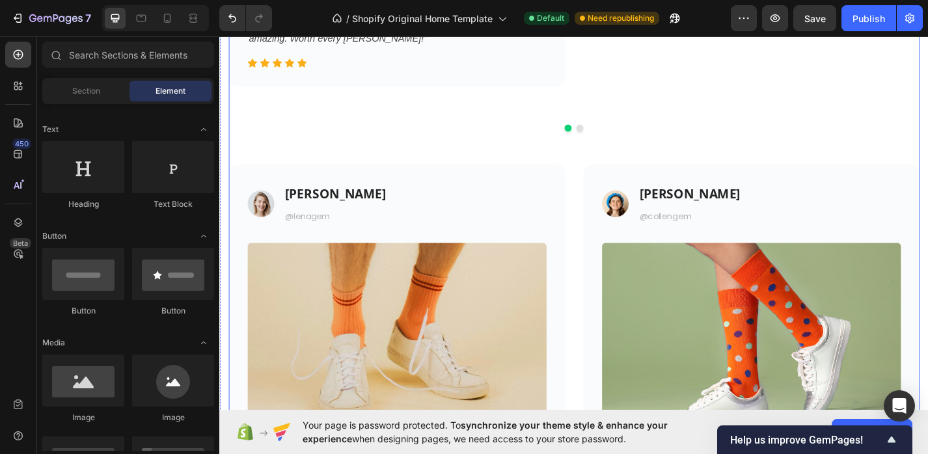
scroll to position [1851, 0]
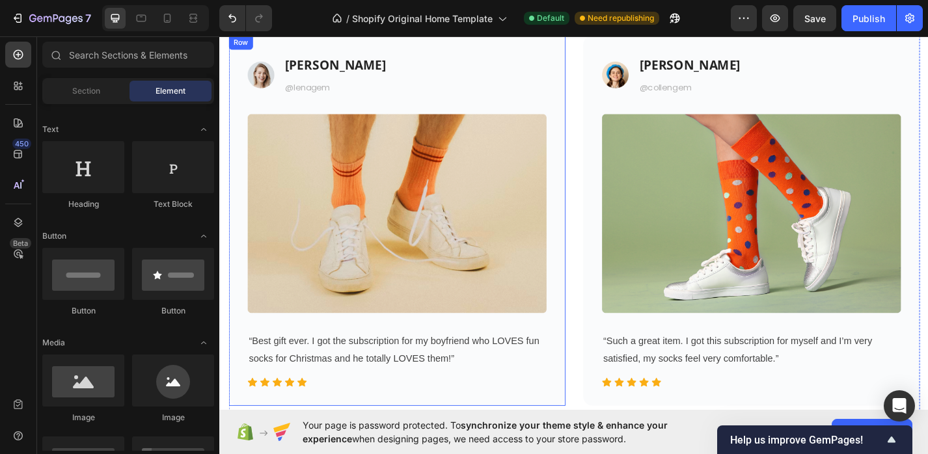
click at [312, 107] on div "Image Lena T. Heading @lenagem Text block Icon List Image “Best gift ever. I go…" at bounding box center [414, 239] width 329 height 367
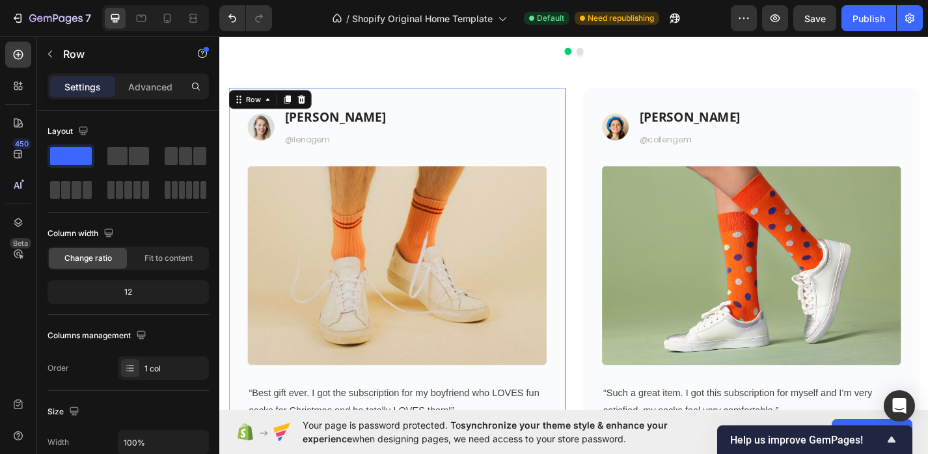
scroll to position [1755, 0]
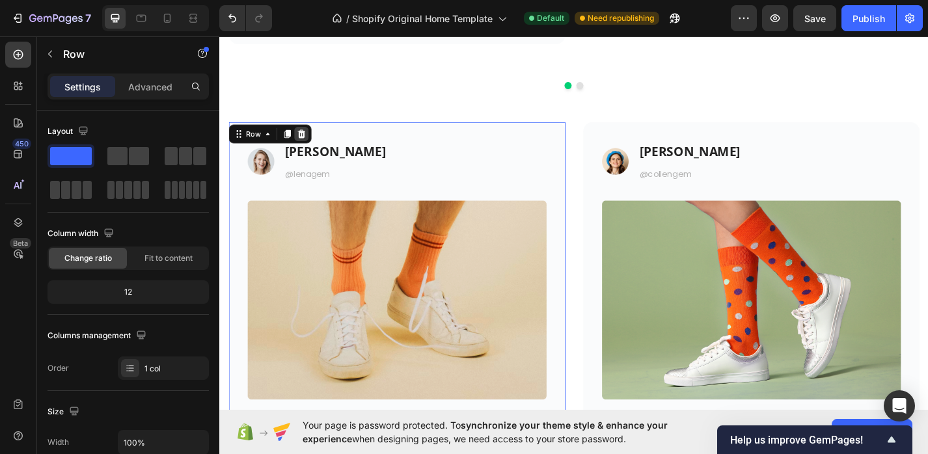
click at [312, 137] on div at bounding box center [309, 144] width 16 height 16
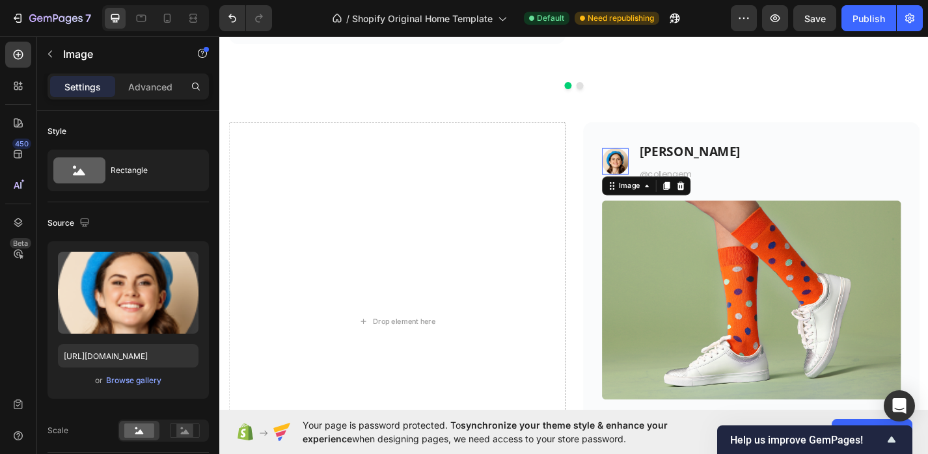
click at [660, 173] on img at bounding box center [655, 173] width 29 height 29
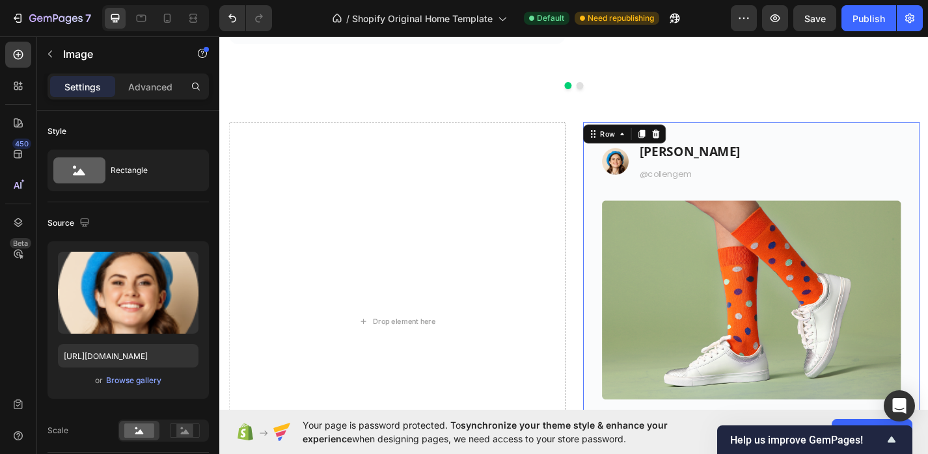
click at [928, 131] on div "Image Colleen H. Heading @collengem Text block Icon List Image “Such a great it…" at bounding box center [805, 335] width 371 height 408
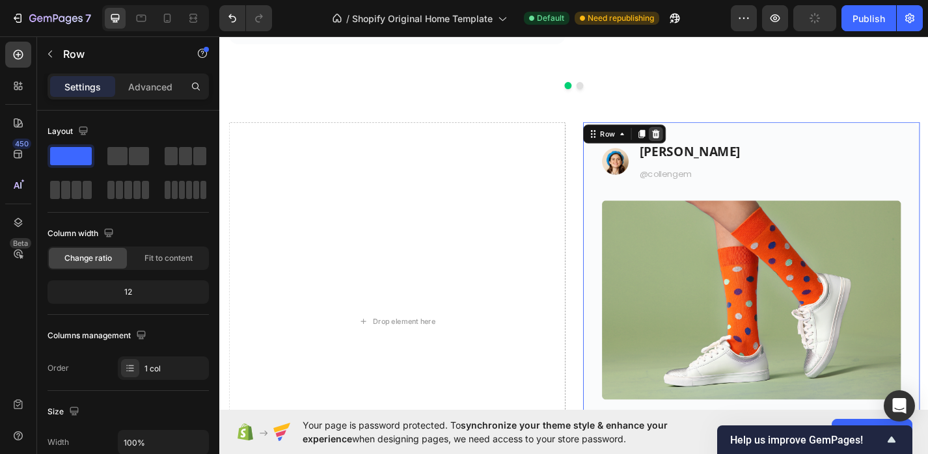
click at [704, 145] on div at bounding box center [700, 144] width 16 height 16
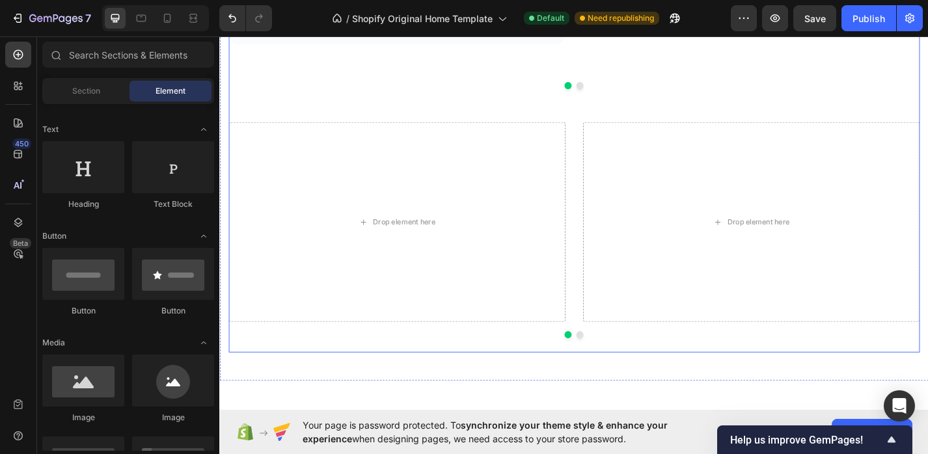
click at [519, 385] on div "Real Flows, Real Love Heading Hear From Cheeki Wearers Who Have Ditched Pads Fo…" at bounding box center [609, 9] width 781 height 814
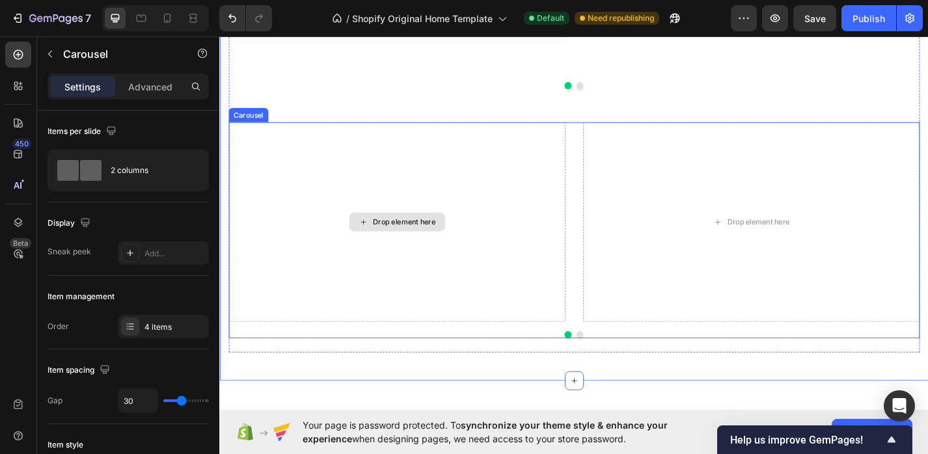
click at [514, 150] on div "Drop element here" at bounding box center [414, 241] width 371 height 220
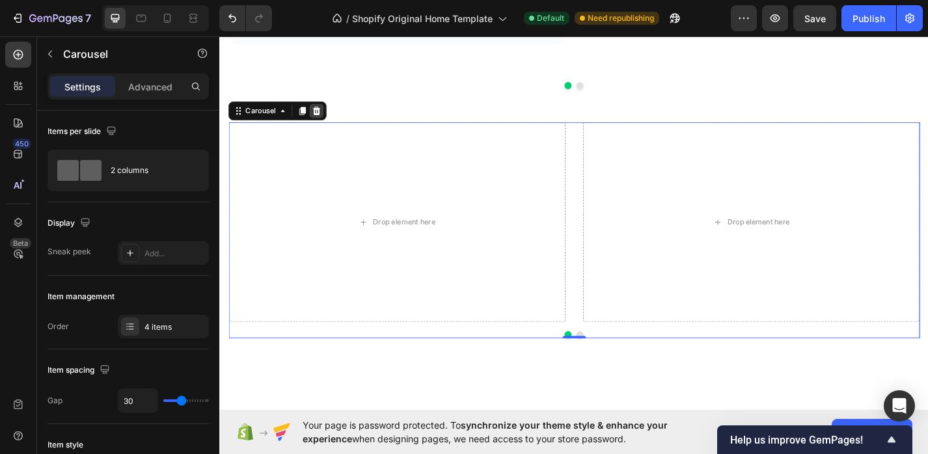
click at [329, 115] on icon at bounding box center [326, 118] width 10 height 10
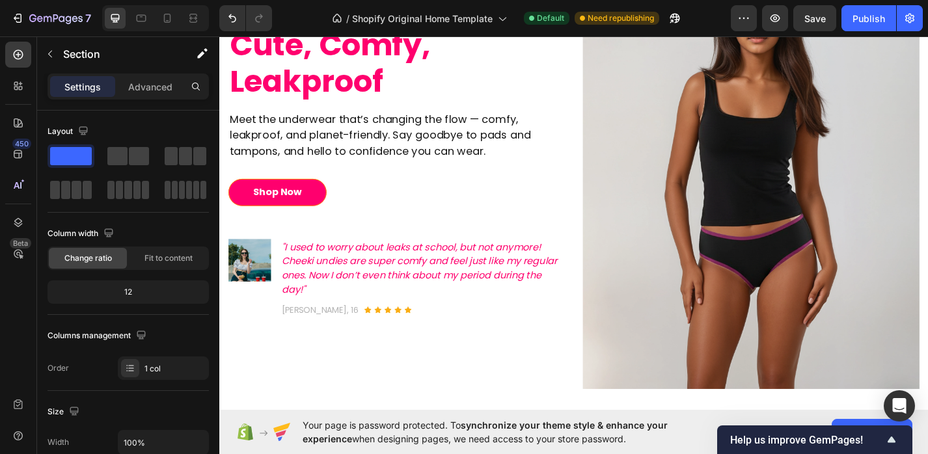
scroll to position [0, 0]
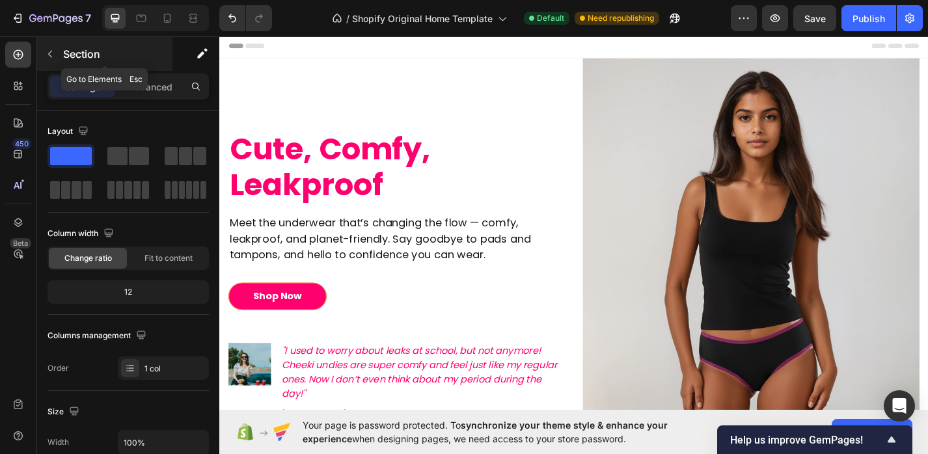
click at [56, 57] on button "button" at bounding box center [50, 54] width 21 height 21
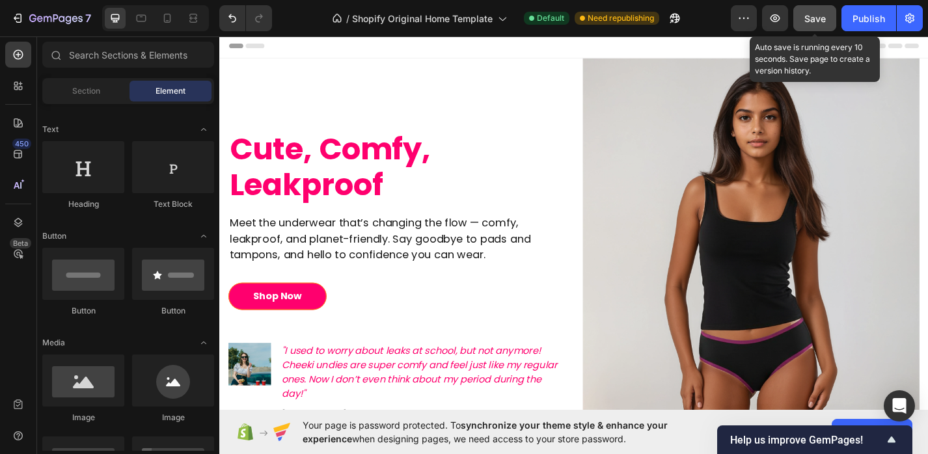
click at [813, 10] on button "Save" at bounding box center [815, 18] width 43 height 26
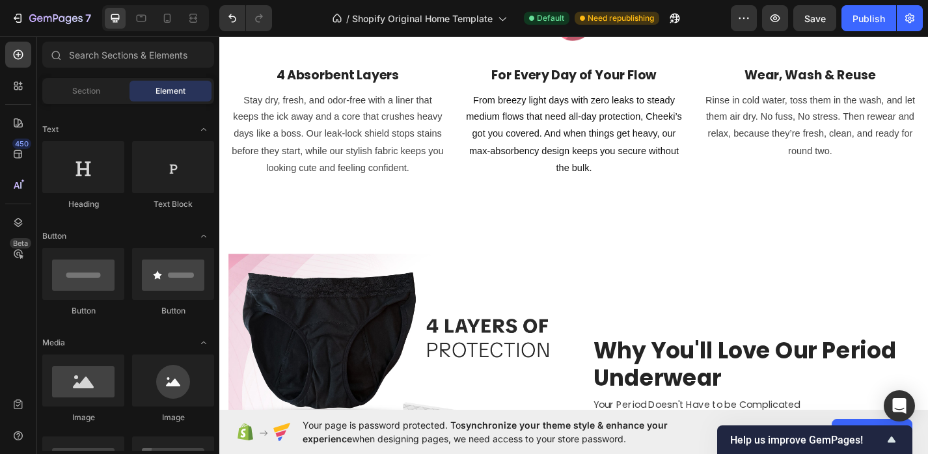
scroll to position [684, 0]
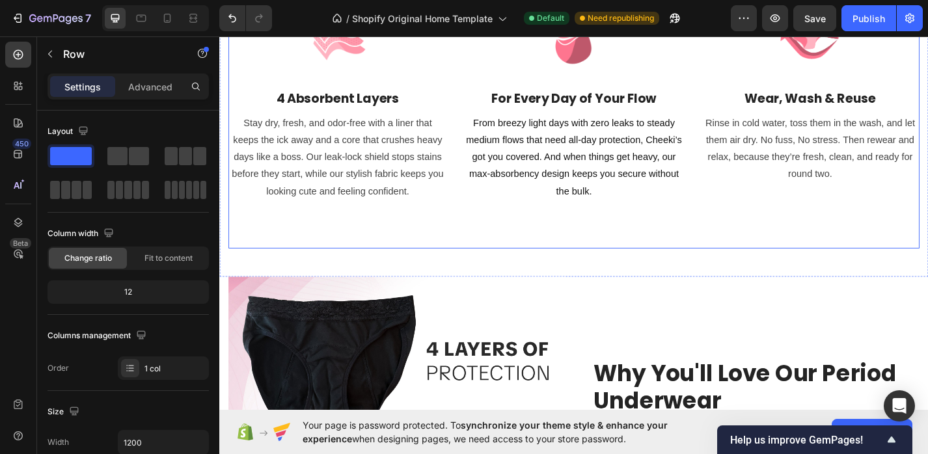
click at [464, 247] on div "How Cheeki Period Underwear Works Heading Stylish, Leakproof Comfort That is Ch…" at bounding box center [610, 78] width 762 height 352
click at [447, 287] on div "How Cheeki Period Underwear Works Heading Stylish, Leakproof Comfort That is Ch…" at bounding box center [609, 78] width 781 height 446
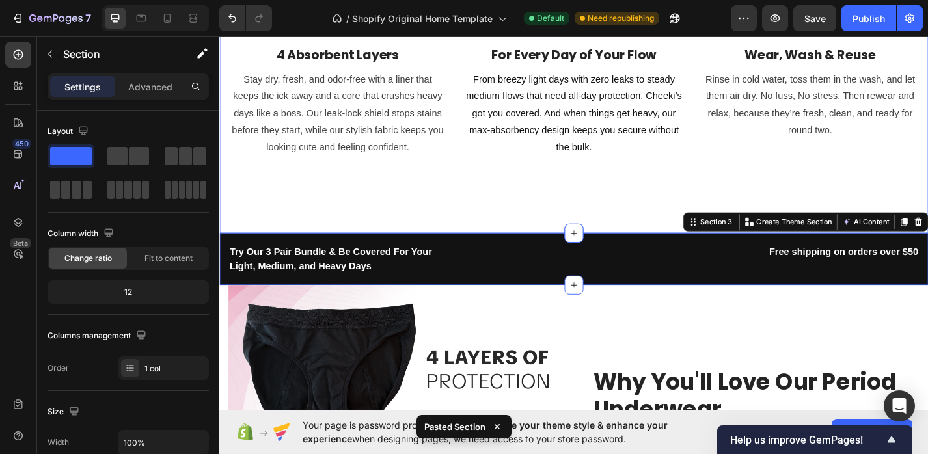
scroll to position [801, 0]
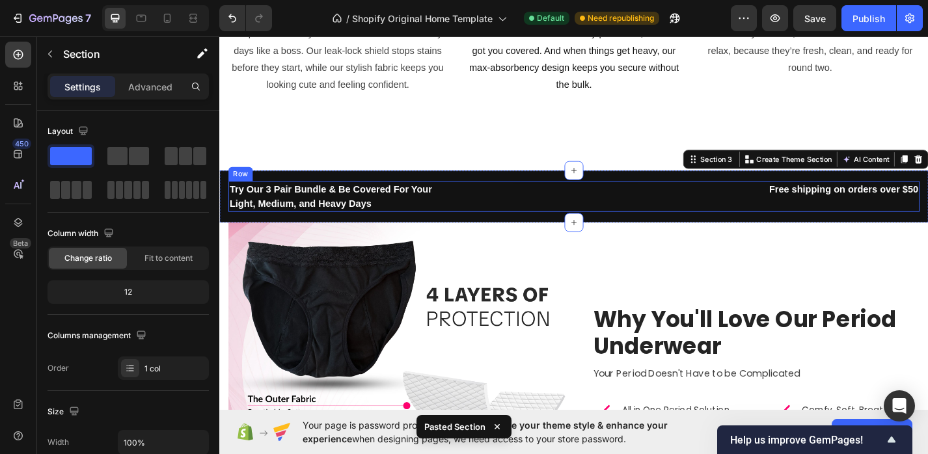
click at [516, 212] on div "Text block" at bounding box center [610, 213] width 240 height 34
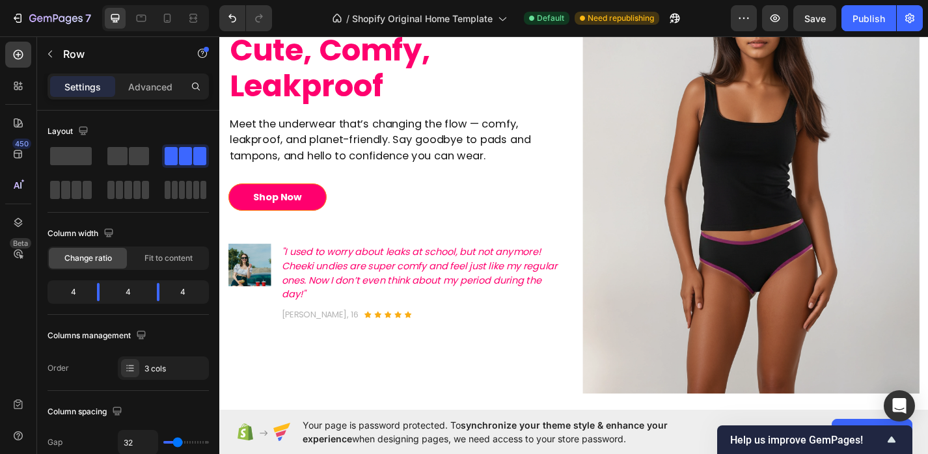
scroll to position [0, 0]
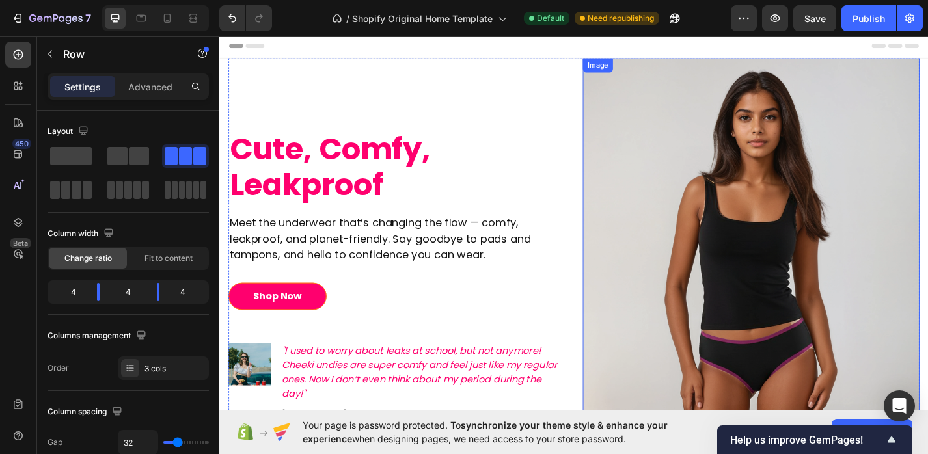
click at [733, 253] on img at bounding box center [805, 300] width 371 height 479
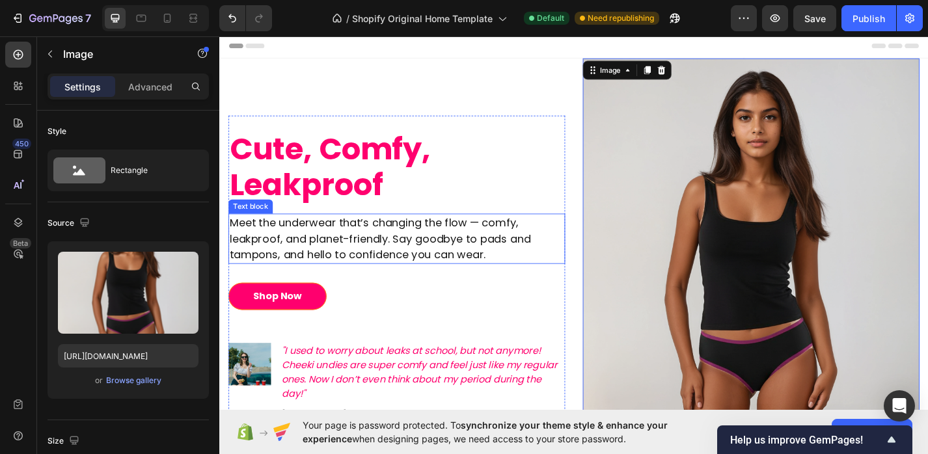
click at [381, 270] on p "Meet the underwear that’s changing the flow — comfy, leakproof, and planet-frie…" at bounding box center [414, 259] width 368 height 53
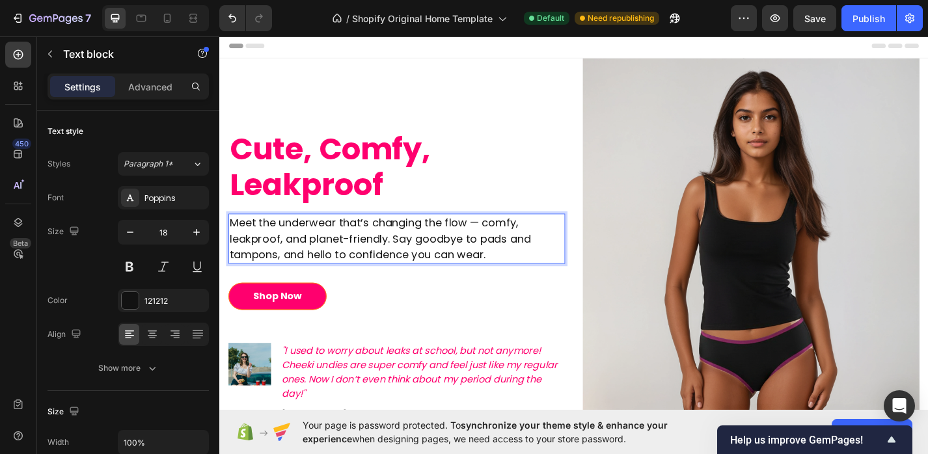
click at [352, 255] on p "Meet the underwear that’s changing the flow — comfy, leakproof, and planet-frie…" at bounding box center [414, 259] width 368 height 53
click at [354, 256] on p "Meet the underwear that’s changing the flow — comfy, leakproof, and planet-frie…" at bounding box center [414, 259] width 368 height 53
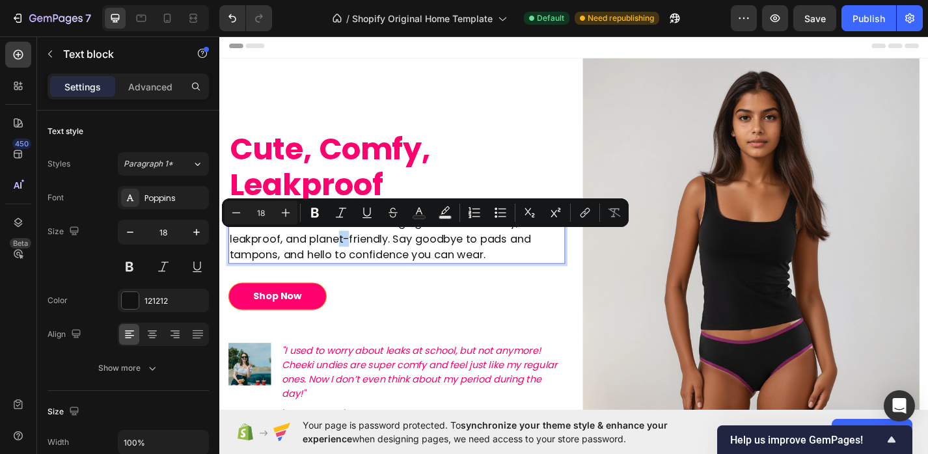
drag, startPoint x: 360, startPoint y: 256, endPoint x: 351, endPoint y: 256, distance: 9.1
click at [351, 256] on p "Meet the underwear that’s changing the flow — comfy, leakproof, and planet-frie…" at bounding box center [414, 259] width 368 height 53
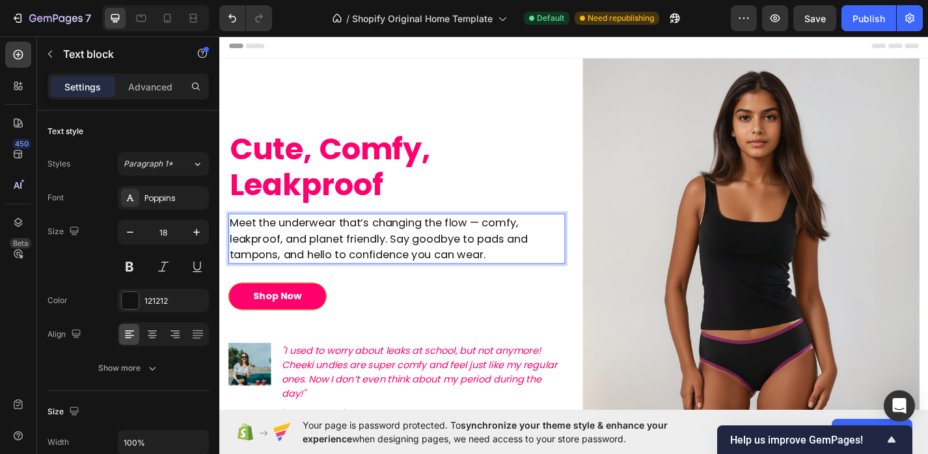
click at [555, 281] on p "Meet the underwear that’s changing the flow — comfy, leakproof, and planet frie…" at bounding box center [414, 259] width 368 height 53
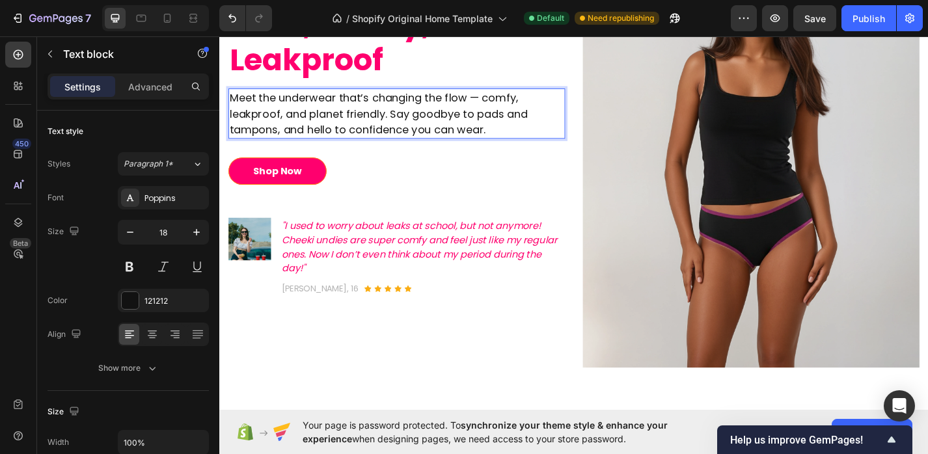
scroll to position [153, 0]
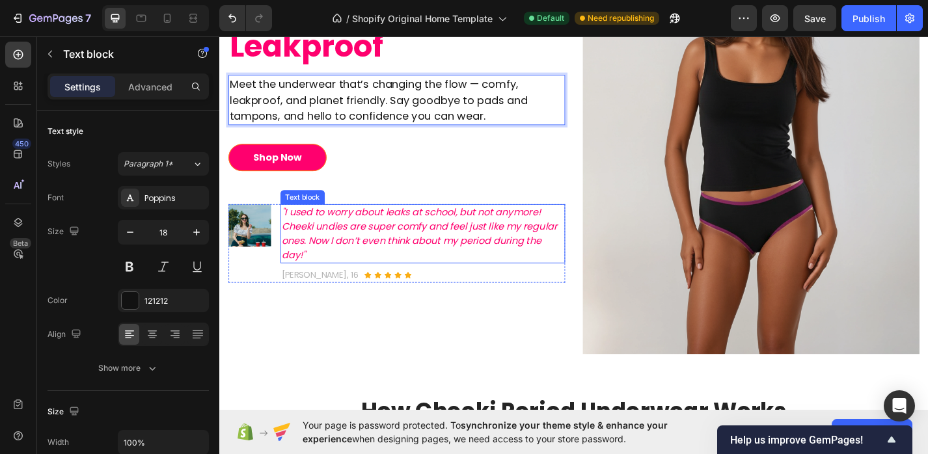
click at [515, 246] on p ""I used to worry about leaks at school, but not anymore! Cheeki undies are supe…" at bounding box center [443, 254] width 311 height 62
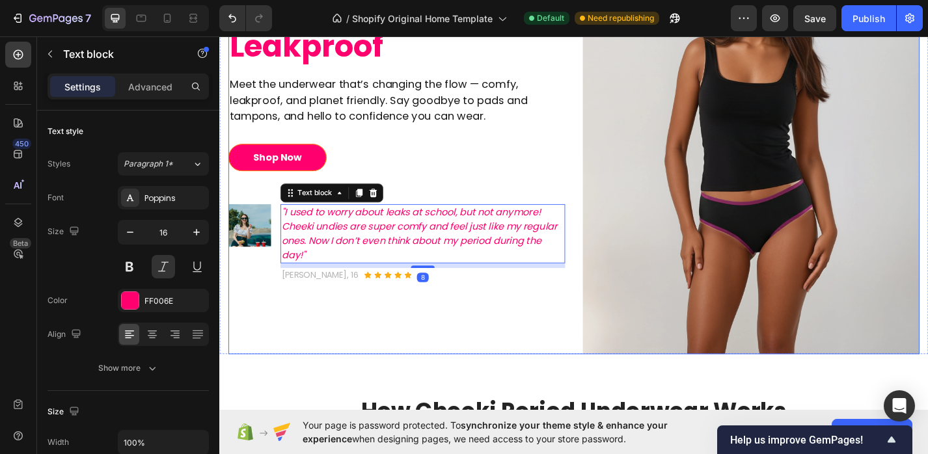
click at [499, 340] on div "Cute, Comfy, Leakproof Heading Meet the underwear that’s changing the flow — co…" at bounding box center [414, 147] width 371 height 479
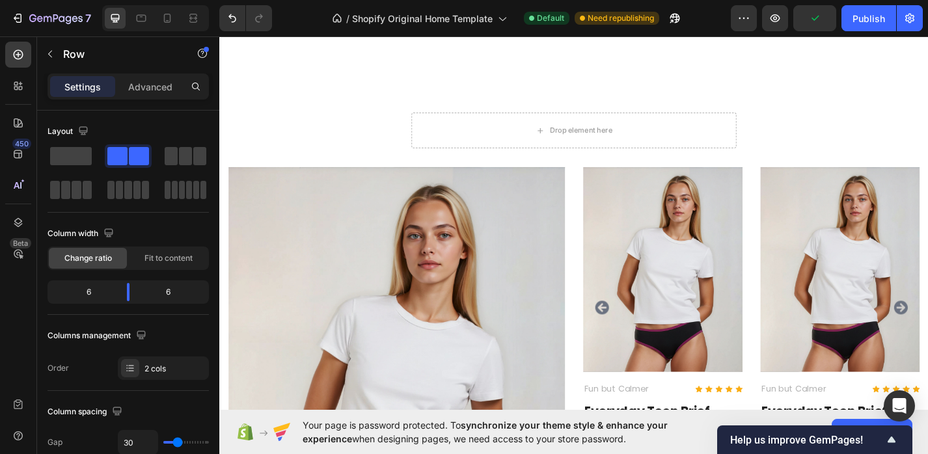
scroll to position [1642, 0]
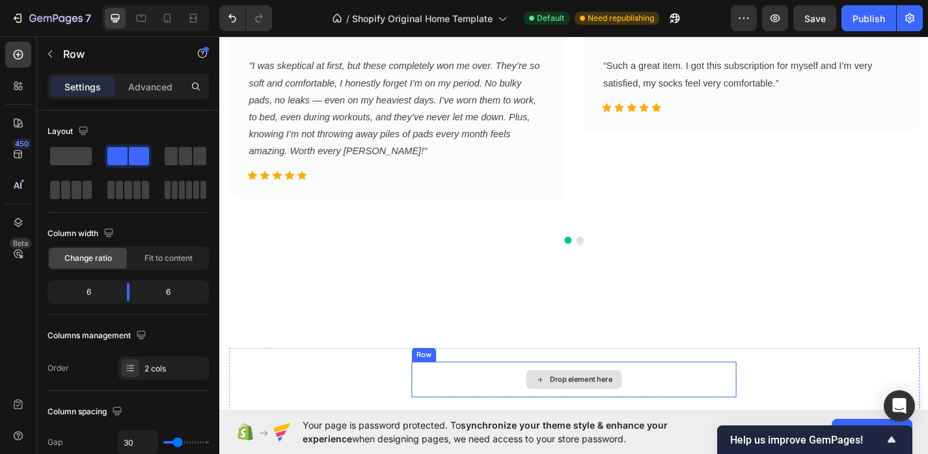
click at [518, 411] on div "Drop element here" at bounding box center [610, 414] width 358 height 39
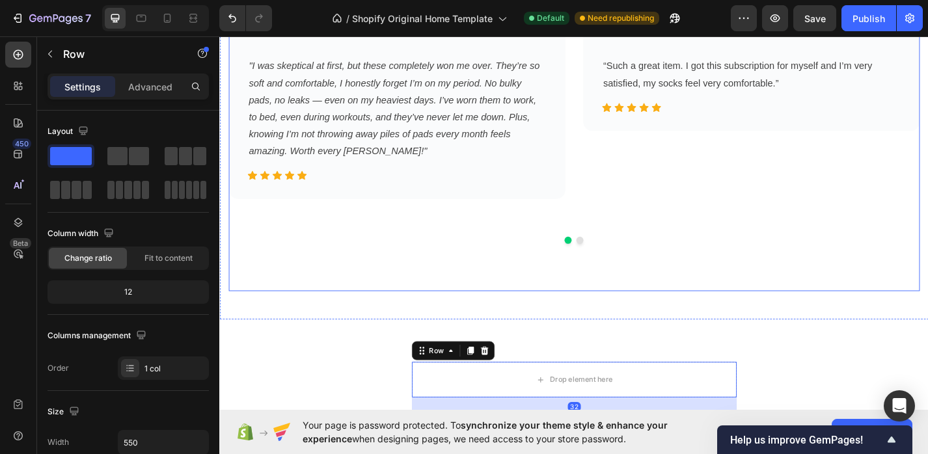
click at [564, 299] on div "Real Flows, Real Love Heading Hear From Cheeki Wearers Who Have Ditched Pads Fo…" at bounding box center [610, 60] width 762 height 482
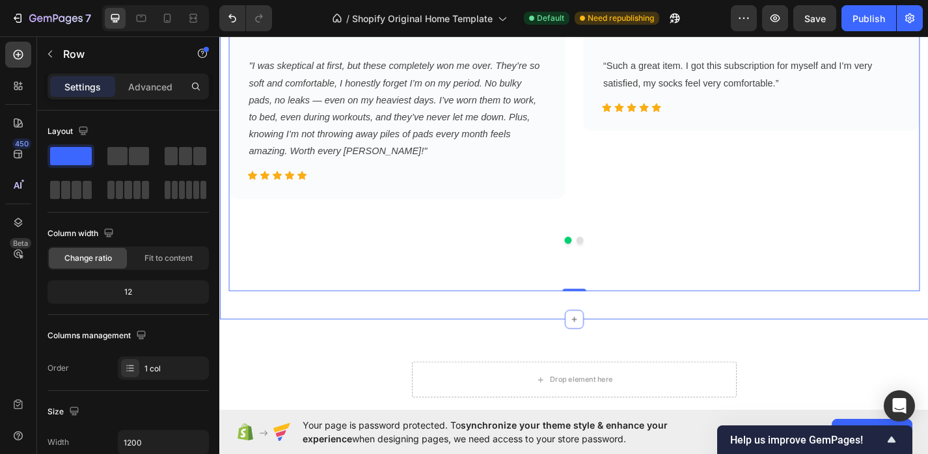
click at [570, 337] on div "Real Flows, Real Love Heading Hear From Cheeki Wearers Who Have Ditched Pads Fo…" at bounding box center [609, 60] width 781 height 576
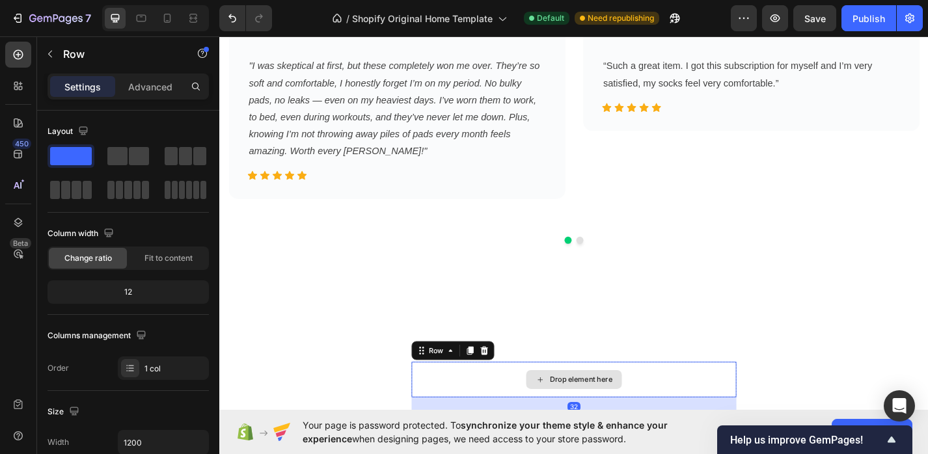
click at [663, 417] on div "Drop element here" at bounding box center [610, 414] width 358 height 39
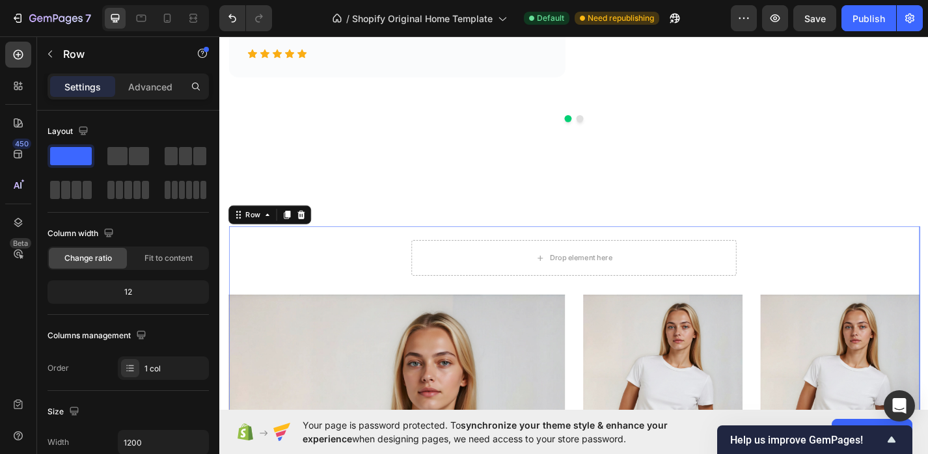
scroll to position [1754, 0]
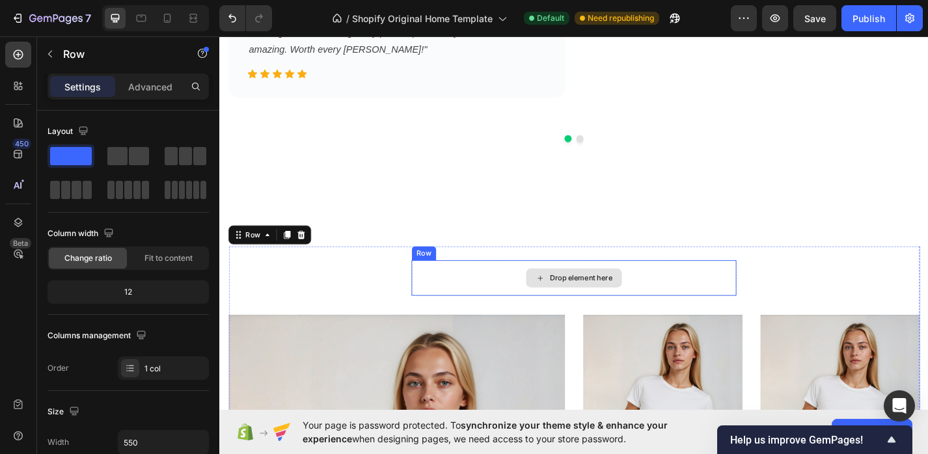
click at [551, 288] on div "Drop element here" at bounding box center [610, 302] width 358 height 39
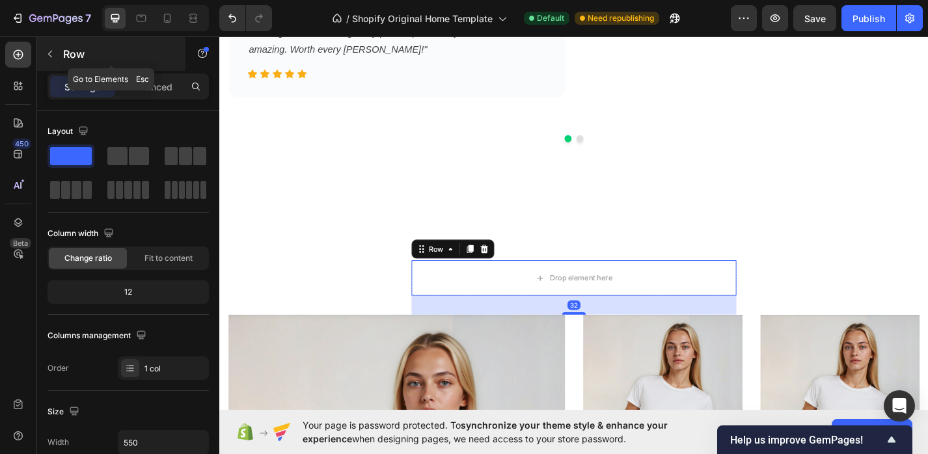
click at [52, 57] on icon "button" at bounding box center [50, 54] width 10 height 10
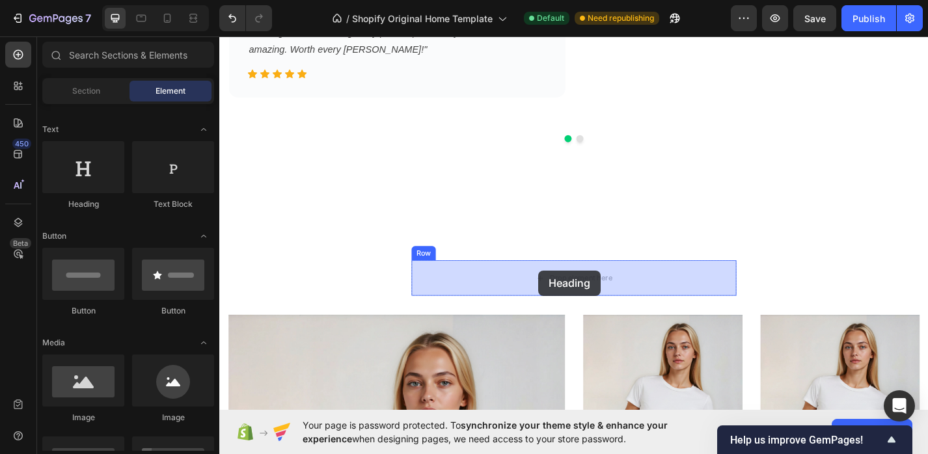
drag, startPoint x: 329, startPoint y: 217, endPoint x: 571, endPoint y: 294, distance: 254.3
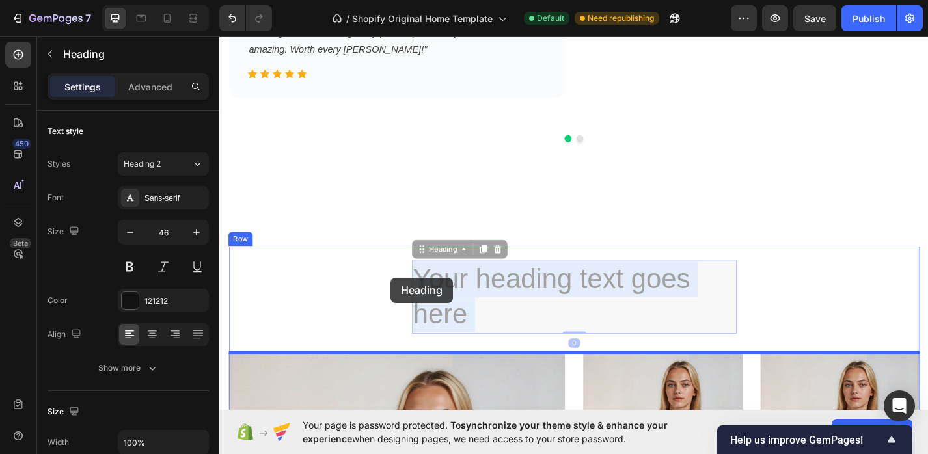
drag, startPoint x: 603, startPoint y: 330, endPoint x: 408, endPoint y: 295, distance: 197.8
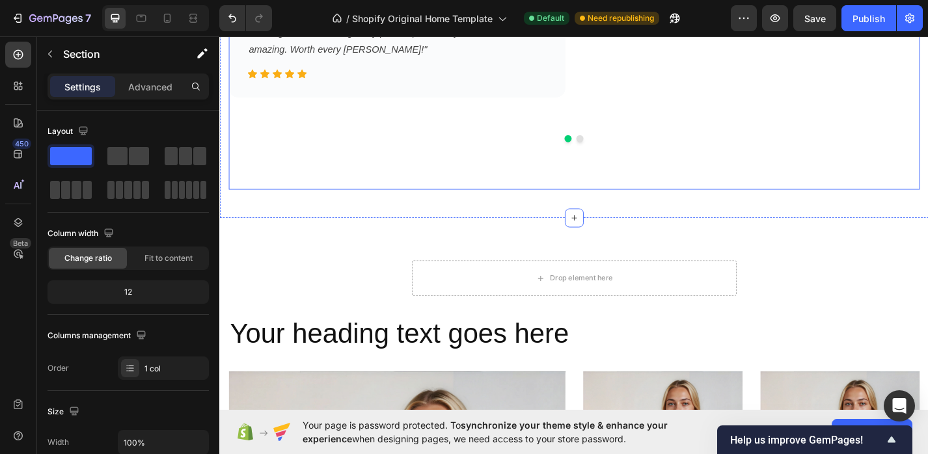
drag, startPoint x: 613, startPoint y: 235, endPoint x: 609, endPoint y: 169, distance: 65.8
click at [609, 169] on div "Real Flows, Real Love Heading Hear From Cheeki Wearers Who Have Ditched Pads Fo…" at bounding box center [609, 169] width 781 height 3725
drag, startPoint x: 611, startPoint y: 228, endPoint x: 609, endPoint y: 186, distance: 43.0
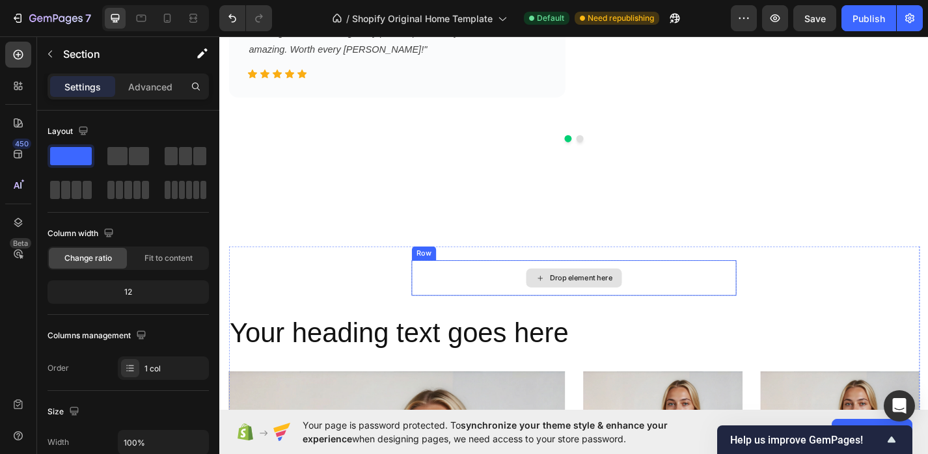
click at [644, 300] on div "Drop element here" at bounding box center [617, 303] width 69 height 10
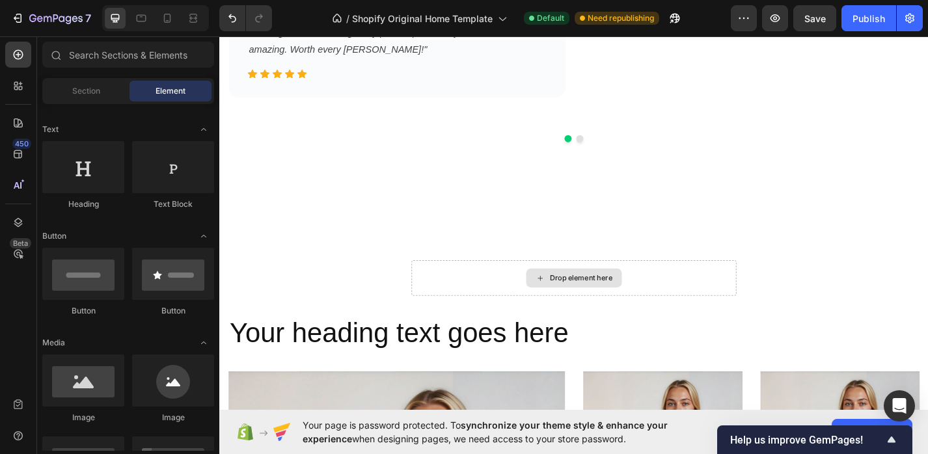
click at [644, 300] on div "Drop element here" at bounding box center [617, 303] width 69 height 10
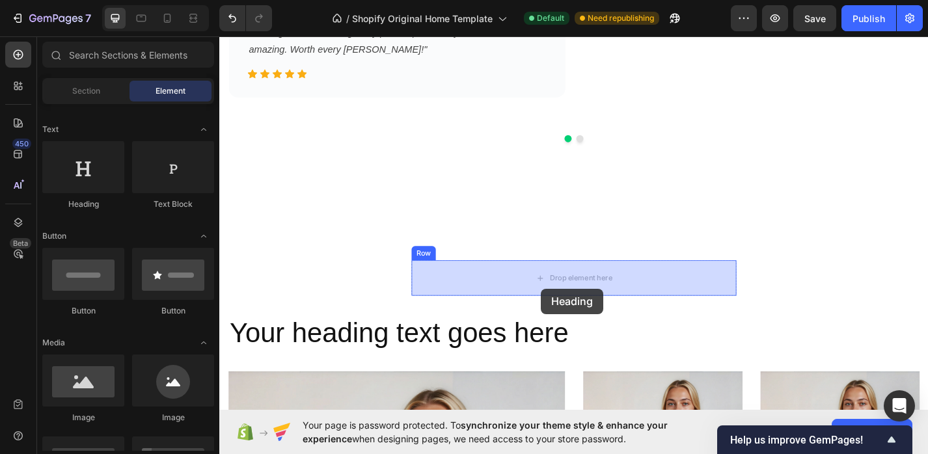
drag, startPoint x: 307, startPoint y: 202, endPoint x: 574, endPoint y: 313, distance: 289.2
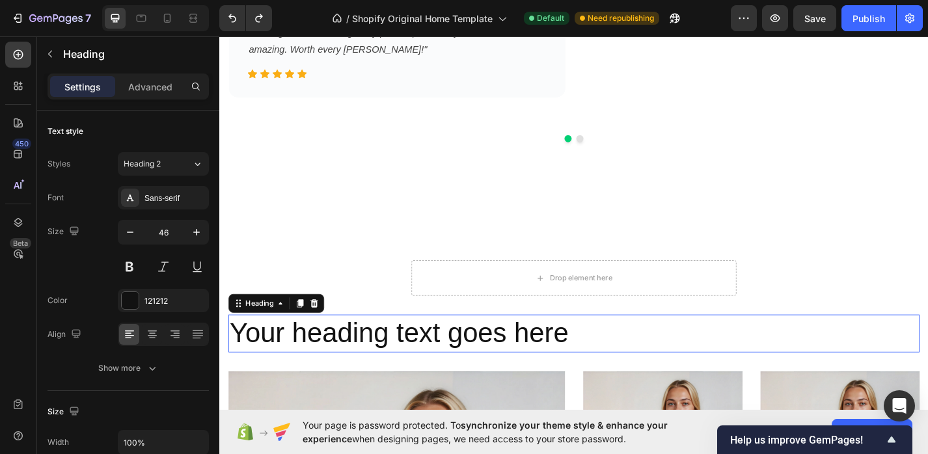
click at [480, 359] on h2 "Your heading text goes here" at bounding box center [610, 364] width 762 height 42
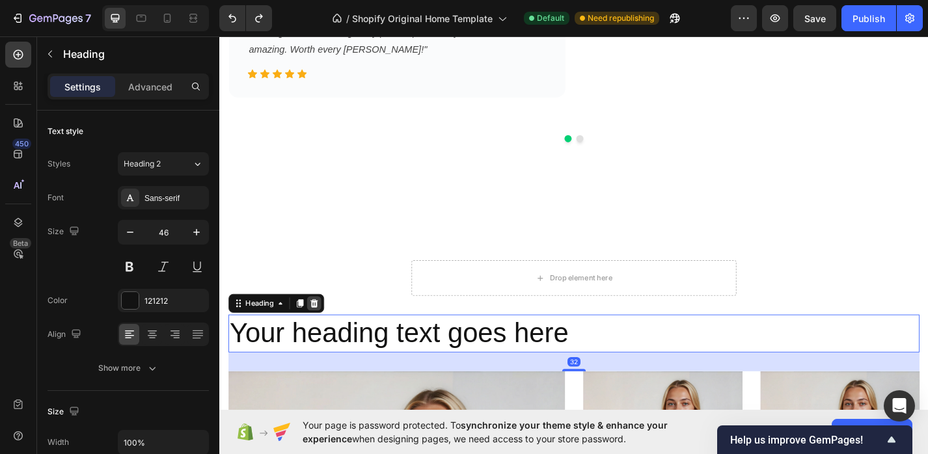
click at [327, 324] on div at bounding box center [324, 331] width 16 height 16
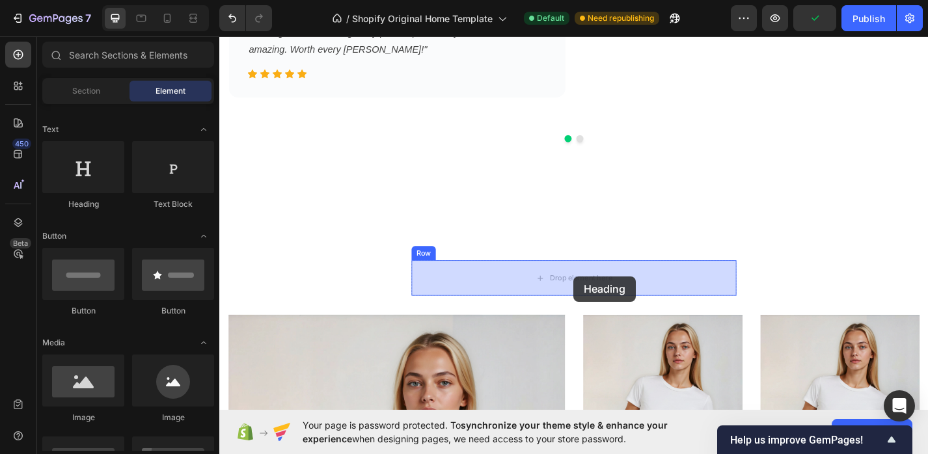
drag, startPoint x: 317, startPoint y: 217, endPoint x: 608, endPoint y: 299, distance: 302.5
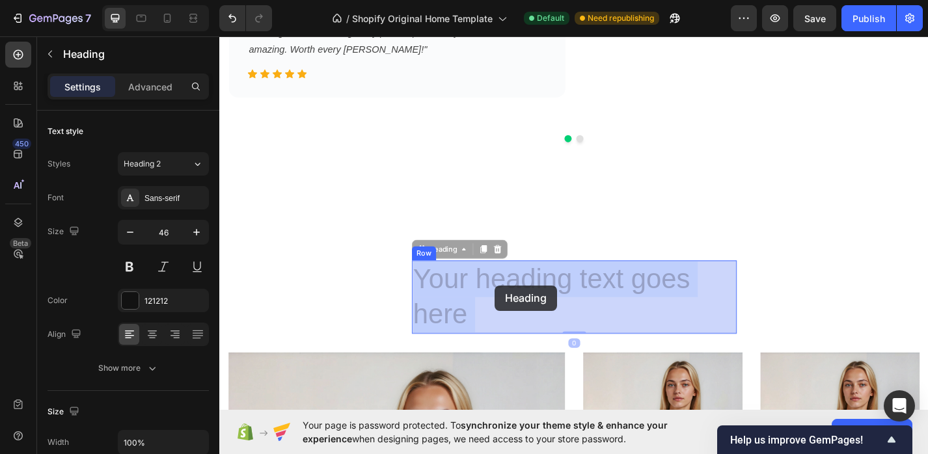
drag, startPoint x: 489, startPoint y: 333, endPoint x: 551, endPoint y: 319, distance: 64.0
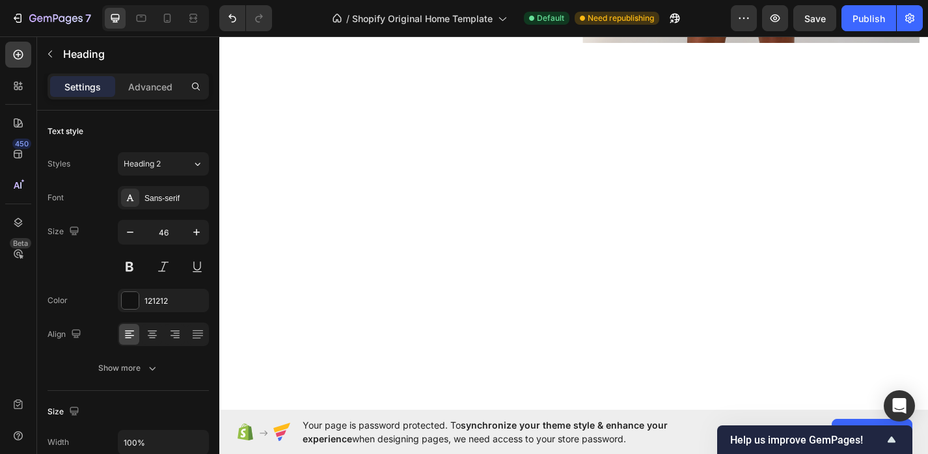
scroll to position [0, 0]
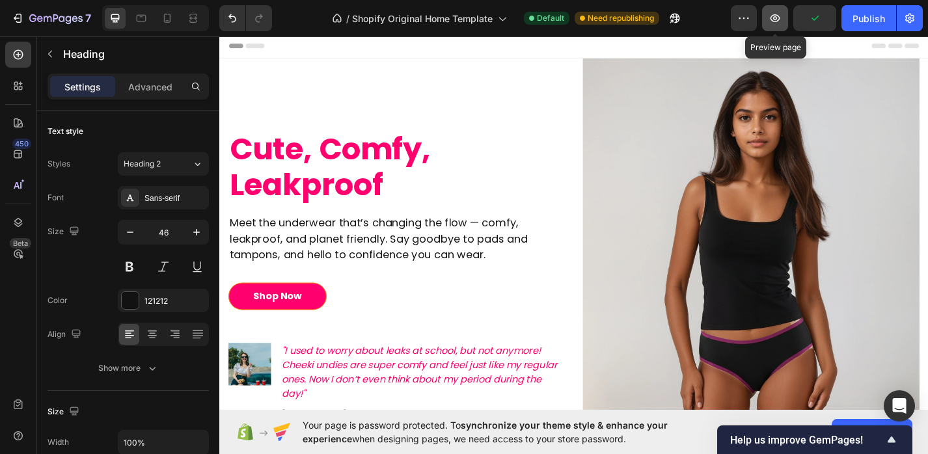
click at [775, 20] on icon "button" at bounding box center [775, 18] width 13 height 13
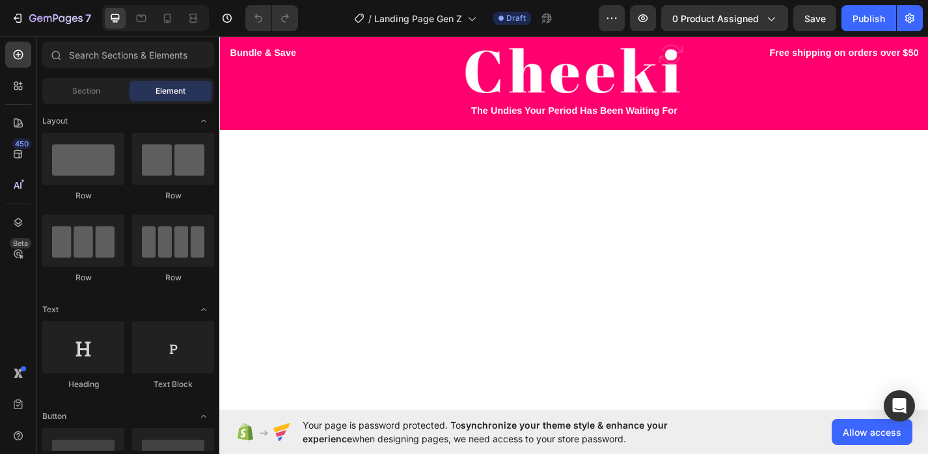
scroll to position [918, 0]
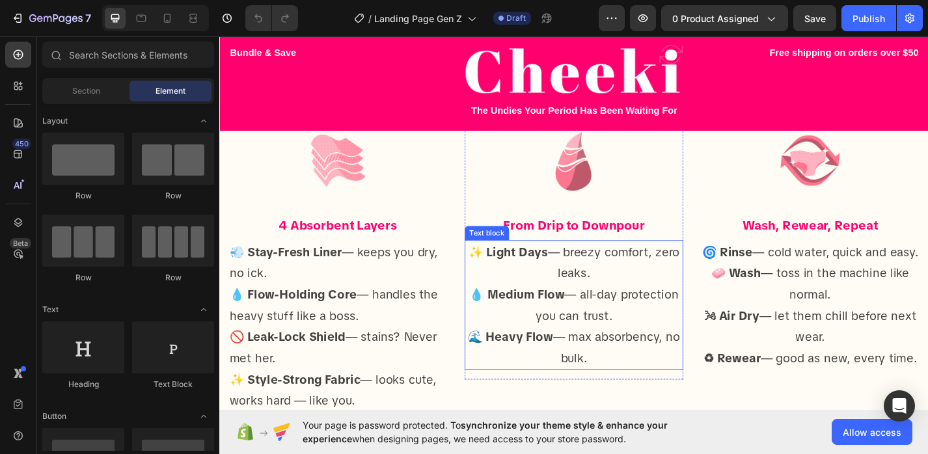
click at [591, 378] on p "🌊 Heavy Flow — max absorbency, no bulk." at bounding box center [610, 379] width 238 height 47
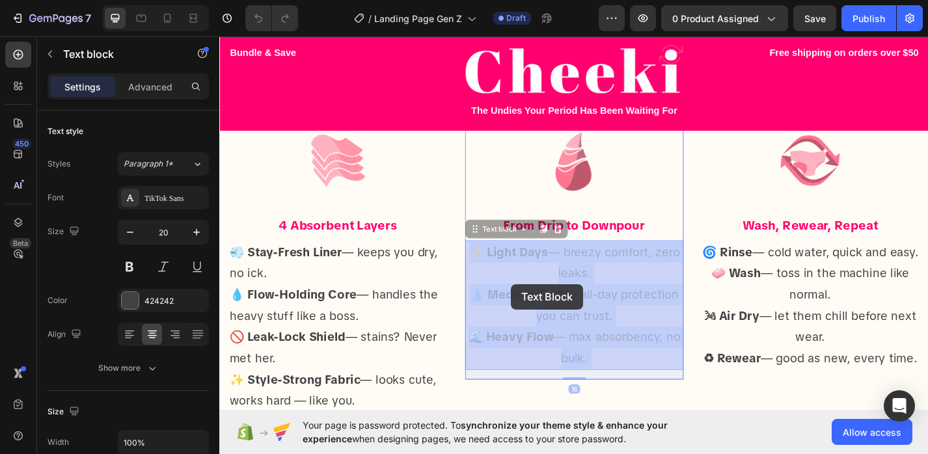
drag, startPoint x: 630, startPoint y: 385, endPoint x: 551, endPoint y: 320, distance: 101.7
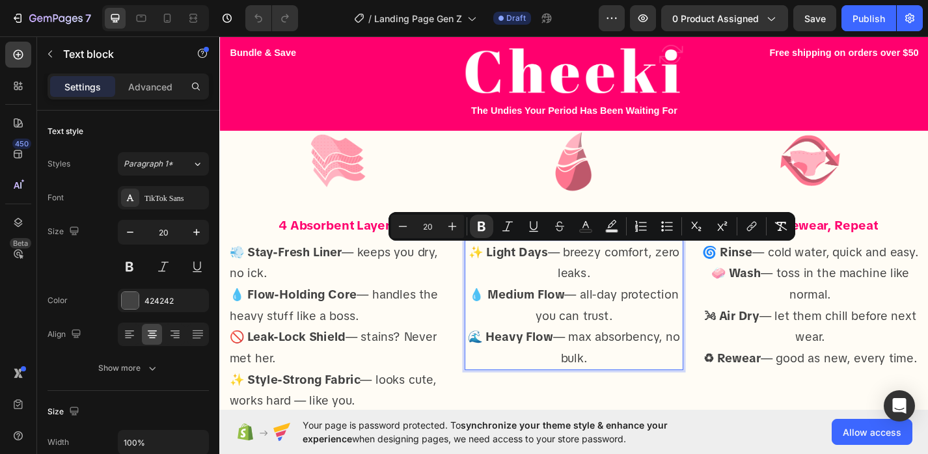
copy div "✨ Light Days — breezy comfort, zero leaks. 💧 Medium Flow — all-day protection y…"
drag, startPoint x: 624, startPoint y: 391, endPoint x: 501, endPoint y: 275, distance: 169.0
click at [501, 275] on div "✨ Light Days — breezy comfort, zero leaks. 💧 Medium Flow — all-day protection y…" at bounding box center [610, 332] width 241 height 143
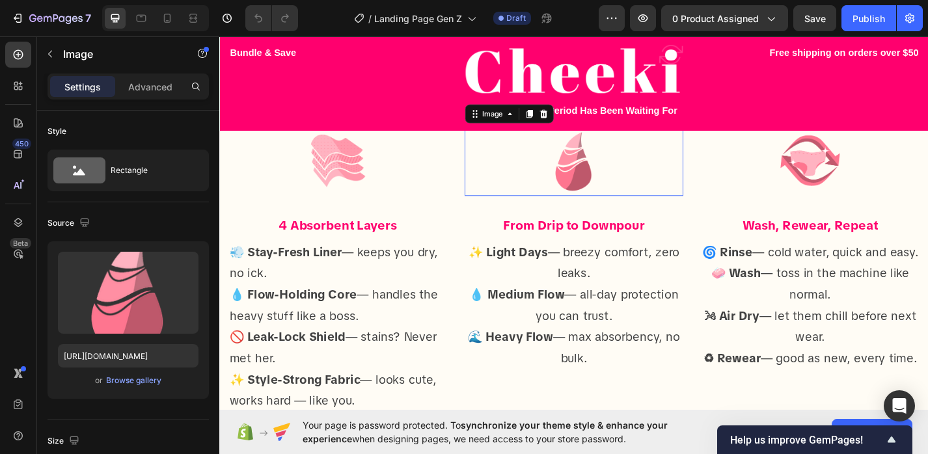
click at [633, 163] on img at bounding box center [610, 173] width 78 height 78
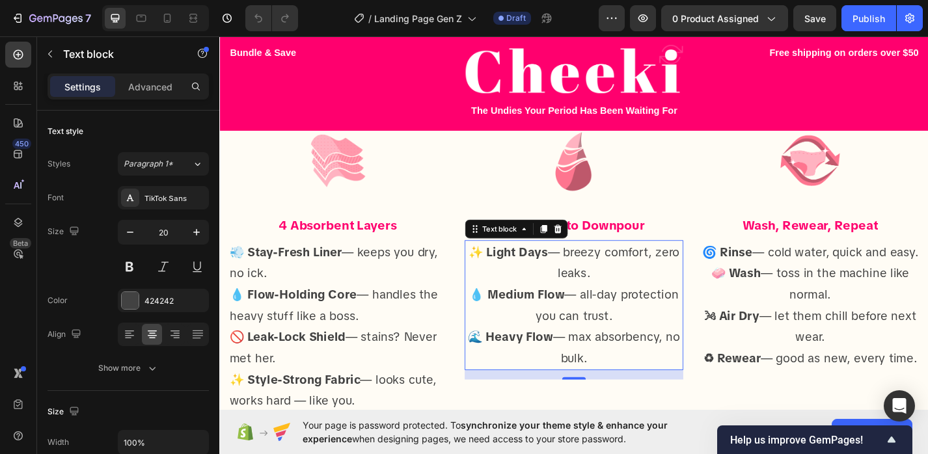
click at [557, 264] on p "✨ Light Days — breezy comfort, zero leaks." at bounding box center [610, 285] width 238 height 47
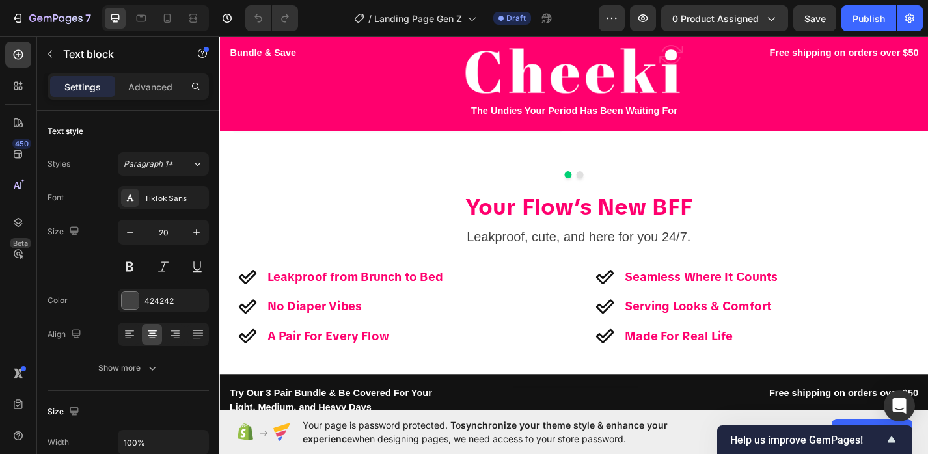
scroll to position [2576, 0]
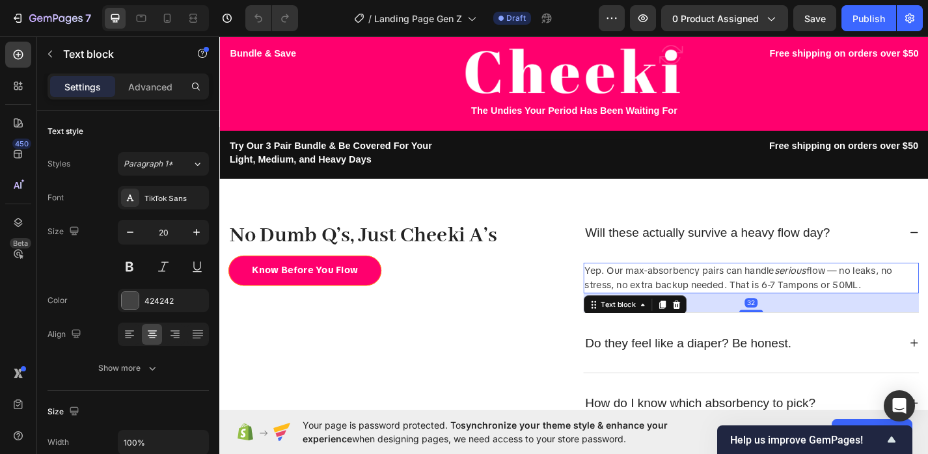
click at [722, 305] on p "Yep. Our max-absorbency pairs can handle serious flow — no leaks, no stress, no…" at bounding box center [805, 302] width 367 height 31
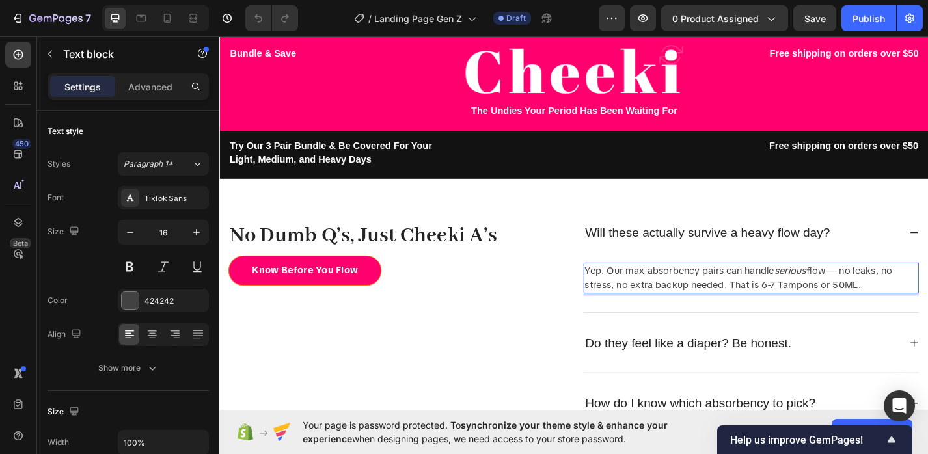
click at [722, 305] on p "Yep. Our max-absorbency pairs can handle serious flow — no leaks, no stress, no…" at bounding box center [805, 302] width 367 height 31
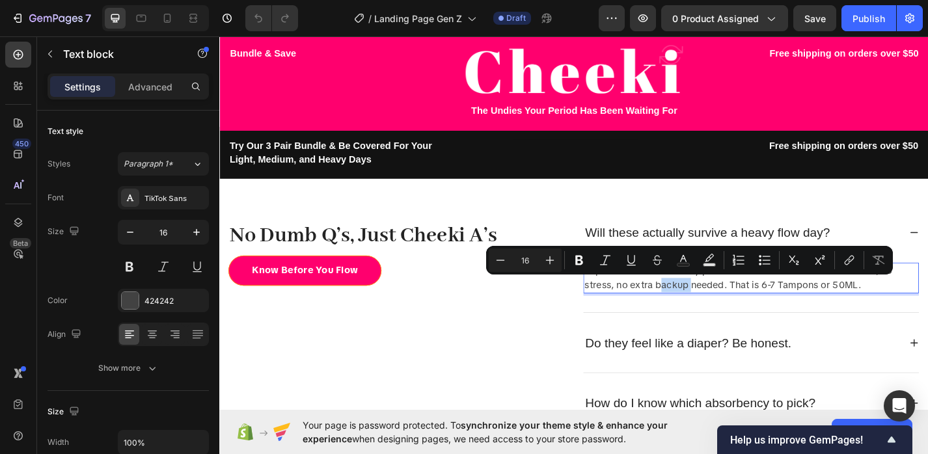
click at [722, 305] on p "Yep. Our max-absorbency pairs can handle serious flow — no leaks, no stress, no…" at bounding box center [805, 302] width 367 height 31
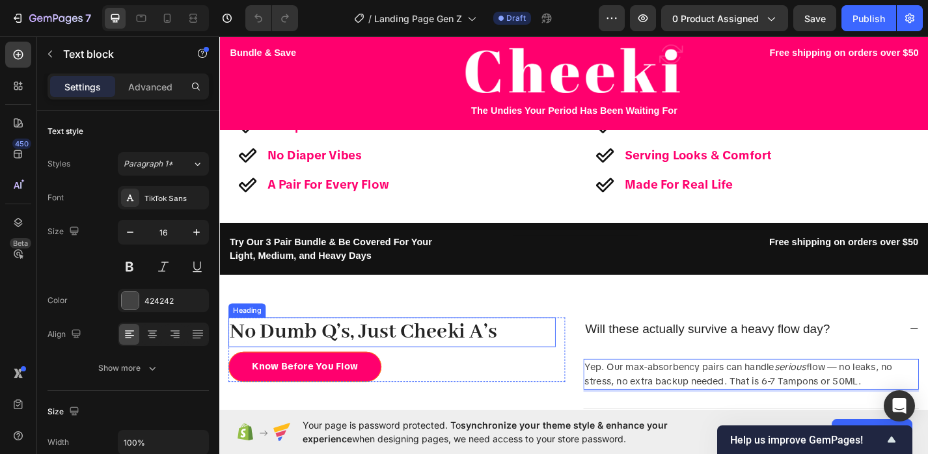
scroll to position [2572, 0]
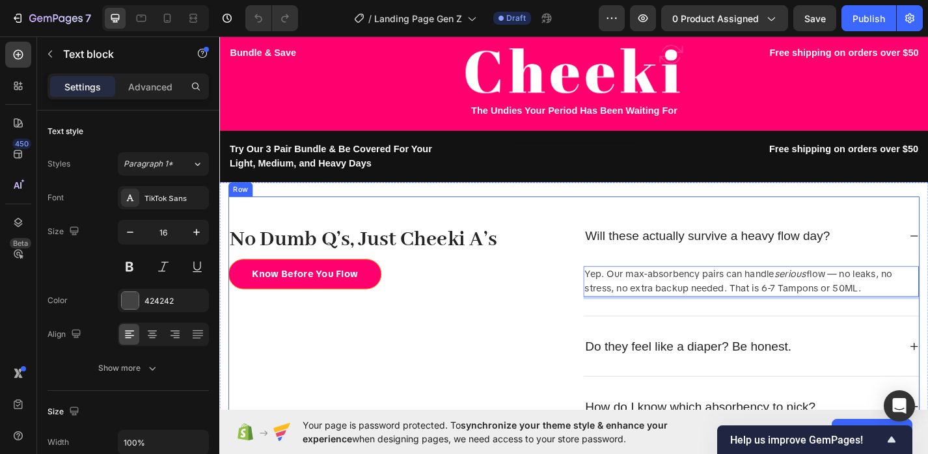
click at [547, 213] on div "No Dumb Q’s, Just Cheeki A’s Heading Know Before You Flow Button Row Will these…" at bounding box center [610, 428] width 762 height 430
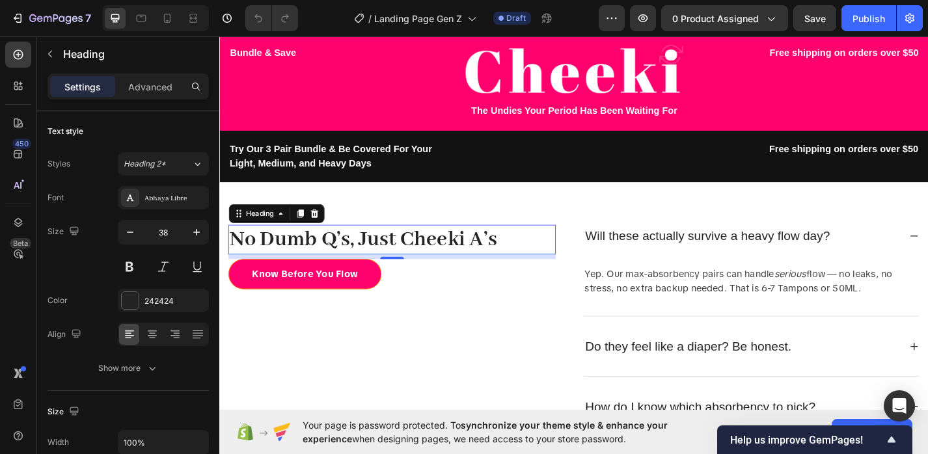
click at [549, 247] on h2 "No Dumb Q’s, Just Cheeki A’s" at bounding box center [409, 260] width 361 height 33
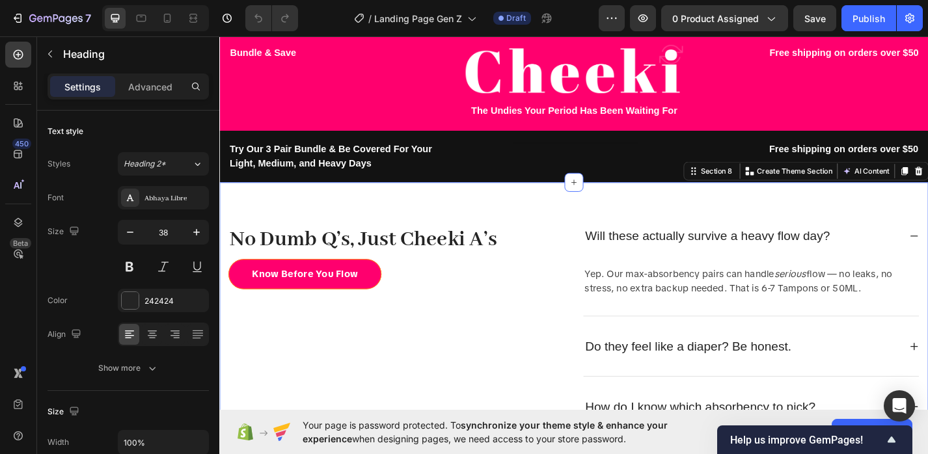
click at [546, 212] on div "No Dumb Q’s, Just Cheeki A’s Heading Know Before You Flow Button Row Will these…" at bounding box center [609, 427] width 781 height 461
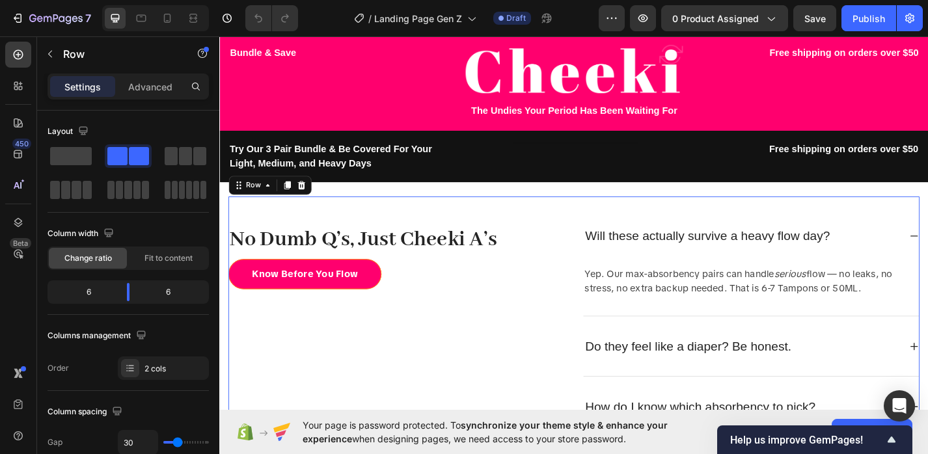
click at [485, 228] on div "No Dumb Q’s, Just Cheeki A’s Heading Know Before You Flow Button Row" at bounding box center [414, 427] width 371 height 409
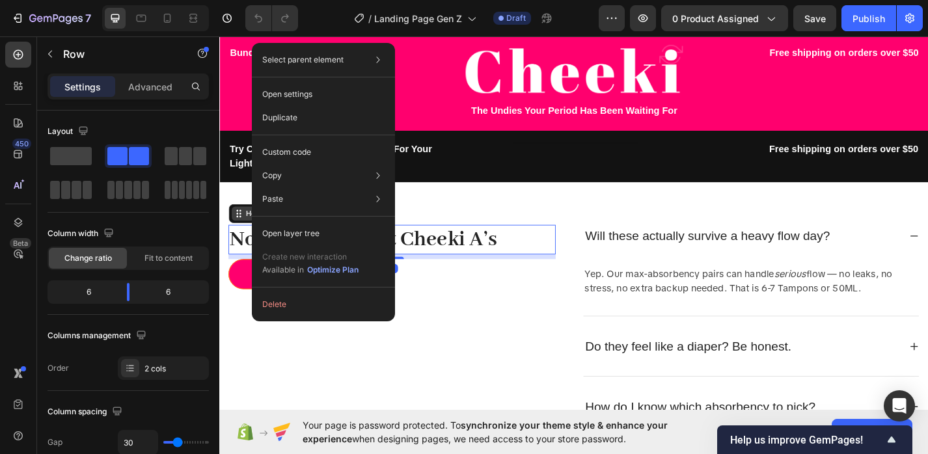
click at [234, 242] on div "Heading" at bounding box center [281, 231] width 105 height 21
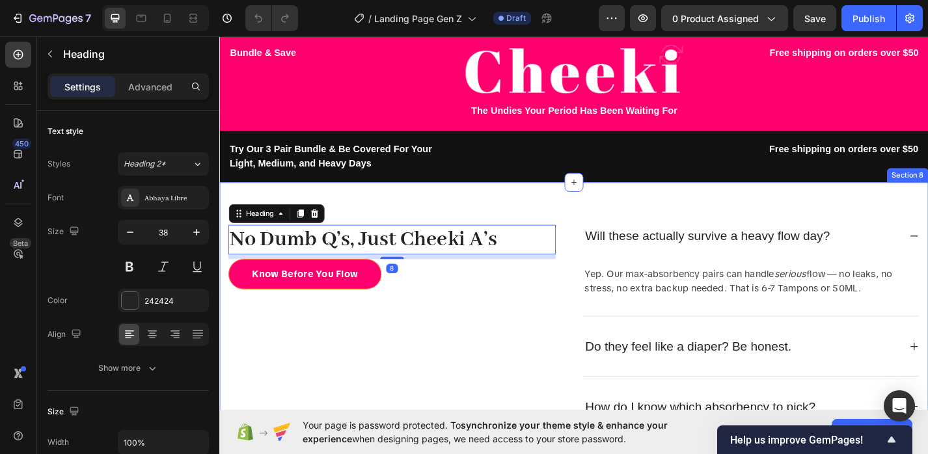
click at [270, 204] on div "No Dumb Q’s, Just Cheeki A’s Heading 8 Know Before You Flow Button Row Will the…" at bounding box center [609, 427] width 781 height 461
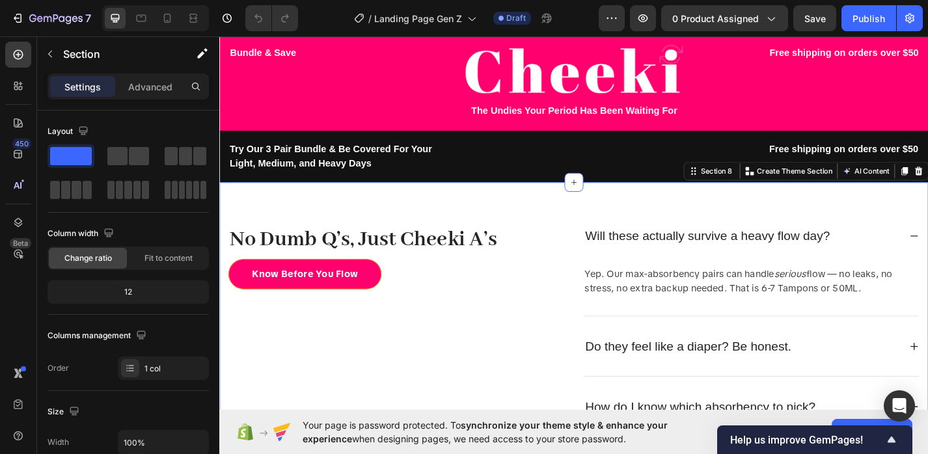
click at [271, 215] on div "No Dumb Q’s, Just Cheeki A’s Heading Know Before You Flow Button Row Will these…" at bounding box center [610, 428] width 762 height 430
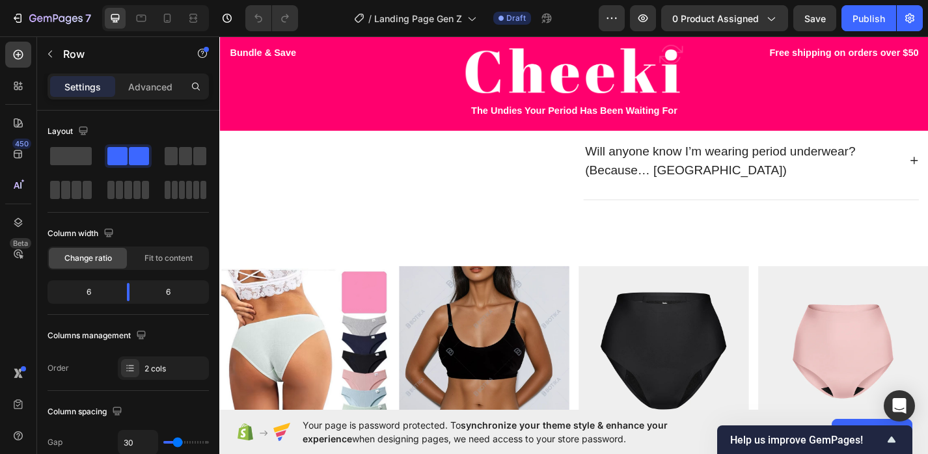
scroll to position [2898, 0]
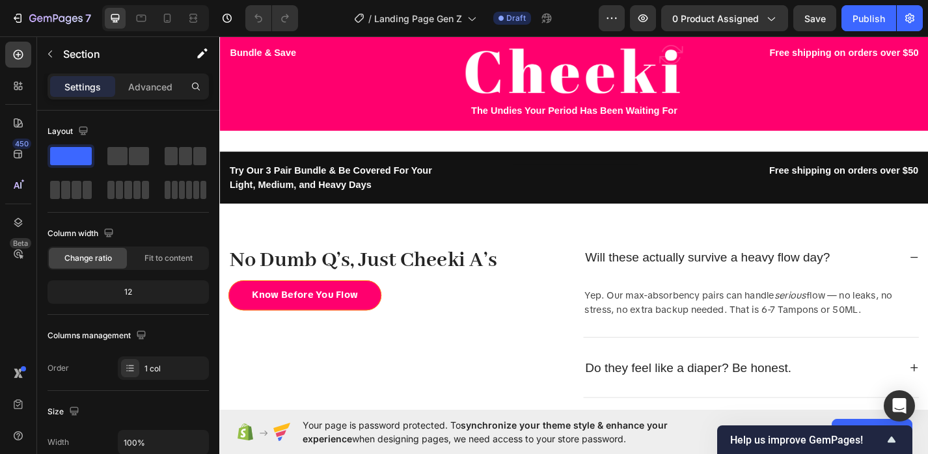
scroll to position [2303, 0]
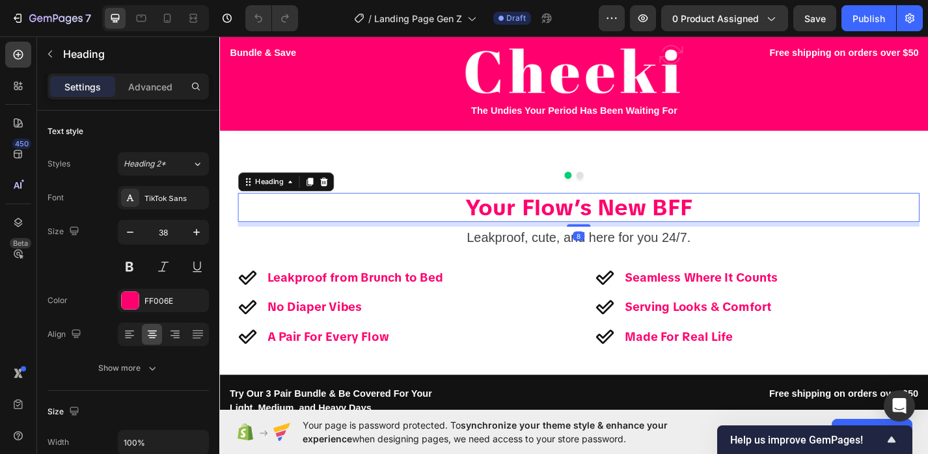
click at [602, 227] on h2 "Your Flow’s New BFF" at bounding box center [615, 225] width 751 height 33
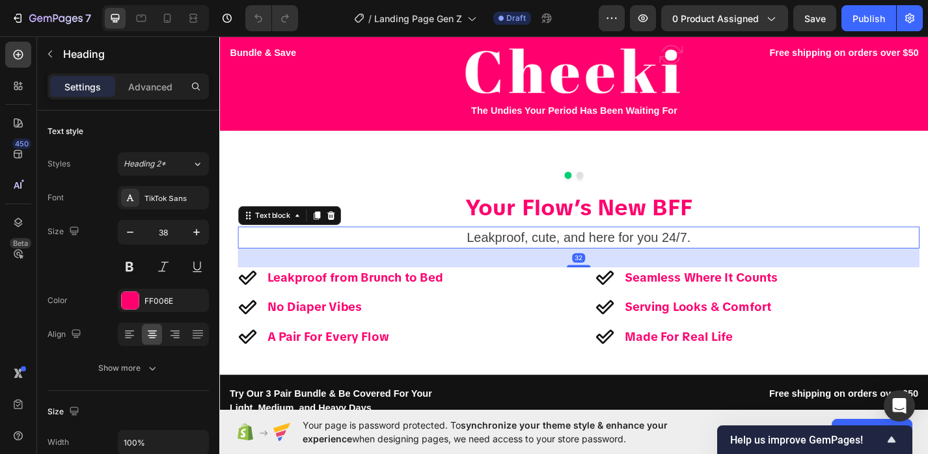
click at [601, 266] on p "Leakproof, cute, and here for you 24/7." at bounding box center [615, 257] width 749 height 21
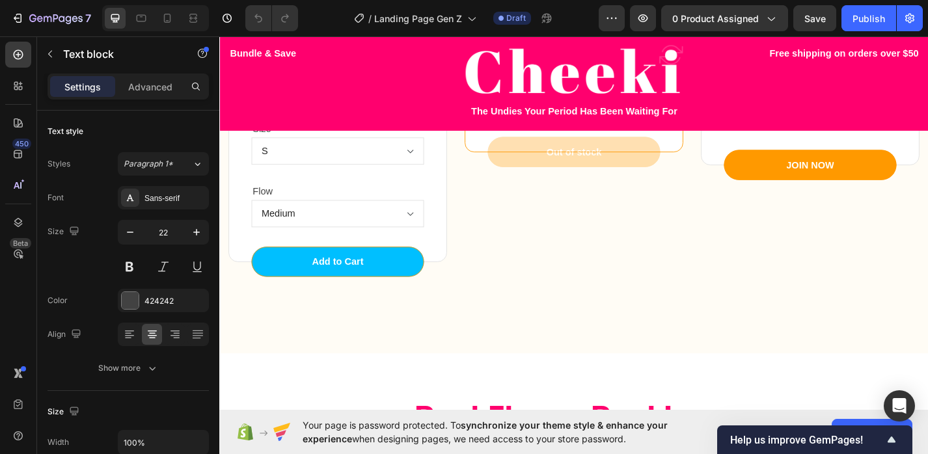
scroll to position [1911, 0]
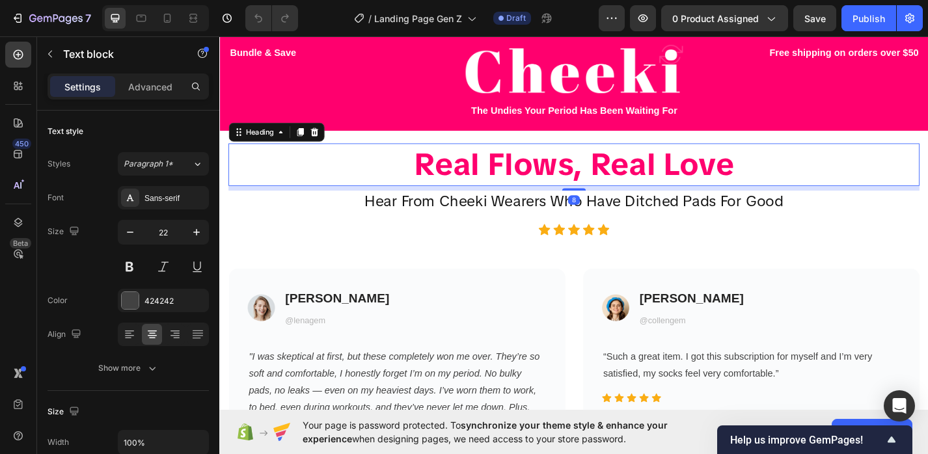
click at [600, 170] on h2 "Real Flows, Real Love" at bounding box center [610, 177] width 762 height 47
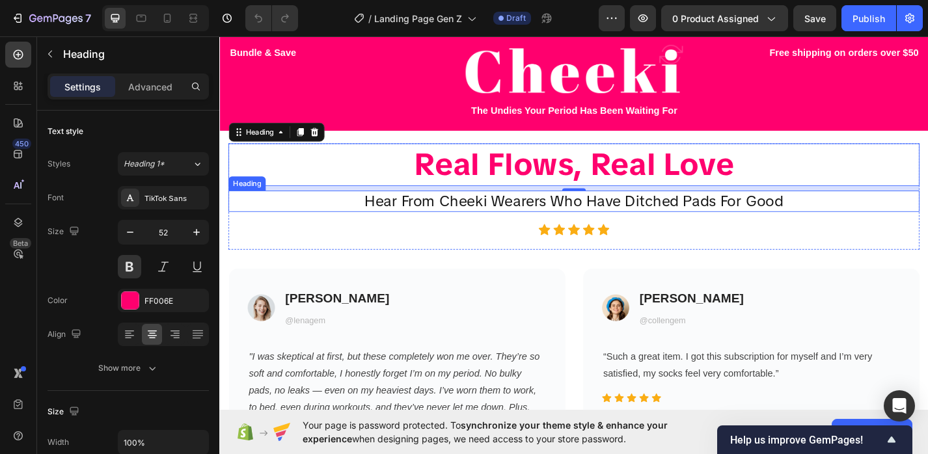
click at [656, 217] on h2 "Hear From Cheeki Wearers Who Have Ditched Pads For Good" at bounding box center [610, 218] width 762 height 24
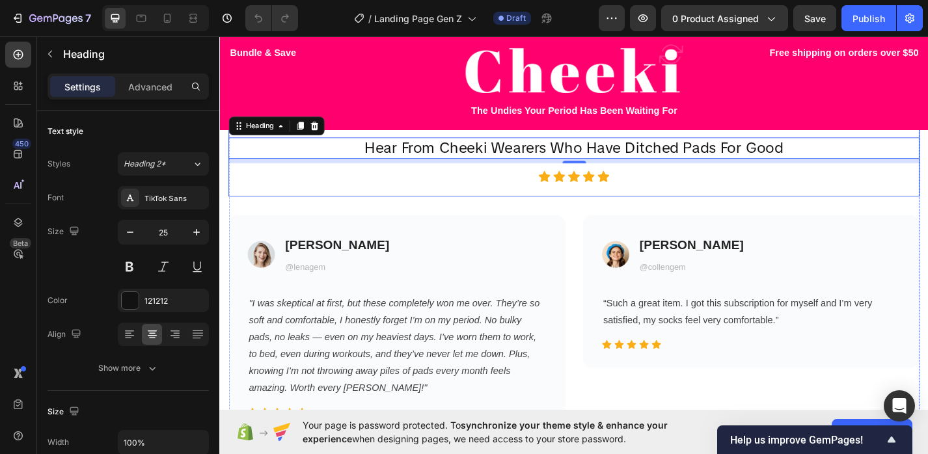
scroll to position [2086, 0]
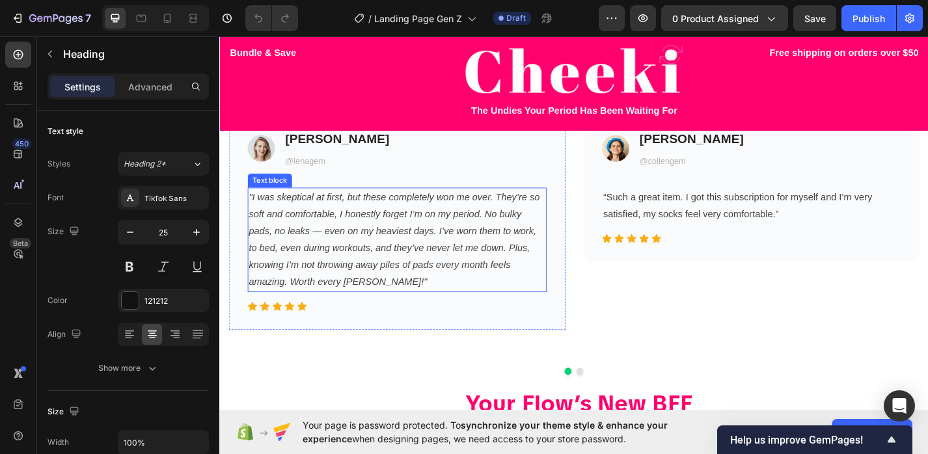
click at [499, 279] on p ""I was skeptical at first, but these completely won me over. They’re so soft an…" at bounding box center [414, 260] width 327 height 113
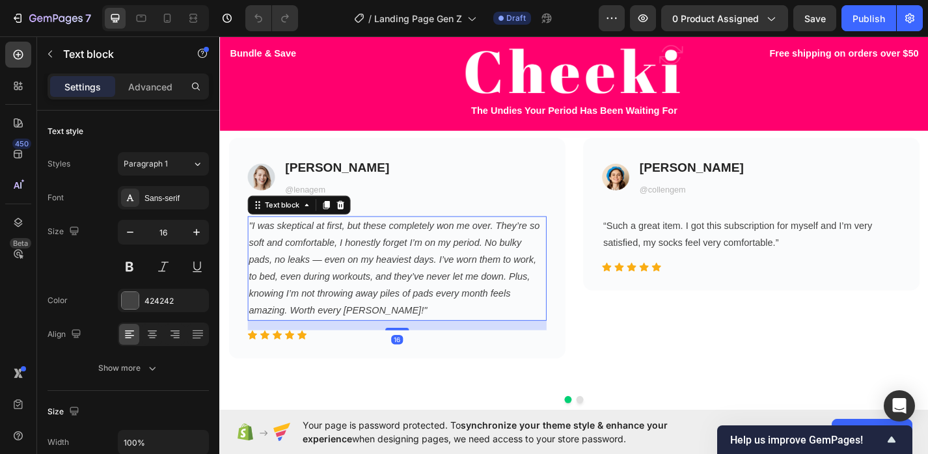
scroll to position [1937, 0]
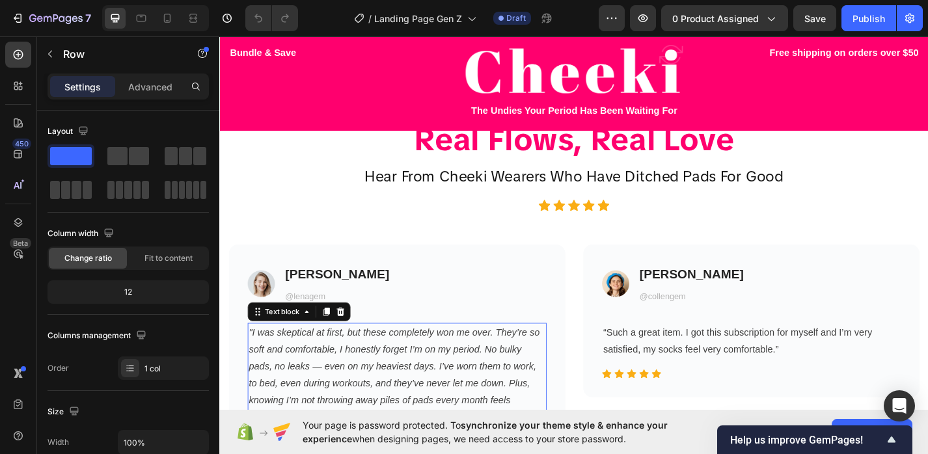
click at [499, 279] on div "Image Lena T. Heading @lenagem Text block Icon List "I was skeptical at first, …" at bounding box center [414, 387] width 371 height 243
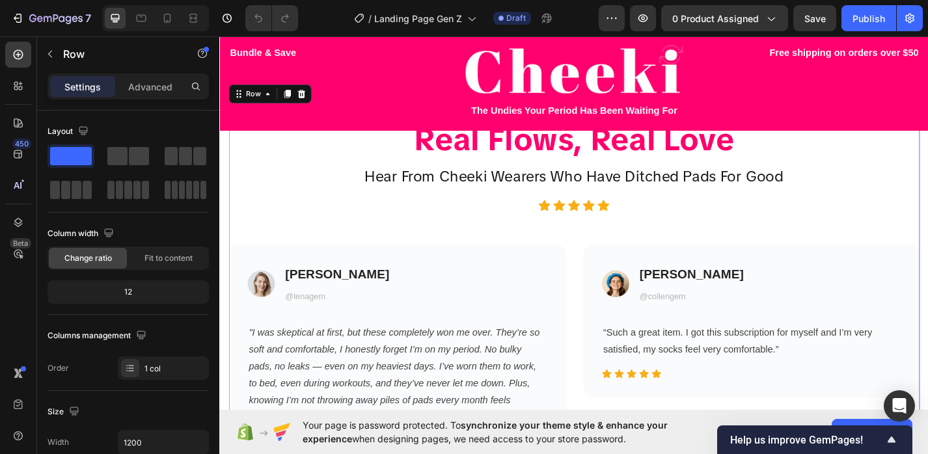
click at [705, 245] on div "Real Flows, Real Love Heading Hear From Cheeki Wearers Who Have Ditched Pads Fo…" at bounding box center [610, 343] width 762 height 430
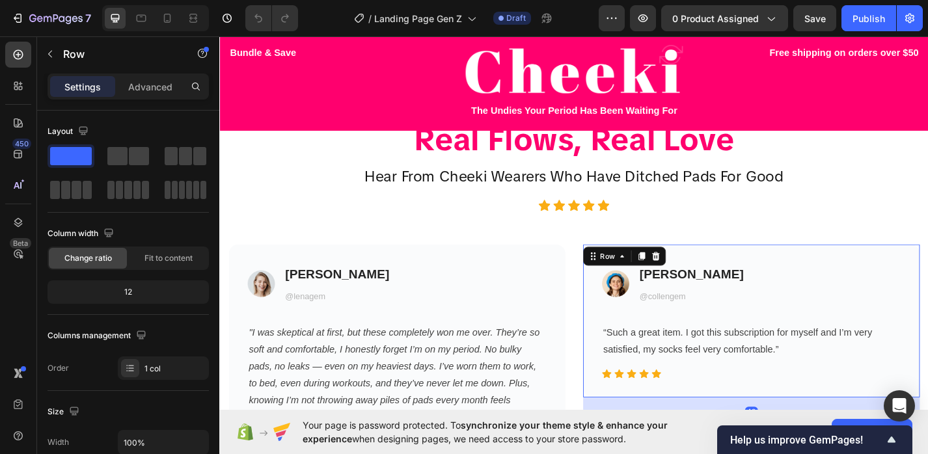
click at [689, 279] on div "Image Colleen H. Heading @collengem Text block Icon List “Such a great item. I …" at bounding box center [805, 350] width 371 height 168
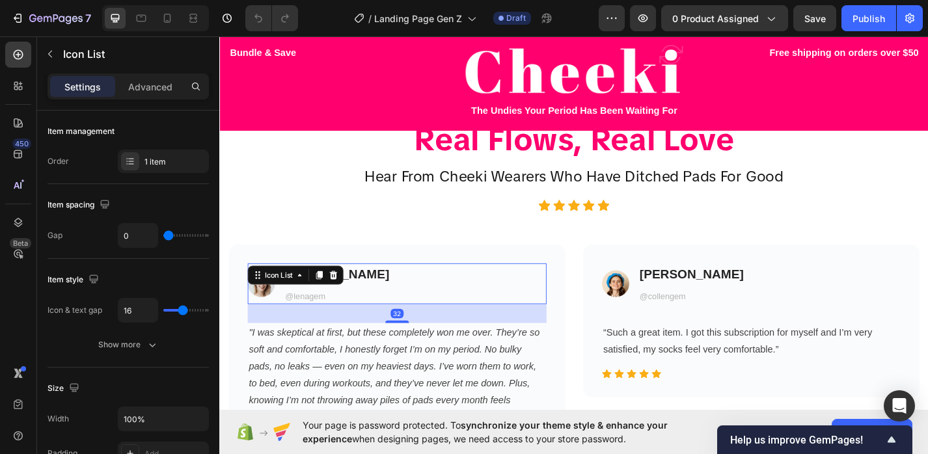
click at [568, 323] on div "Image Lena T. Heading @lenagem Text block" at bounding box center [414, 308] width 329 height 45
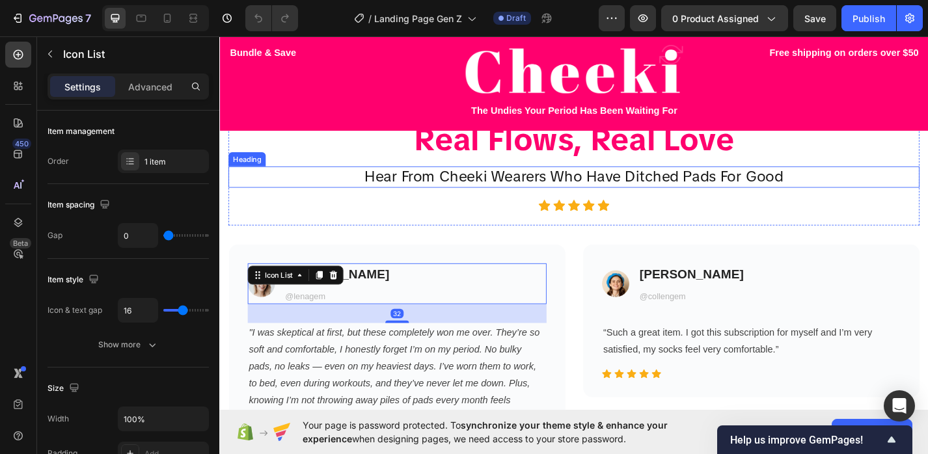
click at [555, 175] on div "Real Flows, Real Love Heading Hear From Cheeki Wearers Who Have Ditched Pads Fo…" at bounding box center [610, 186] width 762 height 117
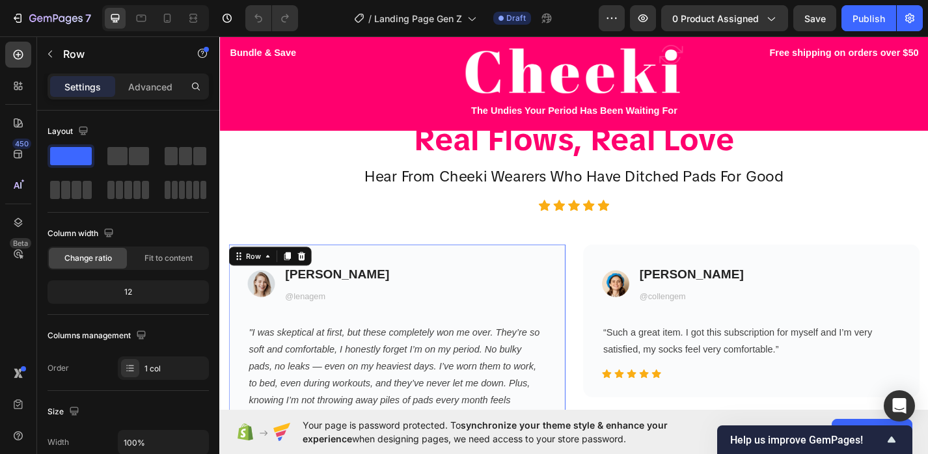
click at [454, 346] on div "Image Lena T. Heading @lenagem Text block Icon List "I was skeptical at first, …" at bounding box center [414, 386] width 329 height 201
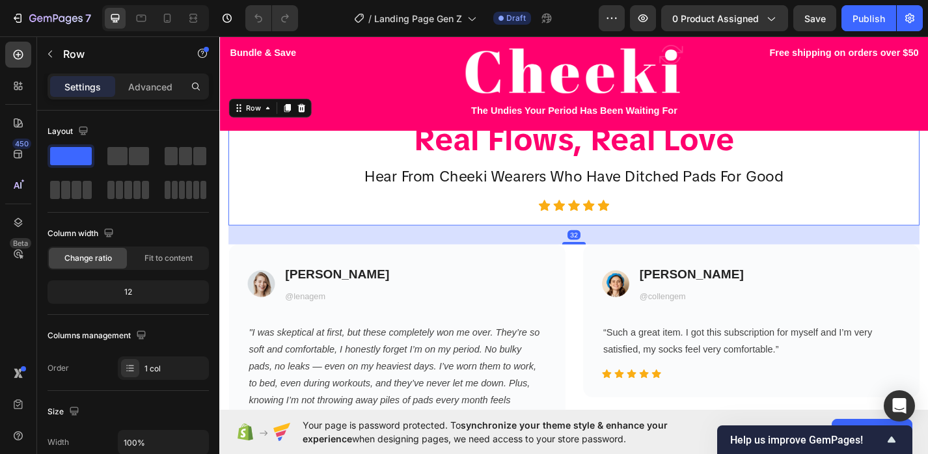
click at [444, 244] on div "Real Flows, Real Love Heading Hear From Cheeki Wearers Who Have Ditched Pads Fo…" at bounding box center [610, 186] width 762 height 117
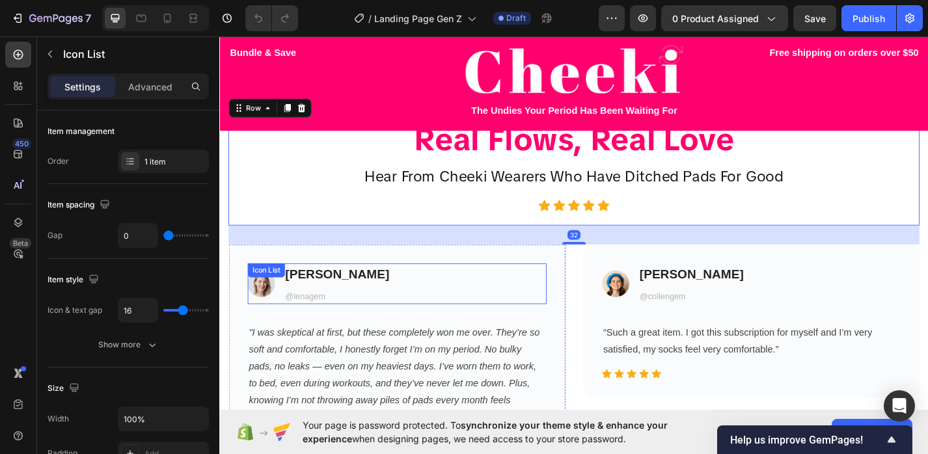
click at [443, 298] on div "Image Lena T. Heading @lenagem Text block" at bounding box center [414, 308] width 329 height 45
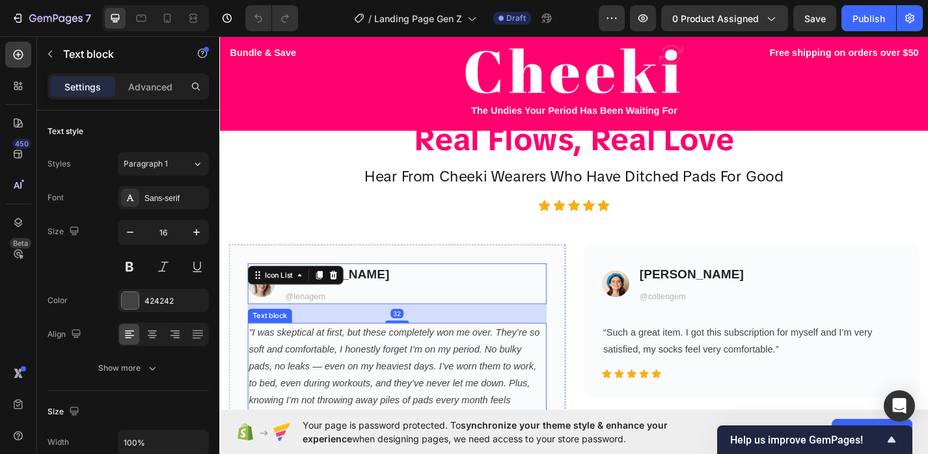
click at [443, 376] on icon ""I was skeptical at first, but these completely won me over. They’re so soft an…" at bounding box center [411, 409] width 320 height 105
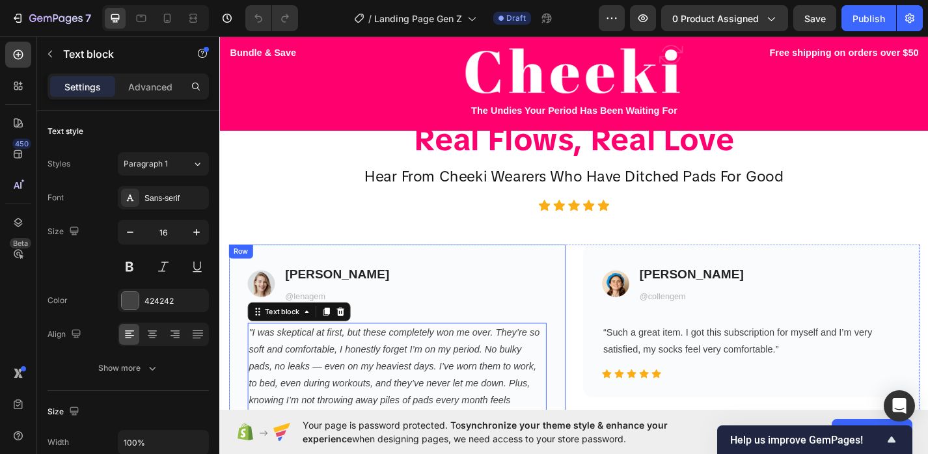
click at [401, 261] on div "Real Flows, Real Love Heading Hear From Cheeki Wearers Who Have Ditched Pads Fo…" at bounding box center [610, 343] width 762 height 430
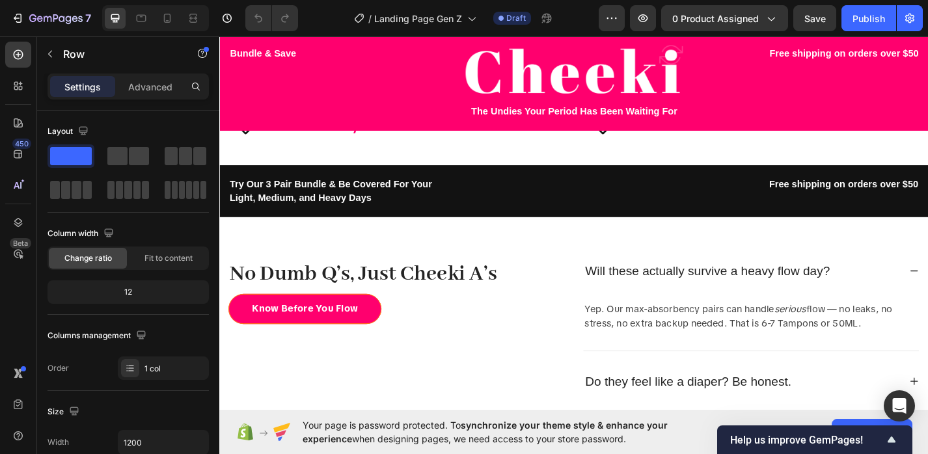
scroll to position [2513, 0]
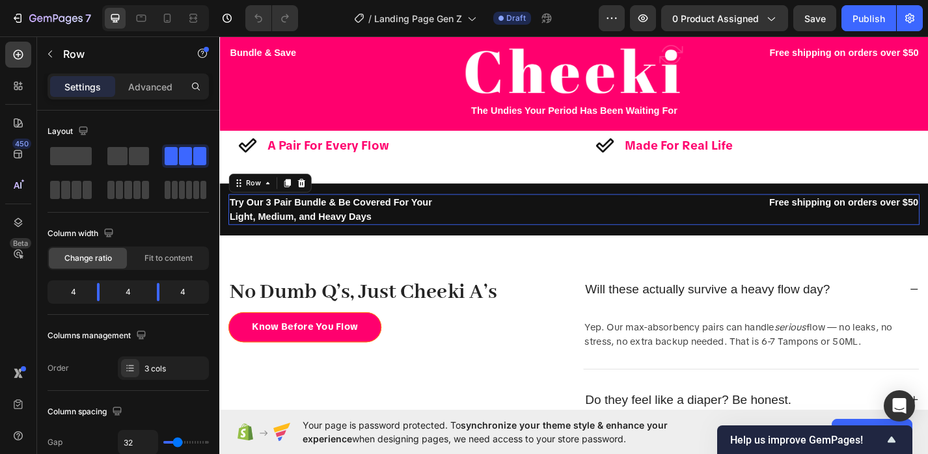
click at [598, 236] on div "Text block" at bounding box center [610, 227] width 240 height 34
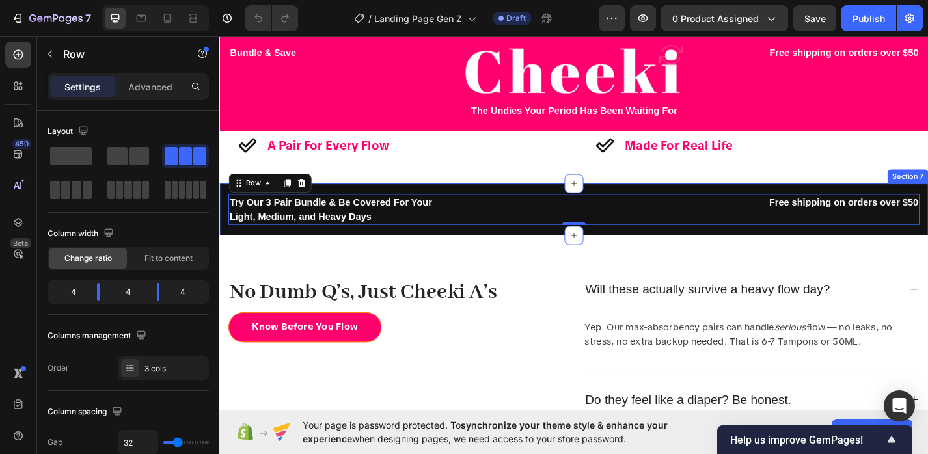
click at [651, 204] on div "Try Our 3 Pair Bundle & Be Covered For Your Light, Medium, and Heavy Days Text …" at bounding box center [609, 227] width 781 height 57
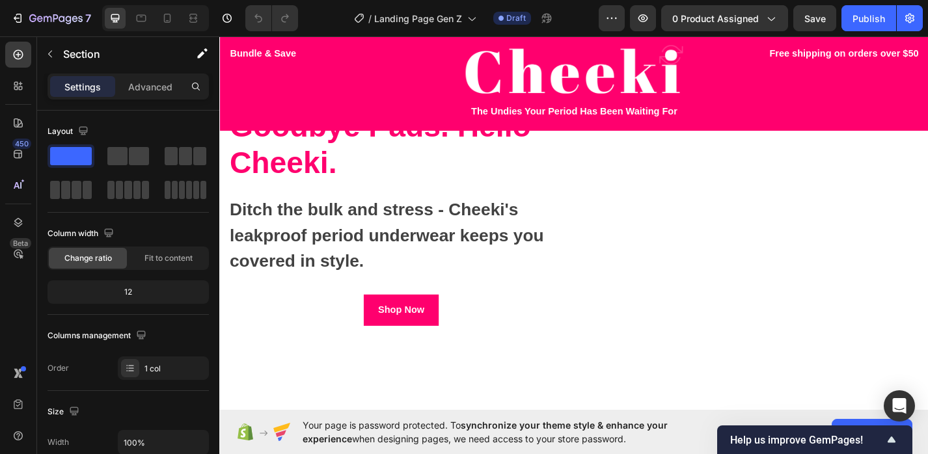
scroll to position [0, 0]
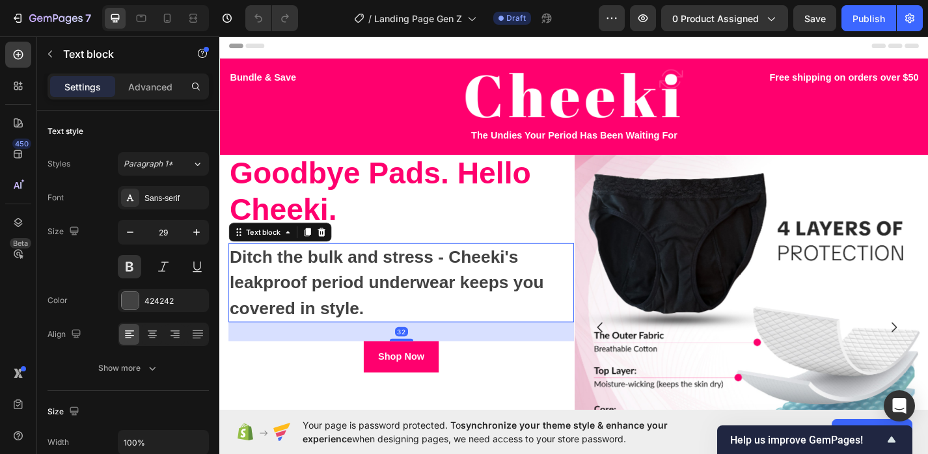
click at [504, 294] on p "Ditch the bulk and stress - Cheeki's leakproof period underwear keeps you cover…" at bounding box center [419, 308] width 378 height 85
click at [512, 210] on h1 "Goodbye Pads. Hello Cheeki." at bounding box center [419, 207] width 381 height 82
click at [512, 291] on p "Ditch the bulk and stress - Cheeki's leakproof period underwear keeps you cover…" at bounding box center [419, 308] width 378 height 85
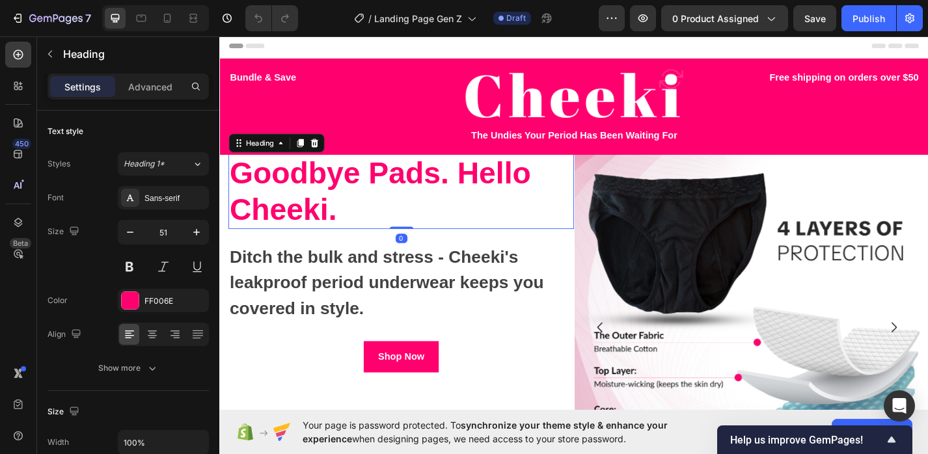
click at [535, 187] on h1 "Goodbye Pads. Hello Cheeki." at bounding box center [419, 207] width 381 height 82
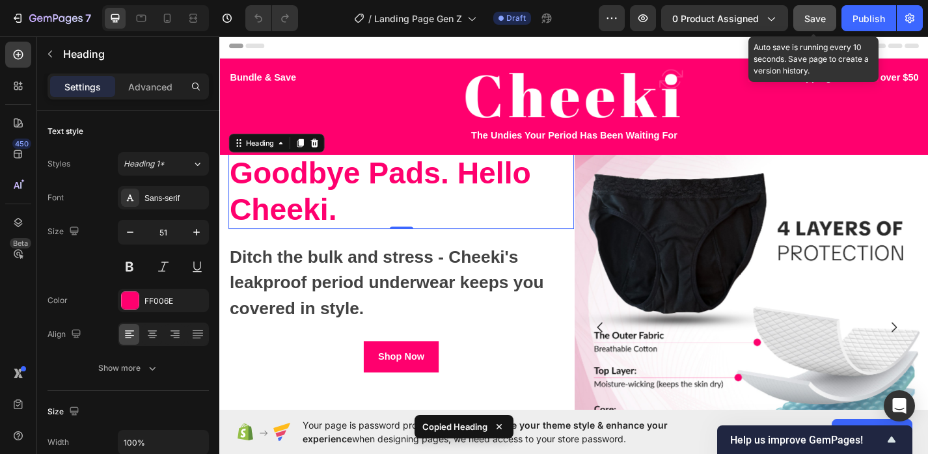
click at [810, 27] on button "Save" at bounding box center [815, 18] width 43 height 26
